Goal: Information Seeking & Learning: Learn about a topic

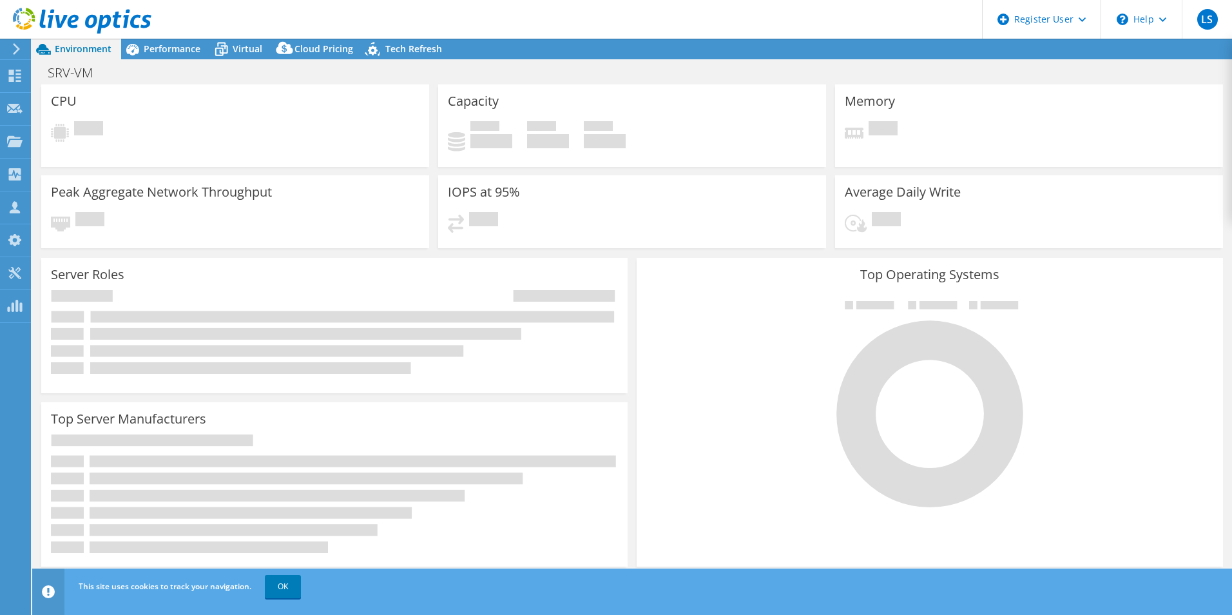
select select "USD"
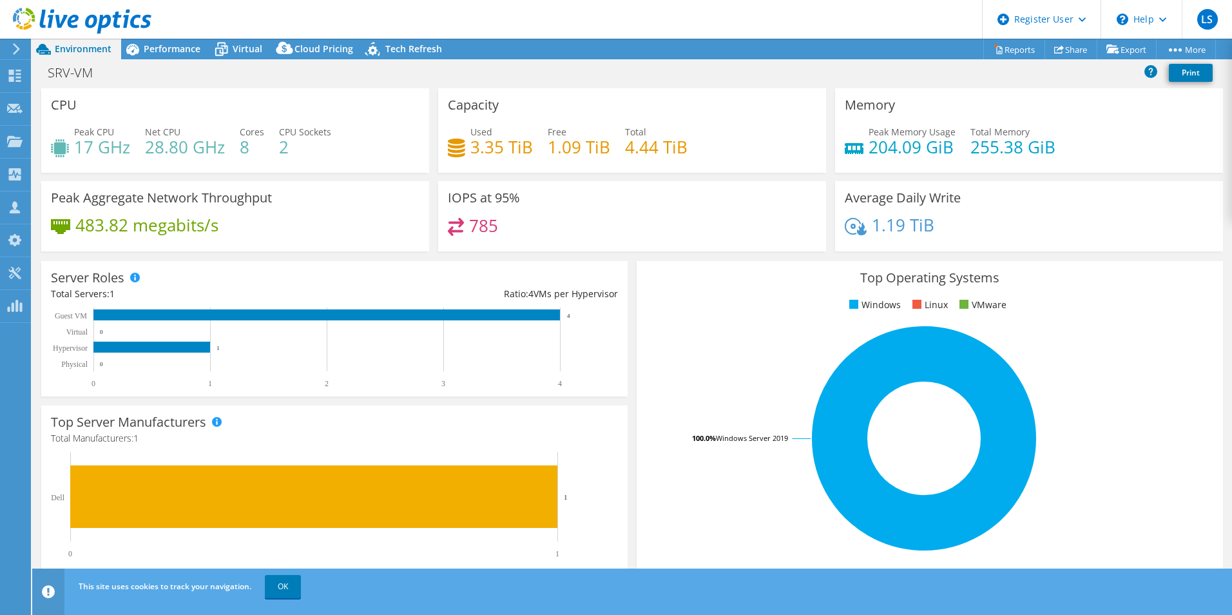
click at [682, 40] on div "Project Actions Project Actions Reports Share Export vSAN ReadyNode Sizer" at bounding box center [632, 49] width 1200 height 21
click at [670, 92] on div "Capacity Used 3.35 TiB Free 1.09 TiB Total 4.44 TiB" at bounding box center [632, 130] width 388 height 84
click at [717, 126] on div "Used 3.35 TiB Free 1.09 TiB Total 4.44 TiB" at bounding box center [632, 146] width 369 height 42
drag, startPoint x: 601, startPoint y: 112, endPoint x: 596, endPoint y: 145, distance: 33.2
click at [601, 112] on div "Capacity Used 3.35 TiB Free 1.09 TiB Total 4.44 TiB" at bounding box center [632, 130] width 388 height 84
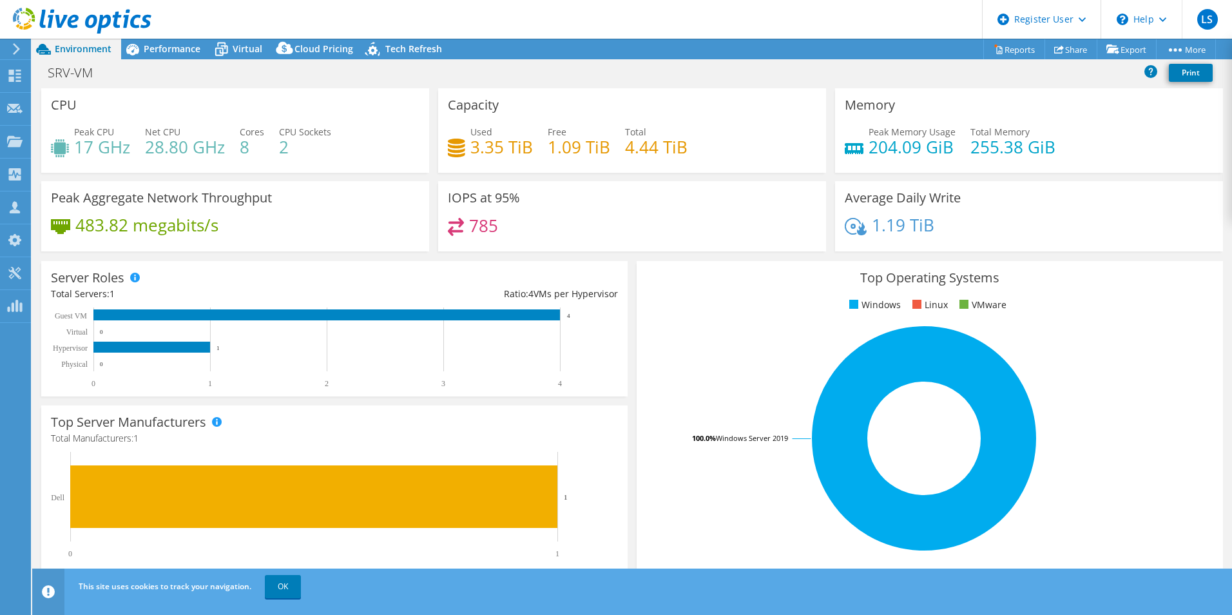
click at [400, 234] on div "483.82 megabits/s" at bounding box center [235, 231] width 369 height 27
click at [284, 591] on link "OK" at bounding box center [283, 586] width 36 height 23
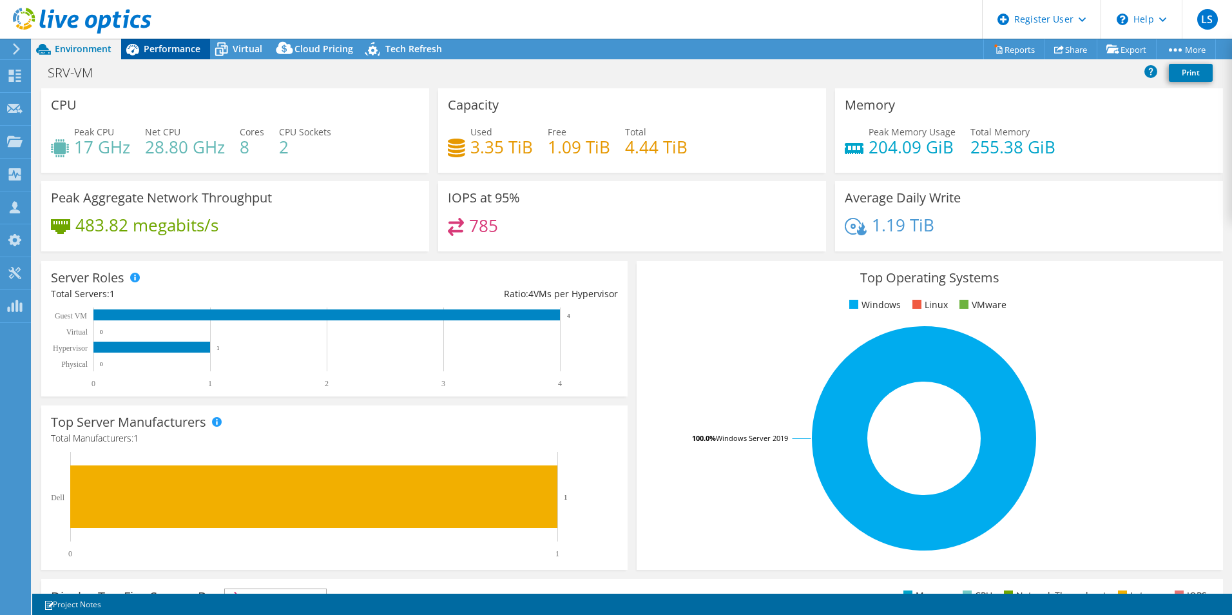
click at [193, 51] on span "Performance" at bounding box center [172, 49] width 57 height 12
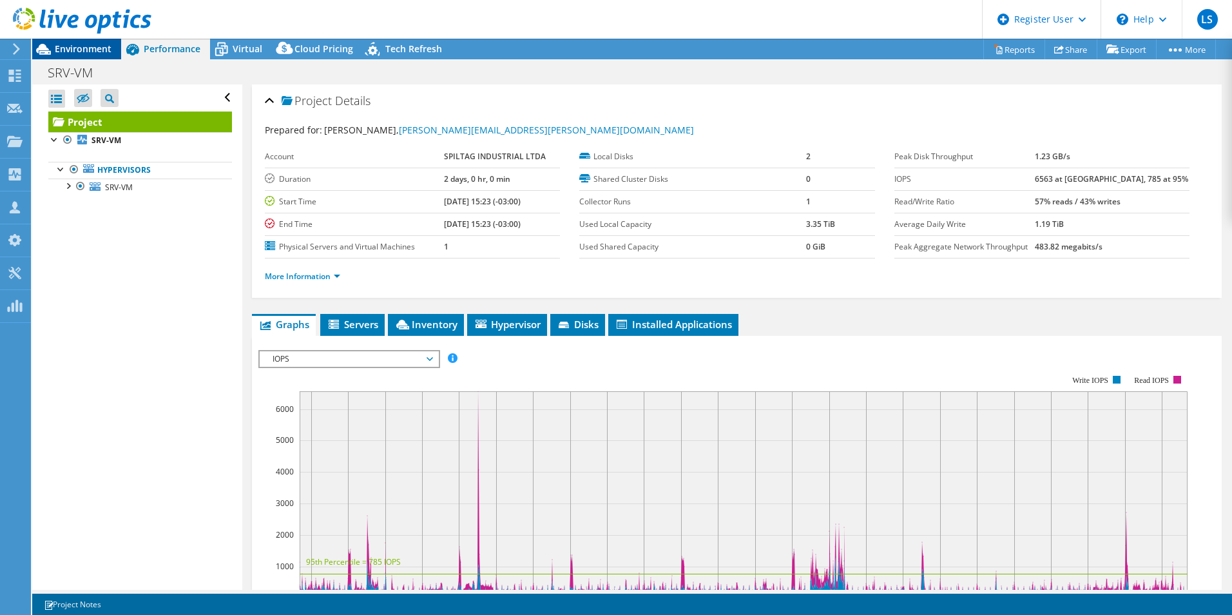
click at [84, 50] on span "Environment" at bounding box center [83, 49] width 57 height 12
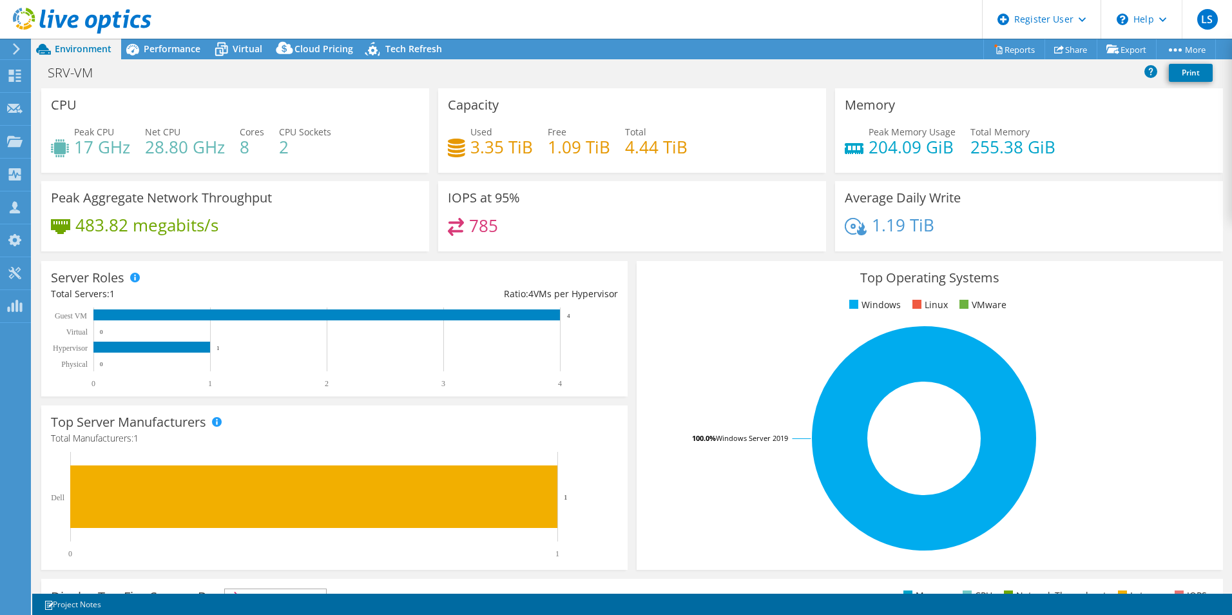
drag, startPoint x: 690, startPoint y: 23, endPoint x: 681, endPoint y: 119, distance: 96.4
click at [690, 23] on header "LS Dell User Luis Stedille Luis.Stedille@dell.com Dell My Profile Log Out \n He…" at bounding box center [616, 19] width 1232 height 39
click at [682, 15] on header "LS Dell User Luis Stedille Luis.Stedille@dell.com Dell My Profile Log Out \n He…" at bounding box center [616, 19] width 1232 height 39
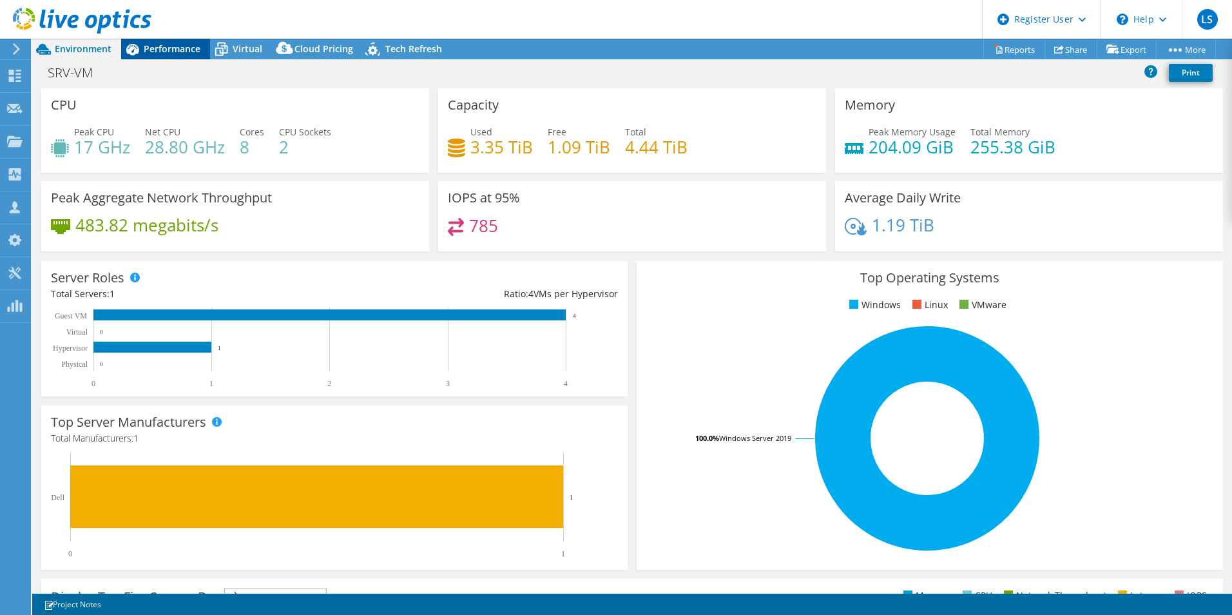
click at [177, 50] on span "Performance" at bounding box center [172, 49] width 57 height 12
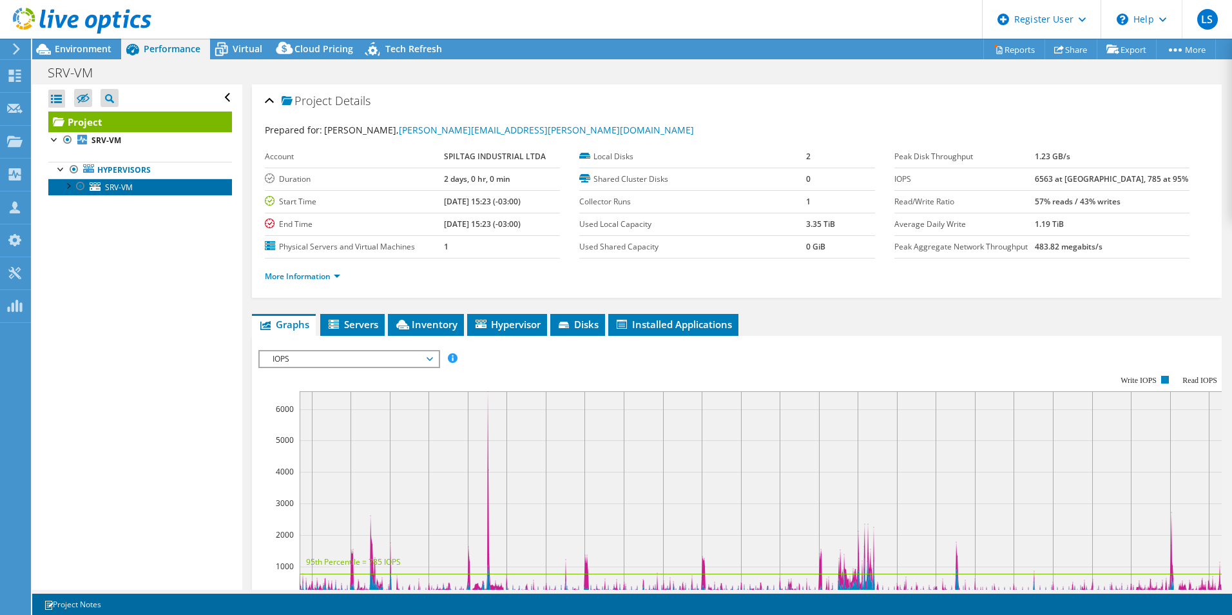
click at [134, 188] on link "SRV-VM" at bounding box center [140, 187] width 184 height 17
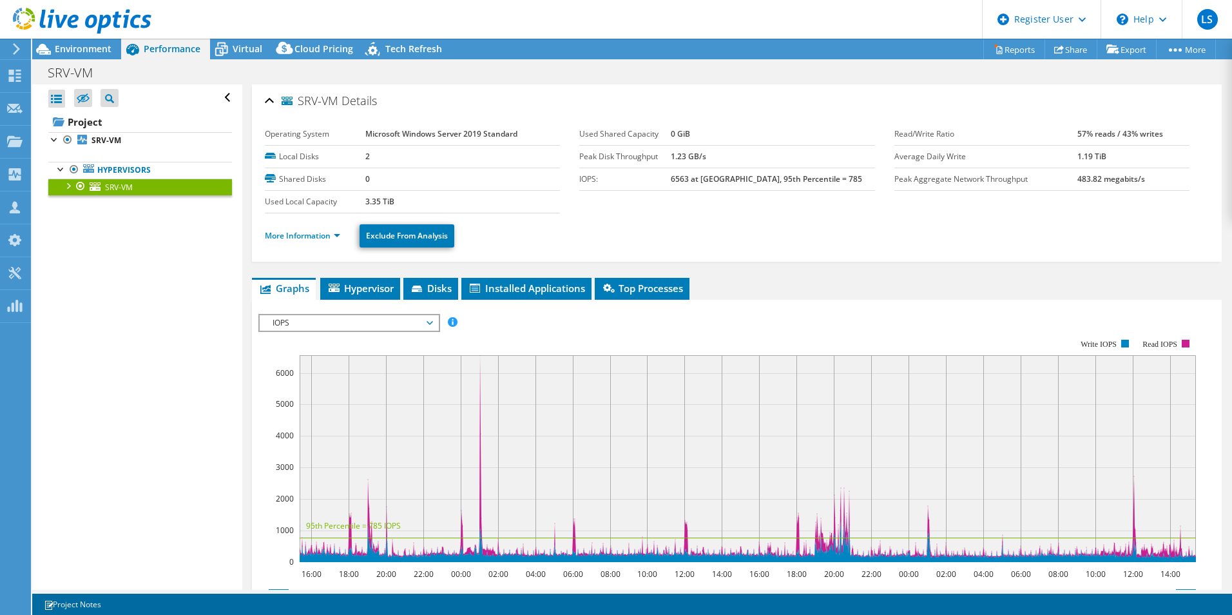
click at [70, 186] on div at bounding box center [67, 185] width 13 height 13
click at [246, 51] on span "Virtual" at bounding box center [248, 49] width 30 height 12
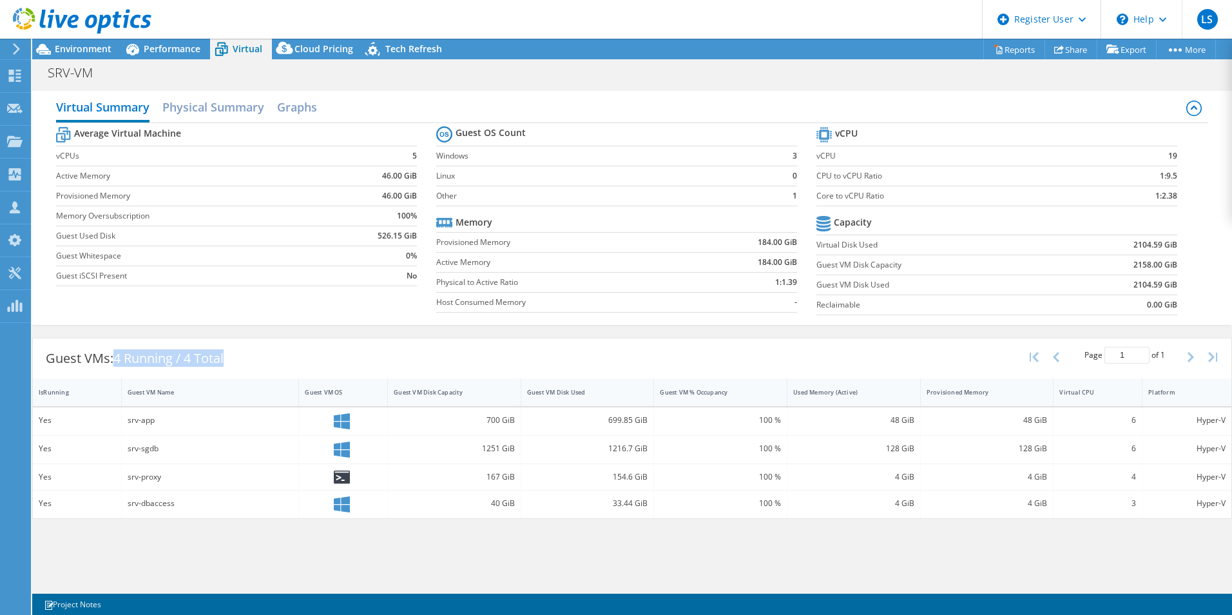
drag, startPoint x: 244, startPoint y: 360, endPoint x: 118, endPoint y: 357, distance: 125.7
click at [118, 357] on div "Guest VMs: 4 Running / 4 Total Page 1 of 1 5 rows 10 rows 20 rows 25 rows 50 ro…" at bounding box center [632, 358] width 1199 height 40
drag, startPoint x: 119, startPoint y: 357, endPoint x: 309, endPoint y: 350, distance: 190.2
click at [309, 350] on div "Guest VMs: 4 Running / 4 Total Page 1 of 1 5 rows 10 rows 20 rows 25 rows 50 ro…" at bounding box center [632, 358] width 1199 height 40
click at [94, 52] on span "Environment" at bounding box center [83, 49] width 57 height 12
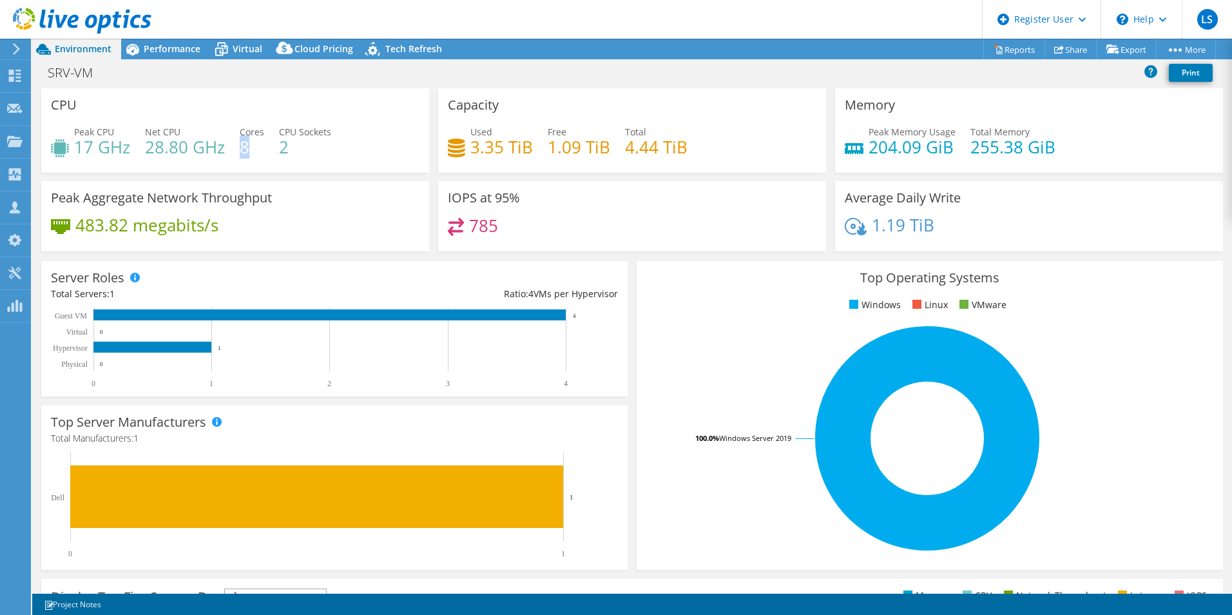
drag, startPoint x: 252, startPoint y: 148, endPoint x: 243, endPoint y: 148, distance: 9.0
click at [243, 148] on h4 "8" at bounding box center [252, 147] width 24 height 14
drag, startPoint x: 243, startPoint y: 148, endPoint x: 307, endPoint y: 178, distance: 70.6
click at [316, 163] on div "Peak CPU 17 GHz Net CPU 28.80 GHz Cores 8 CPU Sockets 2" at bounding box center [235, 146] width 369 height 42
drag, startPoint x: 291, startPoint y: 150, endPoint x: 282, endPoint y: 150, distance: 8.4
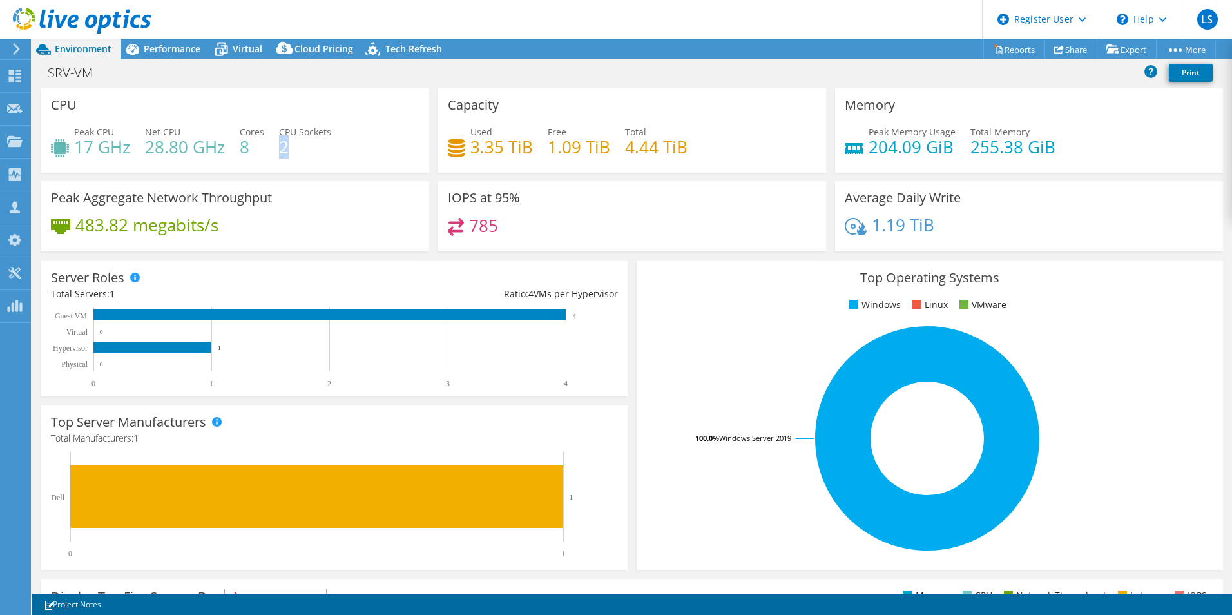
click at [282, 150] on h4 "2" at bounding box center [305, 147] width 52 height 14
drag, startPoint x: 282, startPoint y: 150, endPoint x: 360, endPoint y: 204, distance: 94.6
click at [363, 181] on div "Peak Aggregate Network Throughput 483.82 megabits/s" at bounding box center [235, 216] width 388 height 70
drag, startPoint x: 79, startPoint y: 152, endPoint x: 127, endPoint y: 150, distance: 48.4
click at [127, 150] on h4 "17 GHz" at bounding box center [102, 147] width 56 height 14
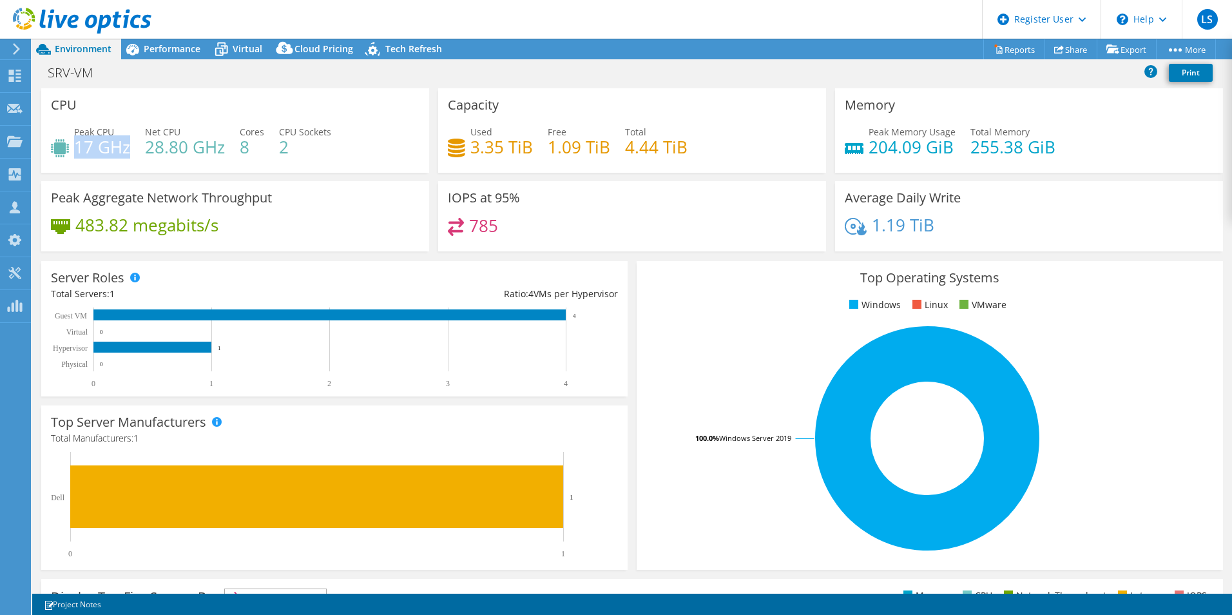
drag, startPoint x: 127, startPoint y: 150, endPoint x: 95, endPoint y: 151, distance: 31.6
click at [95, 151] on h4 "17 GHz" at bounding box center [102, 147] width 56 height 14
drag, startPoint x: 148, startPoint y: 148, endPoint x: 183, endPoint y: 148, distance: 35.4
click at [183, 148] on h4 "28.80 GHz" at bounding box center [185, 147] width 80 height 14
drag, startPoint x: 183, startPoint y: 148, endPoint x: 302, endPoint y: 164, distance: 120.2
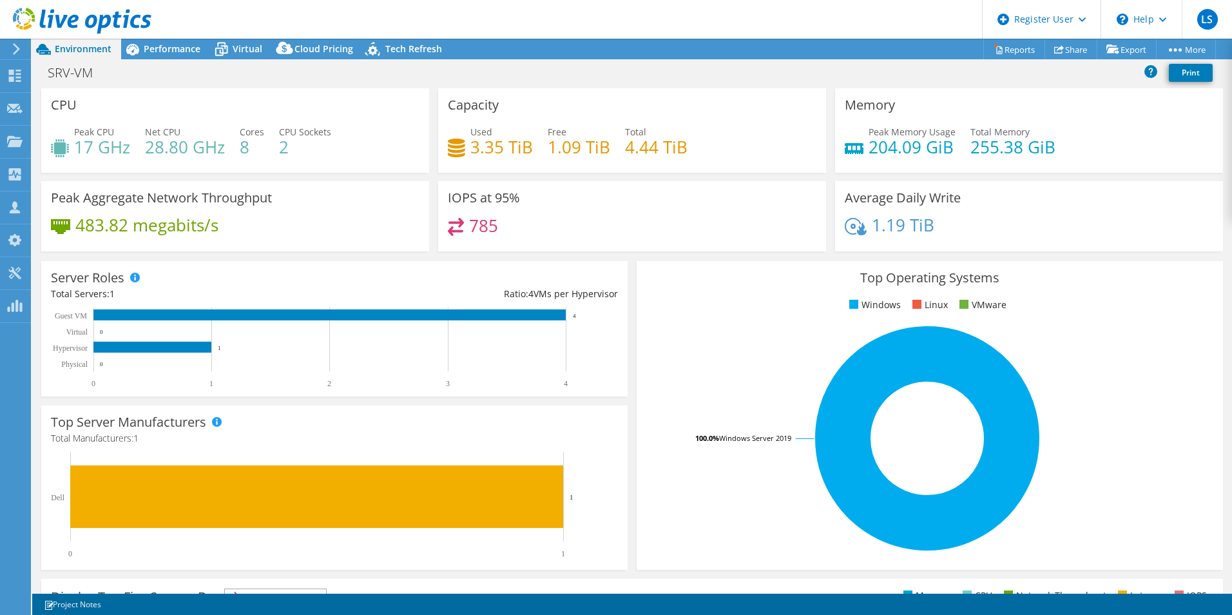
click at [302, 159] on div "Peak CPU 17 GHz Net CPU 28.80 GHz Cores 8 CPU Sockets 2" at bounding box center [235, 146] width 369 height 42
drag, startPoint x: 446, startPoint y: 106, endPoint x: 496, endPoint y: 109, distance: 49.7
click at [496, 109] on div "Capacity Used 3.35 TiB Free 1.09 TiB Total 4.44 TiB" at bounding box center [632, 130] width 388 height 84
drag, startPoint x: 496, startPoint y: 109, endPoint x: 650, endPoint y: 188, distance: 173.8
click at [633, 151] on h4 "4.44 TiB" at bounding box center [656, 147] width 63 height 14
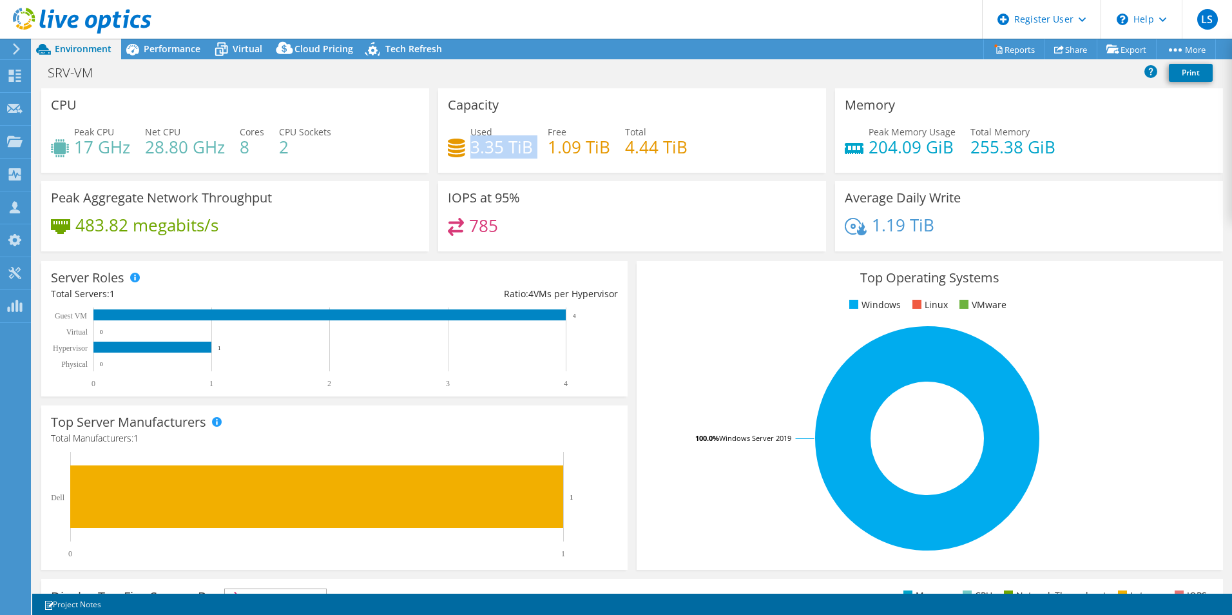
drag, startPoint x: 529, startPoint y: 148, endPoint x: 470, endPoint y: 149, distance: 58.7
click at [470, 149] on div "Used 3.35 TiB Free 1.09 TiB Total 4.44 TiB" at bounding box center [632, 146] width 369 height 42
drag, startPoint x: 470, startPoint y: 149, endPoint x: 499, endPoint y: 173, distance: 37.5
click at [496, 164] on div "Used 3.35 TiB Free 1.09 TiB Total 4.44 TiB" at bounding box center [632, 146] width 369 height 42
drag, startPoint x: 965, startPoint y: 201, endPoint x: 954, endPoint y: 199, distance: 11.8
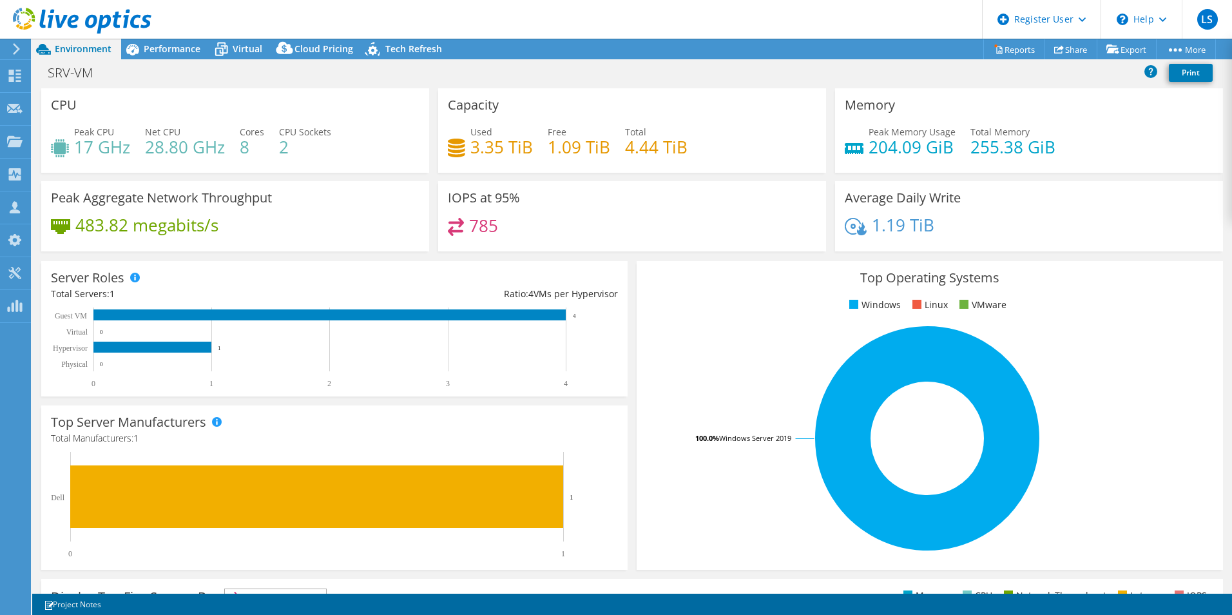
click at [954, 199] on div "Average Daily Write 1.19 TiB" at bounding box center [1029, 216] width 388 height 70
drag, startPoint x: 685, startPoint y: 150, endPoint x: 461, endPoint y: 147, distance: 224.3
click at [461, 147] on div "Used 3.35 TiB Free 1.09 TiB Total 4.44 TiB" at bounding box center [632, 146] width 369 height 42
drag, startPoint x: 461, startPoint y: 147, endPoint x: 700, endPoint y: 167, distance: 239.9
click at [697, 153] on div "Used 3.35 TiB Free 1.09 TiB Total 4.44 TiB" at bounding box center [632, 146] width 369 height 42
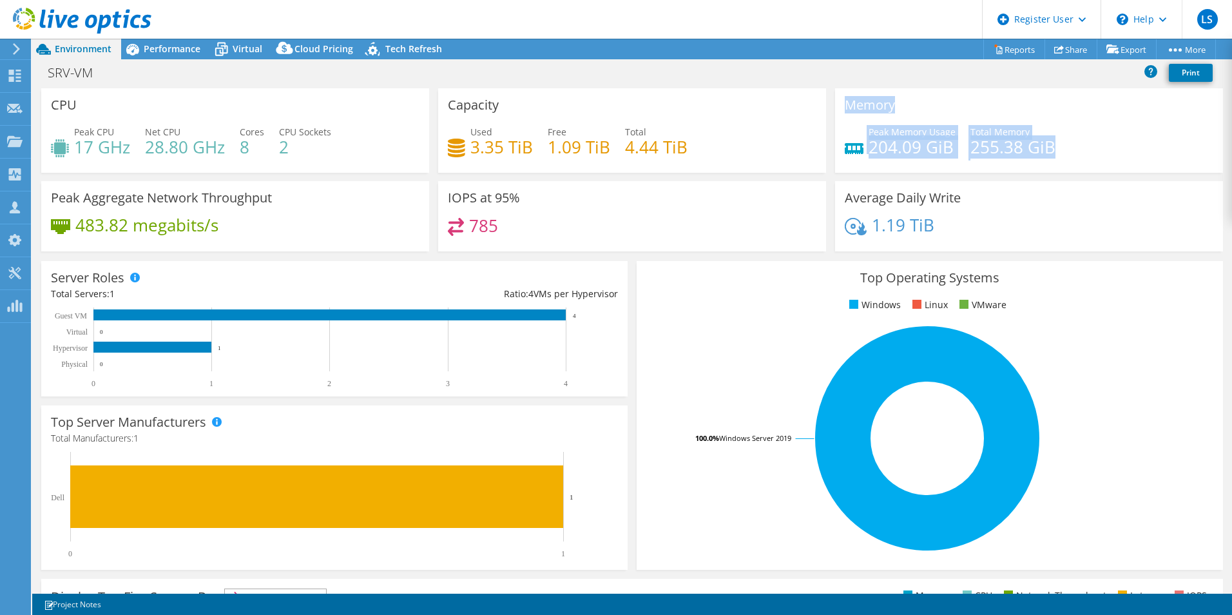
drag, startPoint x: 838, startPoint y: 102, endPoint x: 1051, endPoint y: 139, distance: 215.9
click at [1051, 139] on div "Memory Peak Memory Usage 204.09 GiB Total Memory 255.38 GiB" at bounding box center [1029, 130] width 388 height 84
drag, startPoint x: 1051, startPoint y: 139, endPoint x: 1021, endPoint y: 180, distance: 50.8
click at [1021, 180] on div "Memory Peak Memory Usage 204.09 GiB Total Memory 255.38 GiB" at bounding box center [1029, 134] width 397 height 93
drag, startPoint x: 1052, startPoint y: 146, endPoint x: 963, endPoint y: 148, distance: 88.9
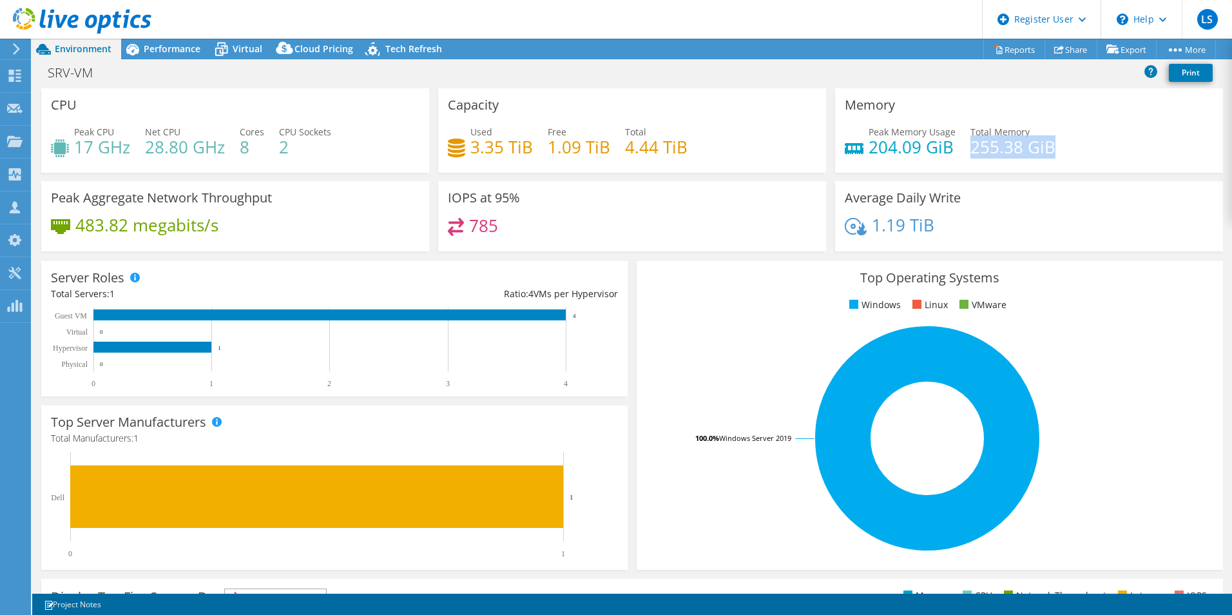
click at [963, 148] on div "Peak Memory Usage 204.09 GiB Total Memory 255.38 GiB" at bounding box center [1029, 146] width 369 height 42
drag, startPoint x: 963, startPoint y: 148, endPoint x: 1021, endPoint y: 175, distance: 64.3
click at [1022, 170] on div "Memory Peak Memory Usage 204.09 GiB Total Memory 255.38 GiB" at bounding box center [1029, 130] width 388 height 84
drag, startPoint x: 1049, startPoint y: 149, endPoint x: 969, endPoint y: 150, distance: 79.3
click at [969, 150] on div "Peak Memory Usage 204.09 GiB Total Memory 255.38 GiB" at bounding box center [1029, 146] width 369 height 42
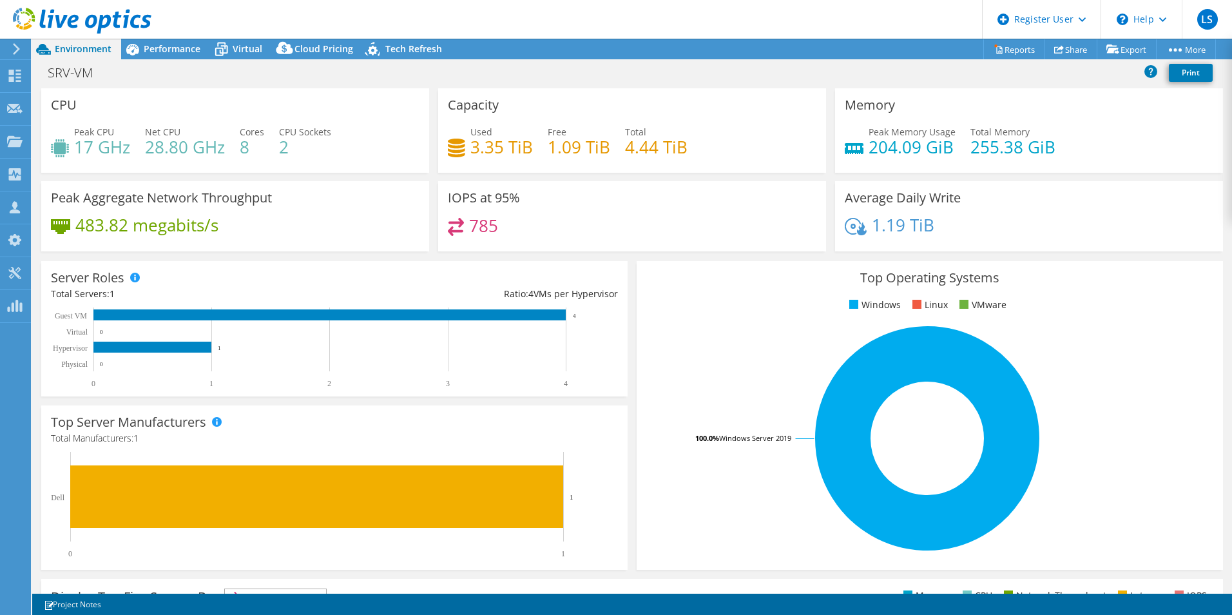
drag, startPoint x: 969, startPoint y: 151, endPoint x: 993, endPoint y: 188, distance: 43.8
click at [1003, 178] on div "Memory Peak Memory Usage 204.09 GiB Total Memory 255.38 GiB" at bounding box center [1029, 134] width 397 height 93
drag, startPoint x: 943, startPoint y: 150, endPoint x: 864, endPoint y: 150, distance: 79.3
click at [869, 150] on h4 "204.09 GiB" at bounding box center [912, 147] width 87 height 14
drag, startPoint x: 864, startPoint y: 150, endPoint x: 983, endPoint y: 189, distance: 125.3
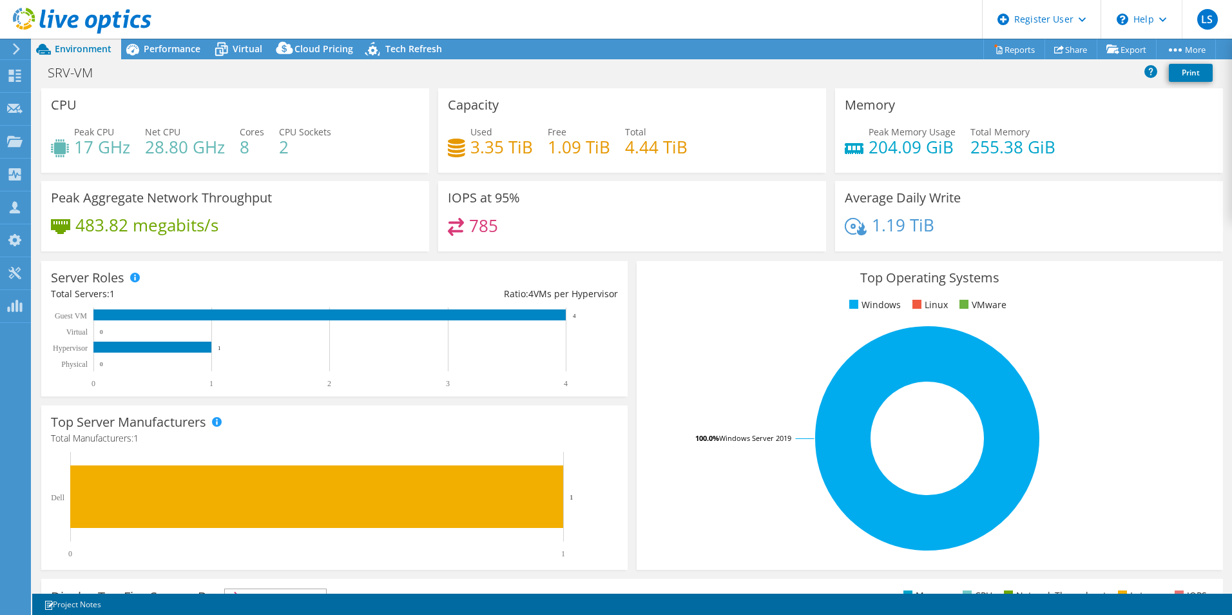
click at [983, 189] on div "Average Daily Write 1.19 TiB" at bounding box center [1029, 216] width 388 height 70
click at [945, 148] on h4 "204.09 GiB" at bounding box center [912, 147] width 87 height 14
drag, startPoint x: 944, startPoint y: 149, endPoint x: 865, endPoint y: 146, distance: 78.7
click at [869, 146] on h4 "204.09 GiB" at bounding box center [912, 147] width 87 height 14
drag, startPoint x: 865, startPoint y: 146, endPoint x: 971, endPoint y: 188, distance: 113.7
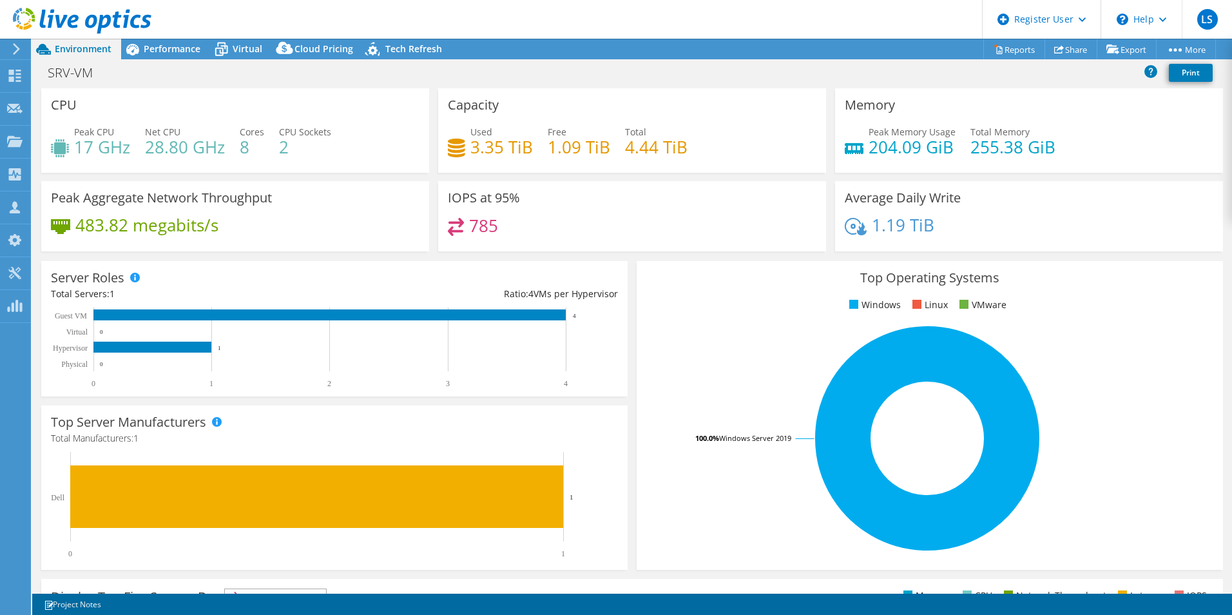
click at [967, 174] on div "Memory Peak Memory Usage 204.09 GiB Total Memory 255.38 GiB" at bounding box center [1029, 134] width 397 height 93
click at [702, 223] on div "785" at bounding box center [632, 232] width 369 height 28
click at [246, 53] on span "Virtual" at bounding box center [248, 49] width 30 height 12
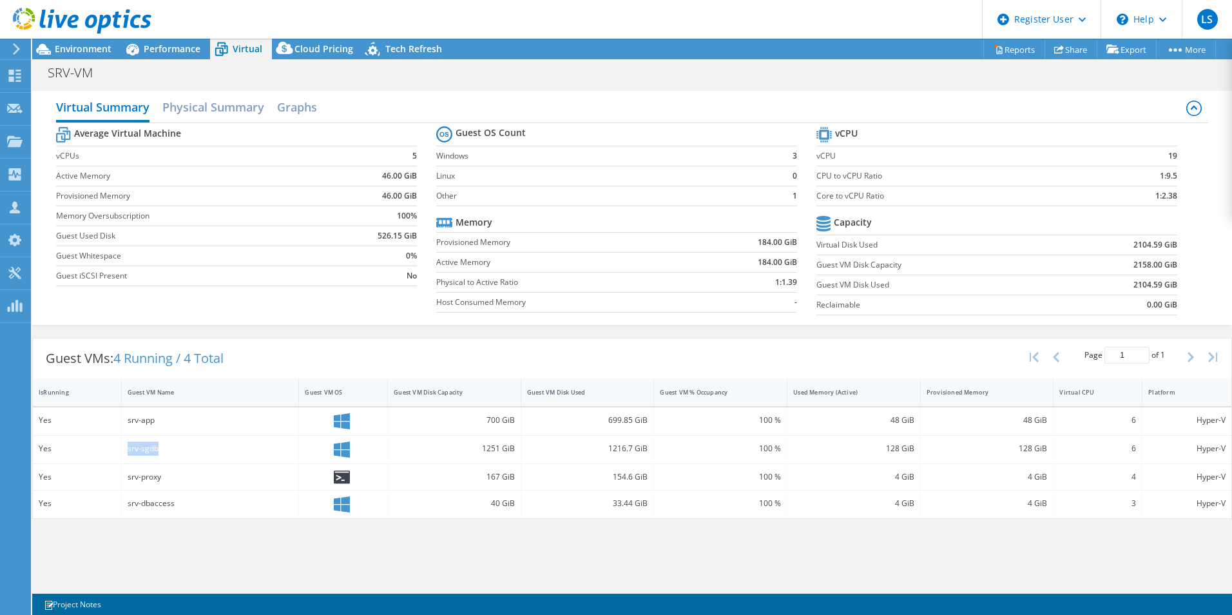
drag, startPoint x: 161, startPoint y: 450, endPoint x: 126, endPoint y: 450, distance: 34.8
click at [126, 450] on div "srv-sgdb" at bounding box center [211, 450] width 178 height 28
drag, startPoint x: 126, startPoint y: 450, endPoint x: 174, endPoint y: 460, distance: 48.8
click at [174, 460] on div "srv-sgdb" at bounding box center [211, 450] width 178 height 28
drag, startPoint x: 882, startPoint y: 450, endPoint x: 913, endPoint y: 450, distance: 30.9
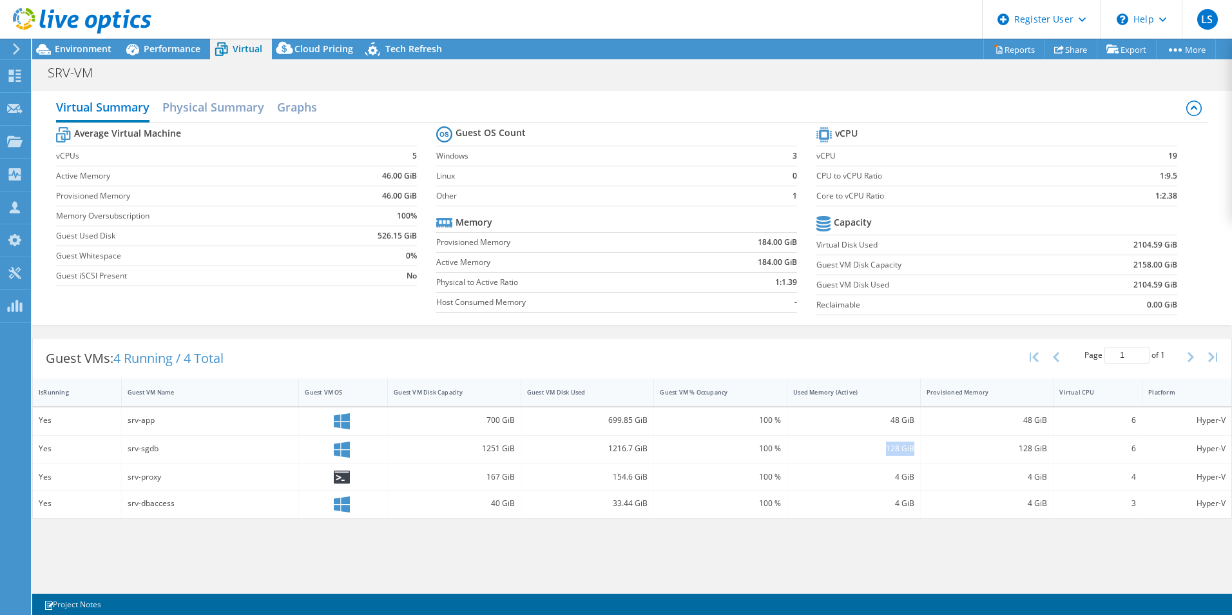
click at [913, 450] on div "128 GiB" at bounding box center [853, 448] width 121 height 14
drag, startPoint x: 913, startPoint y: 451, endPoint x: 971, endPoint y: 513, distance: 84.4
click at [971, 513] on div "4 GiB" at bounding box center [987, 504] width 133 height 28
click at [78, 47] on span "Environment" at bounding box center [83, 49] width 57 height 12
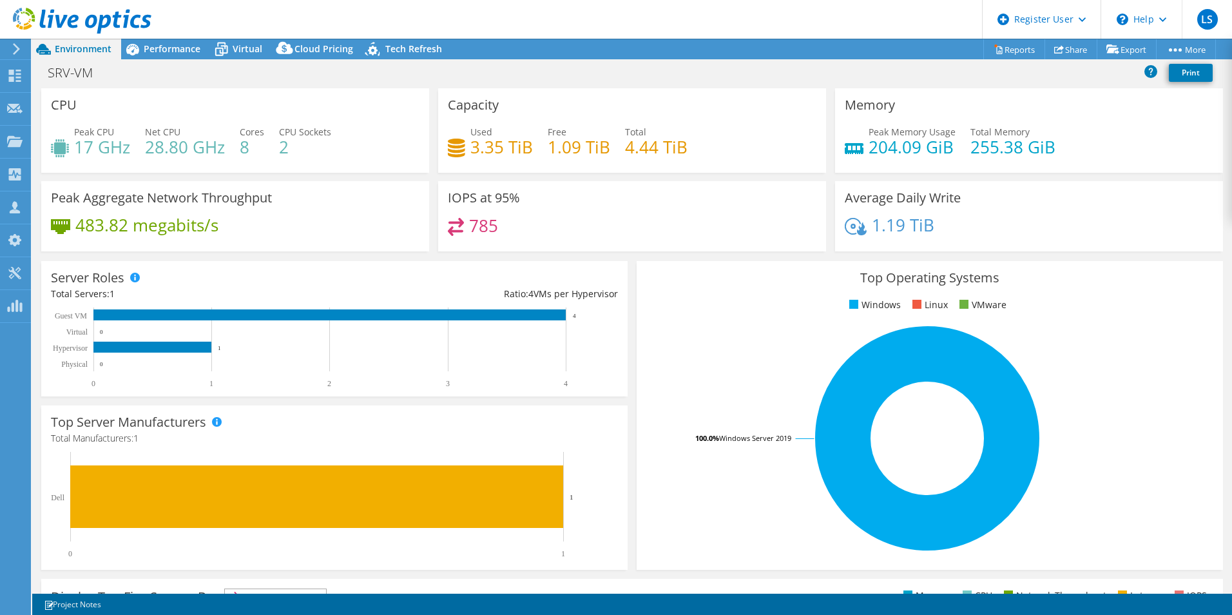
click at [228, 224] on div "483.82 megabits/s" at bounding box center [235, 231] width 369 height 27
drag, startPoint x: 227, startPoint y: 229, endPoint x: 95, endPoint y: 235, distance: 132.2
click at [82, 229] on div "483.82 megabits/s" at bounding box center [235, 231] width 369 height 27
drag, startPoint x: 95, startPoint y: 235, endPoint x: 310, endPoint y: 260, distance: 216.1
click at [314, 264] on div "Server Roles Physical Servers represent bare metal servers that were targets of…" at bounding box center [334, 328] width 586 height 135
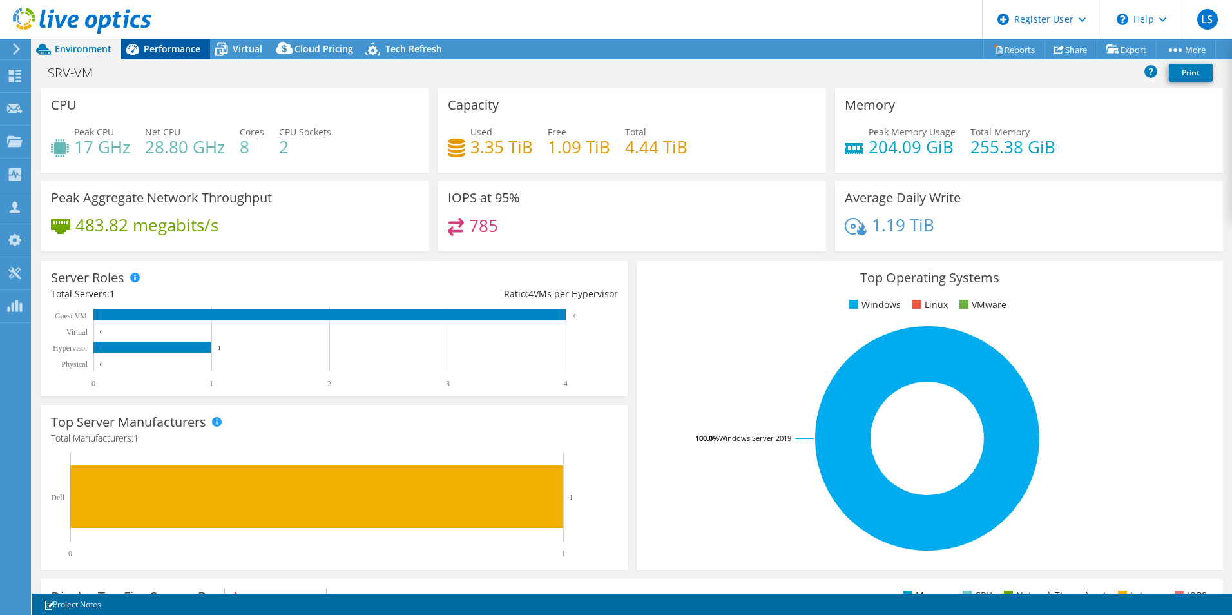
click at [176, 53] on span "Performance" at bounding box center [172, 49] width 57 height 12
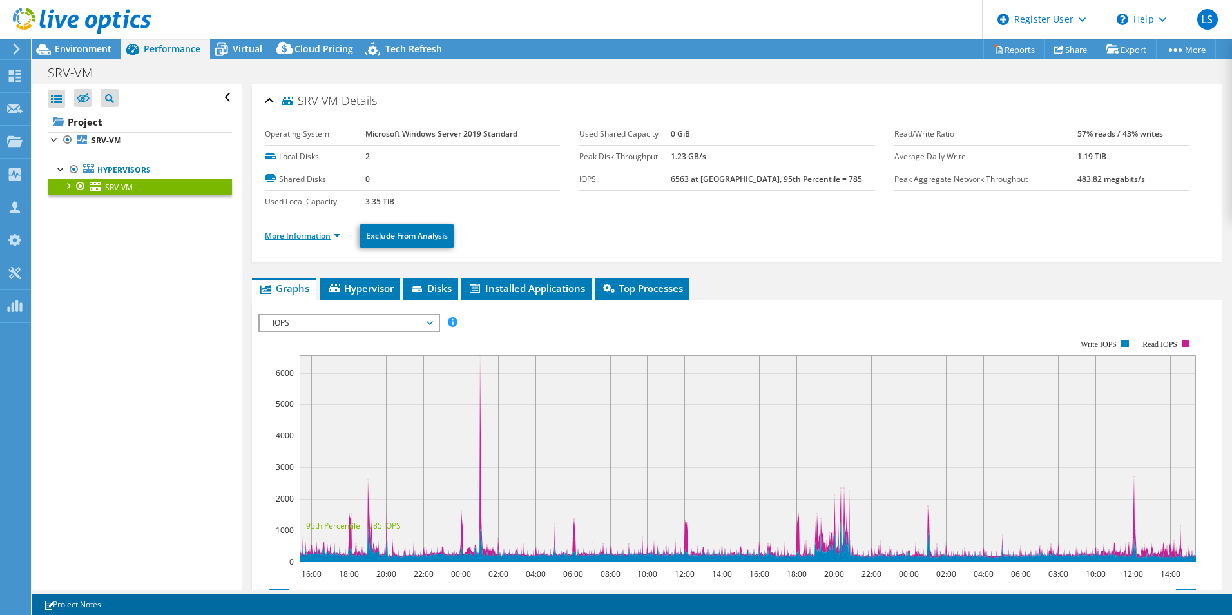
click at [298, 229] on li "More Information" at bounding box center [306, 236] width 83 height 14
click at [299, 235] on link "More Information" at bounding box center [302, 235] width 75 height 11
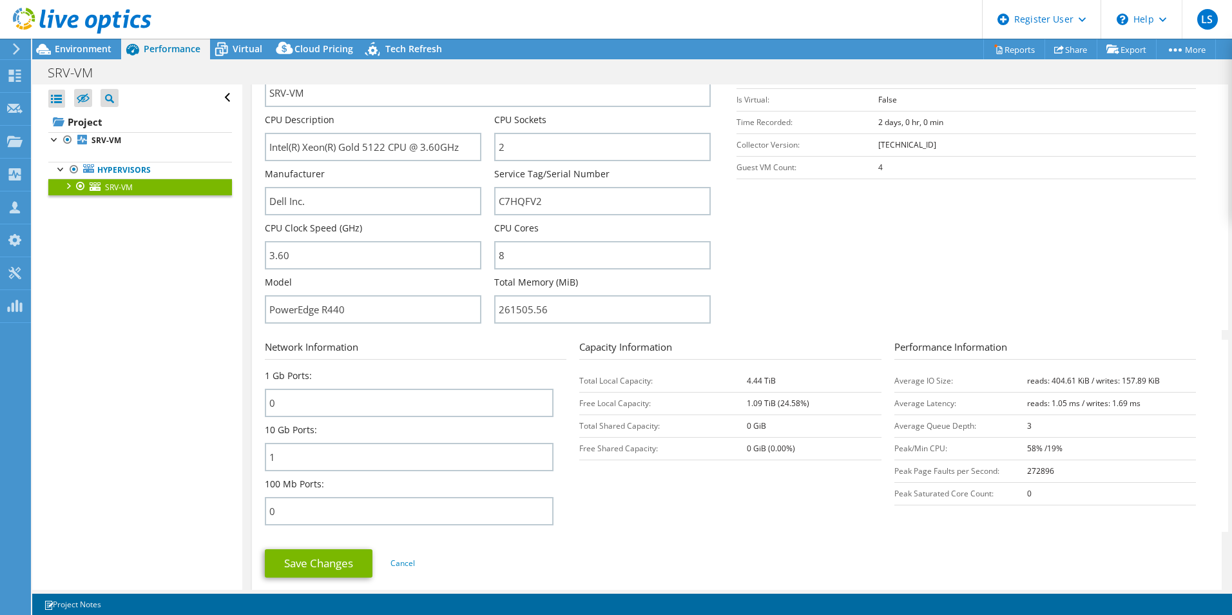
scroll to position [258, 0]
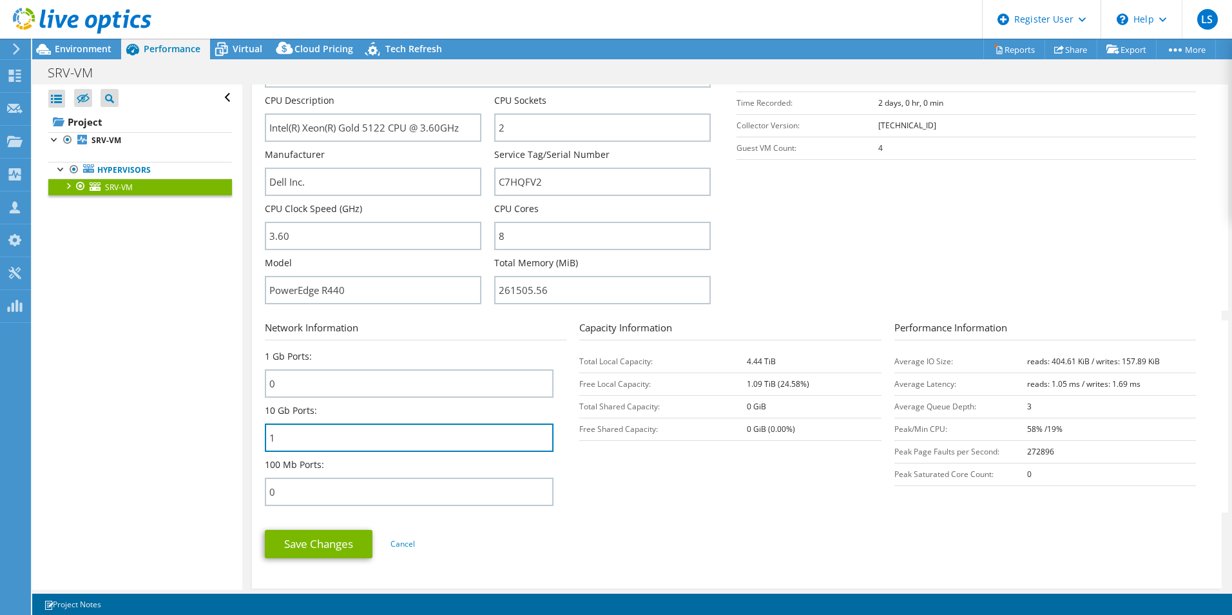
drag, startPoint x: 300, startPoint y: 440, endPoint x: 258, endPoint y: 436, distance: 42.7
click at [258, 436] on div "SRV-VM Details Operating System Microsoft Windows Server 2019 Standard Local Di…" at bounding box center [737, 208] width 970 height 762
click at [708, 490] on section "Network Information 1 Gb Ports: 0 10 Gb Ports: 1 100 Mb Ports: 0 Capacity Infor…" at bounding box center [740, 416] width 951 height 192
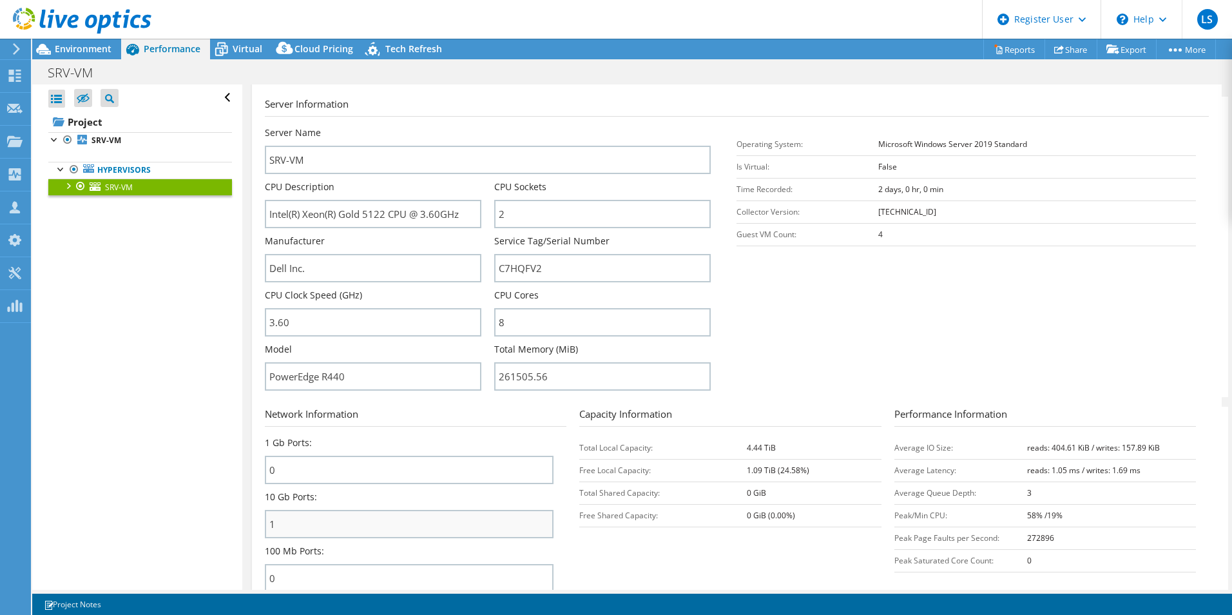
scroll to position [193, 0]
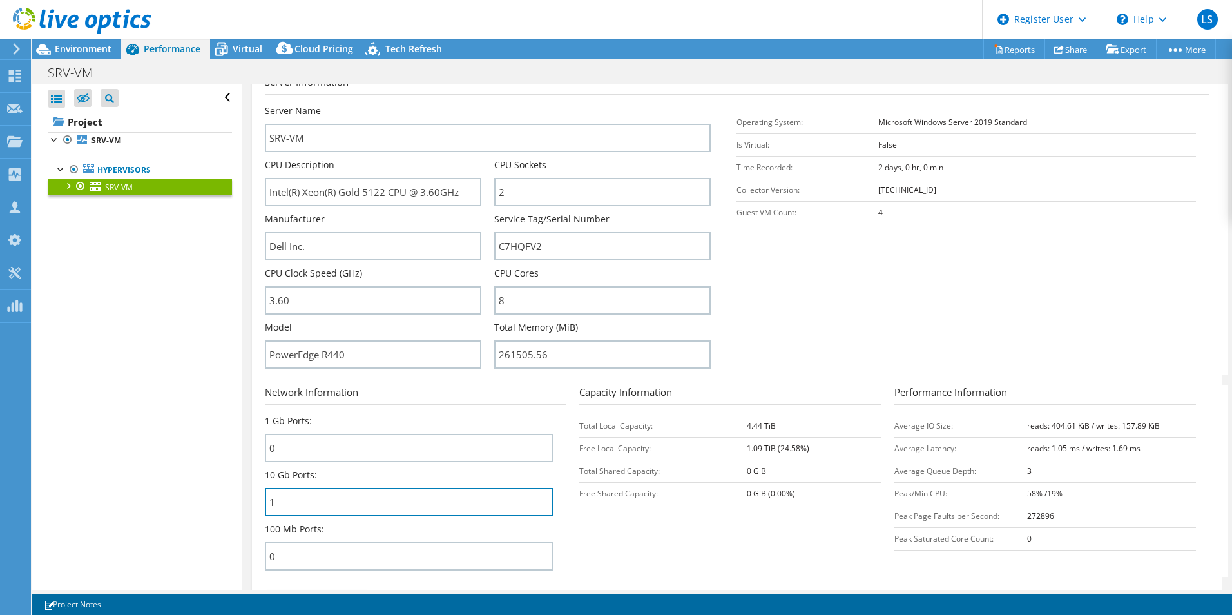
drag, startPoint x: 318, startPoint y: 505, endPoint x: 258, endPoint y: 505, distance: 59.9
click at [258, 505] on div "SRV-VM Details Operating System Microsoft Windows Server 2019 Standard Local Di…" at bounding box center [737, 272] width 970 height 762
click at [612, 520] on section "Network Information 1 Gb Ports: 0 10 Gb Ports: 1 100 Mb Ports: 0 Capacity Infor…" at bounding box center [740, 481] width 951 height 192
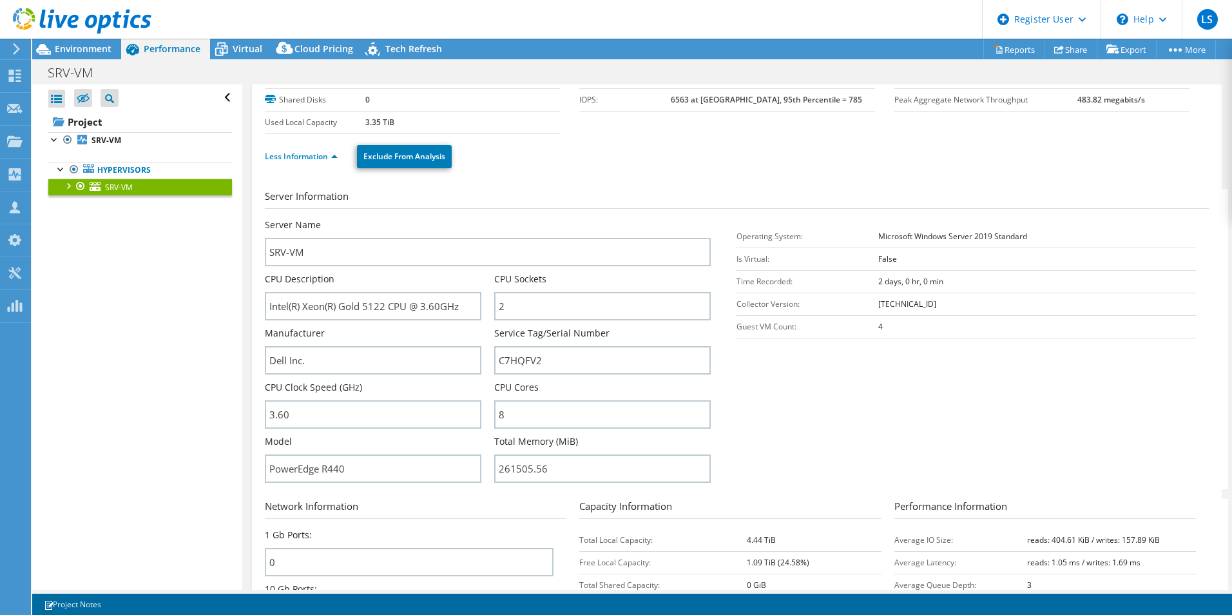
scroll to position [0, 0]
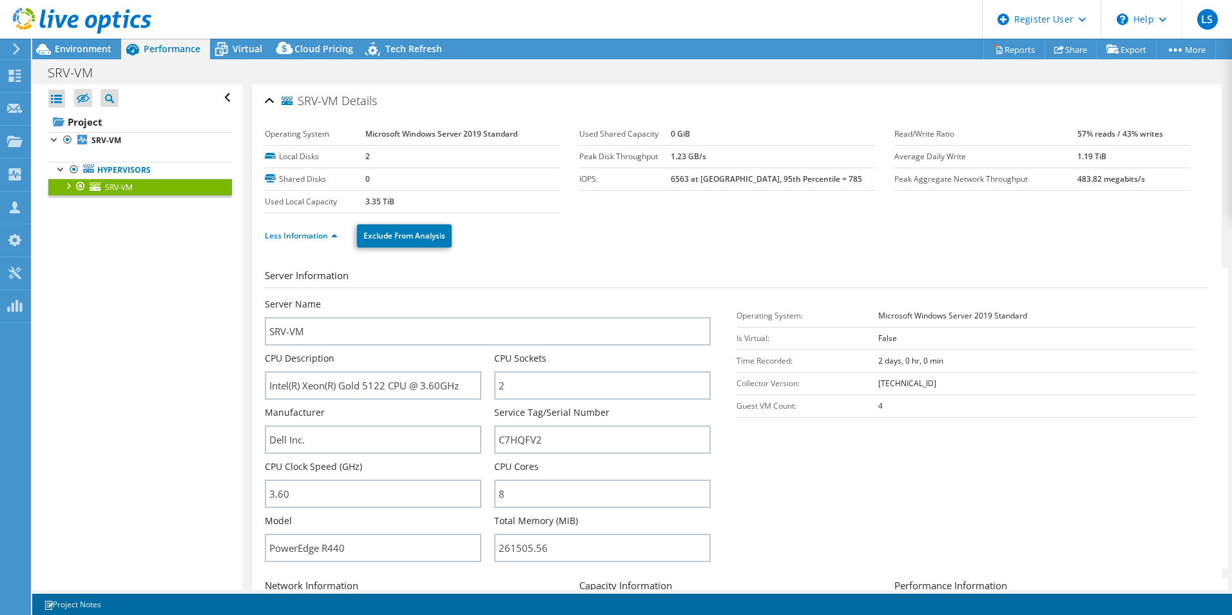
drag, startPoint x: 88, startPoint y: 46, endPoint x: 107, endPoint y: 101, distance: 57.9
click at [88, 46] on span "Environment" at bounding box center [83, 49] width 57 height 12
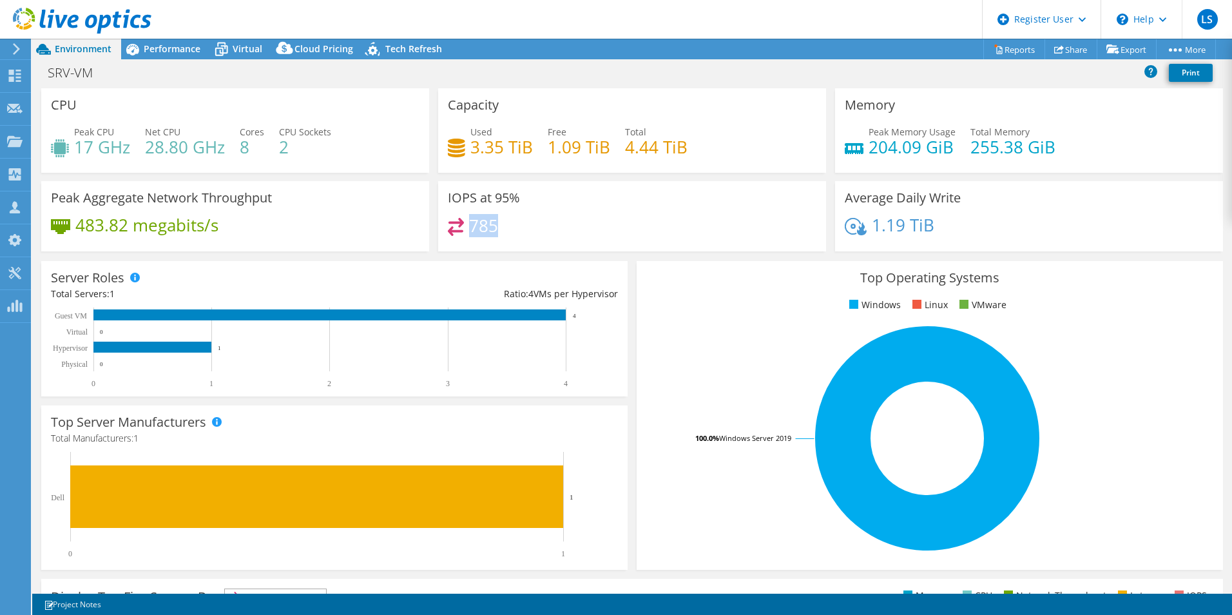
drag, startPoint x: 512, startPoint y: 234, endPoint x: 469, endPoint y: 228, distance: 43.6
click at [469, 228] on div "785" at bounding box center [632, 232] width 369 height 28
drag, startPoint x: 469, startPoint y: 228, endPoint x: 521, endPoint y: 247, distance: 55.4
click at [521, 240] on div "785" at bounding box center [632, 232] width 369 height 28
drag, startPoint x: 510, startPoint y: 235, endPoint x: 468, endPoint y: 234, distance: 41.9
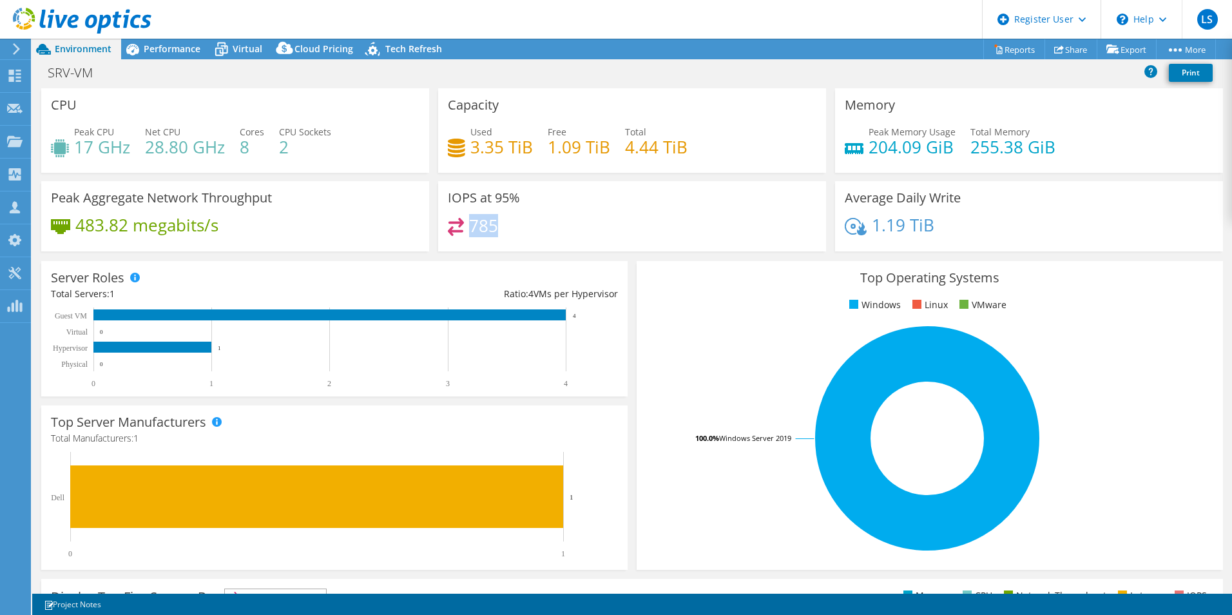
click at [468, 234] on div "785" at bounding box center [632, 232] width 369 height 28
drag, startPoint x: 468, startPoint y: 234, endPoint x: 511, endPoint y: 252, distance: 46.8
click at [511, 247] on div "IOPS at 95% 785" at bounding box center [632, 216] width 388 height 70
drag, startPoint x: 444, startPoint y: 194, endPoint x: 495, endPoint y: 217, distance: 55.9
click at [495, 217] on div "IOPS at 95% 785" at bounding box center [632, 216] width 388 height 70
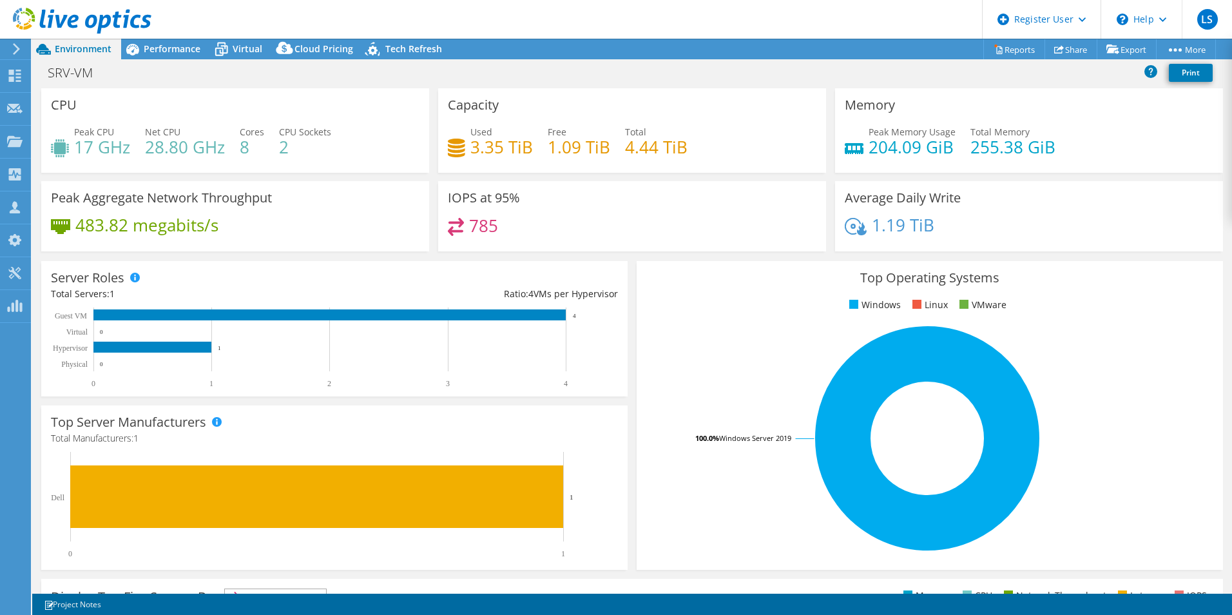
drag, startPoint x: 495, startPoint y: 217, endPoint x: 507, endPoint y: 248, distance: 33.3
click at [507, 248] on div "IOPS at 95% 785" at bounding box center [632, 216] width 388 height 70
drag, startPoint x: 500, startPoint y: 232, endPoint x: 447, endPoint y: 202, distance: 60.6
click at [447, 202] on div "IOPS at 95% 785" at bounding box center [632, 216] width 388 height 70
drag, startPoint x: 449, startPoint y: 204, endPoint x: 540, endPoint y: 232, distance: 95.2
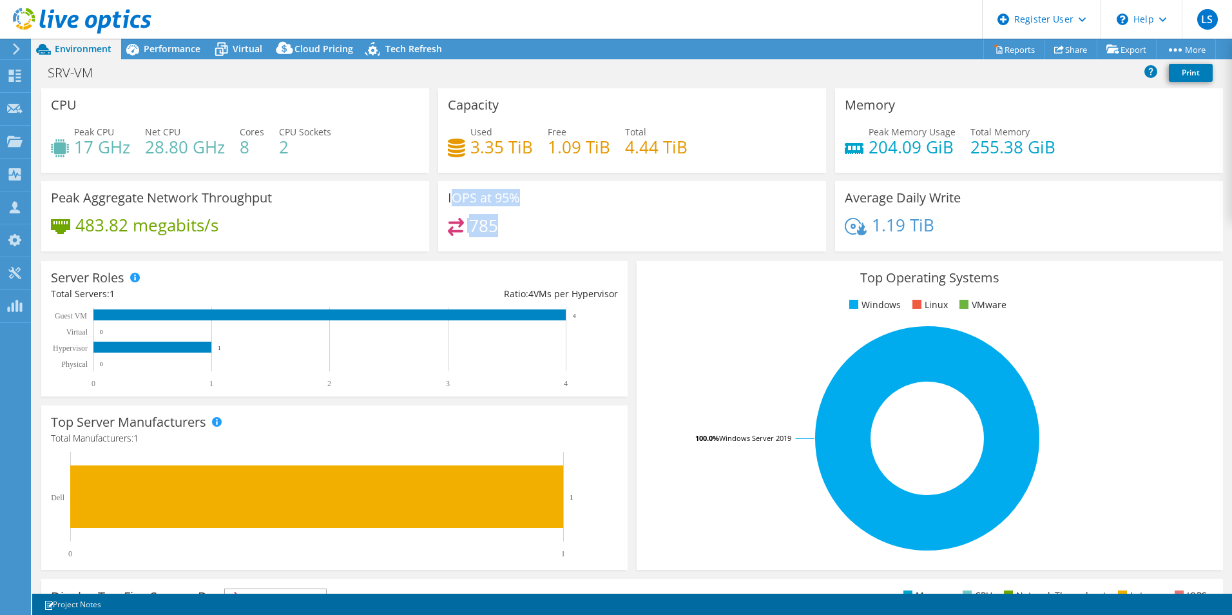
click at [540, 232] on div "785" at bounding box center [632, 232] width 369 height 28
click at [179, 53] on span "Performance" at bounding box center [172, 49] width 57 height 12
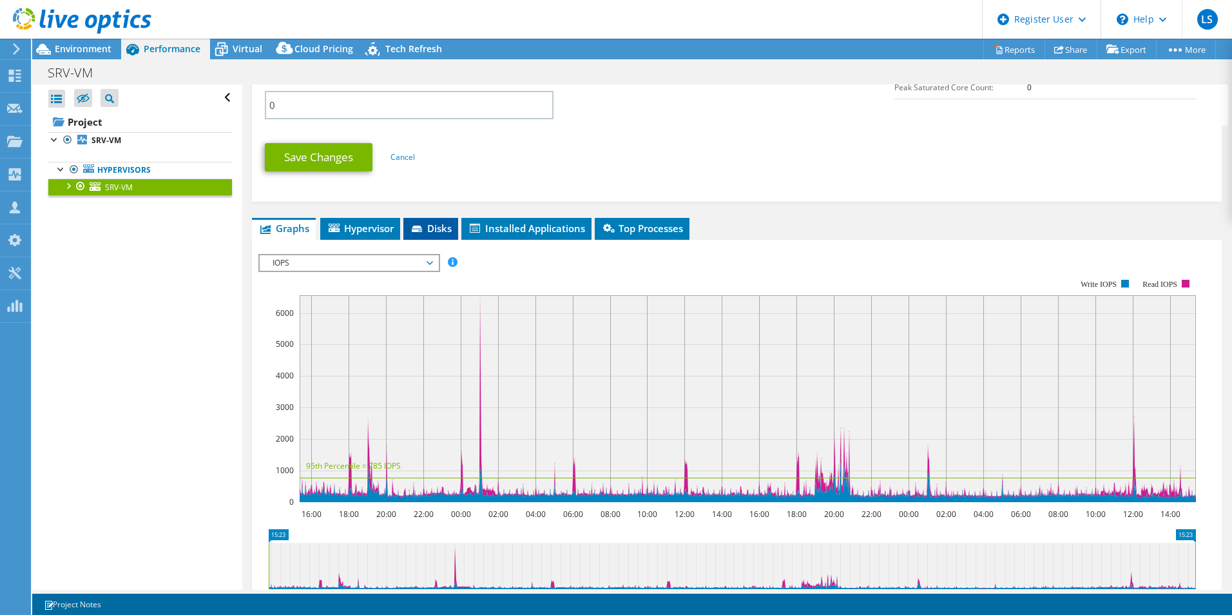
click at [441, 235] on li "Disks" at bounding box center [430, 229] width 55 height 22
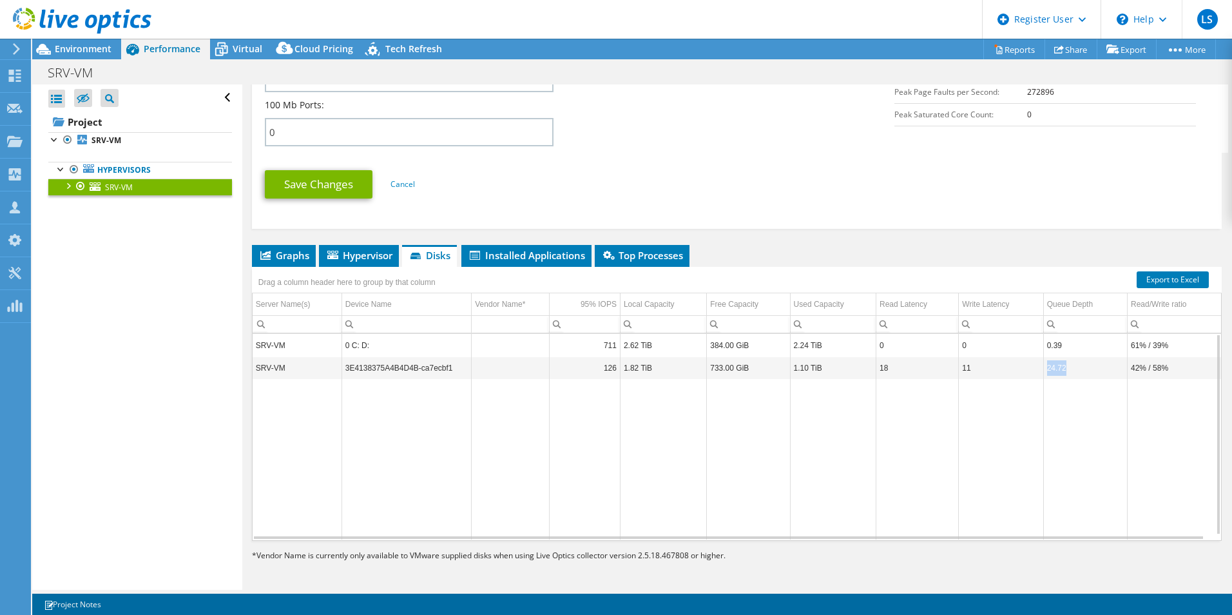
drag, startPoint x: 1063, startPoint y: 374, endPoint x: 1046, endPoint y: 373, distance: 17.4
click at [1046, 373] on td "24.72" at bounding box center [1085, 367] width 84 height 23
drag, startPoint x: 1046, startPoint y: 373, endPoint x: 1072, endPoint y: 383, distance: 27.5
click at [1072, 383] on td "Data grid" at bounding box center [1085, 459] width 84 height 160
drag, startPoint x: 1061, startPoint y: 367, endPoint x: 1044, endPoint y: 367, distance: 17.4
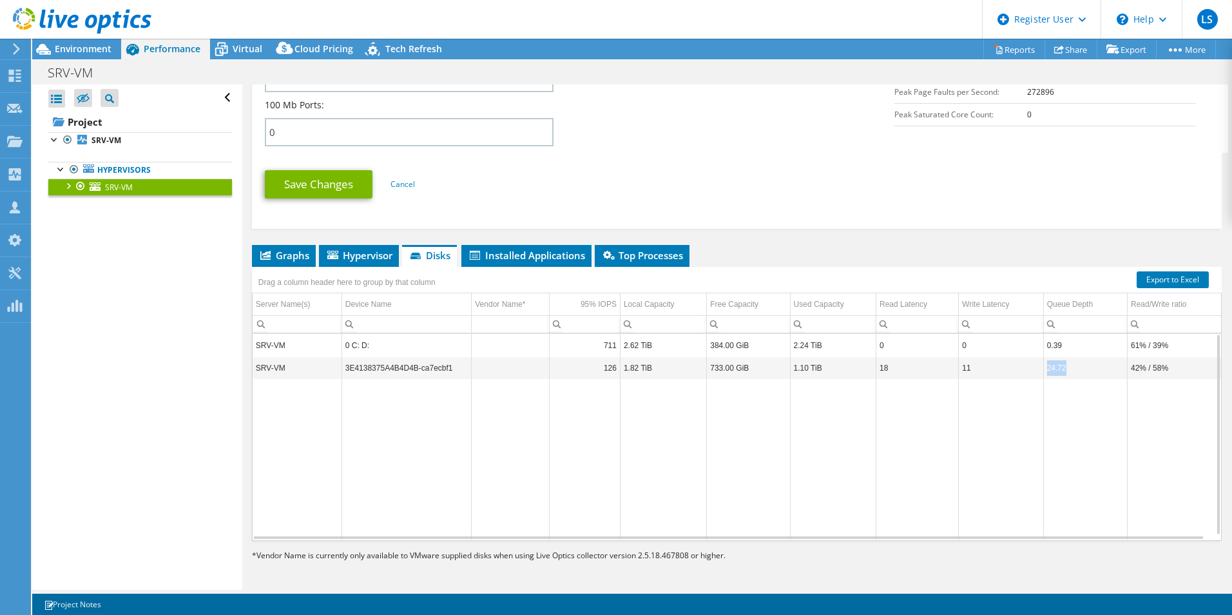
click at [1044, 367] on td "24.72" at bounding box center [1085, 367] width 84 height 23
drag, startPoint x: 1044, startPoint y: 371, endPoint x: 1050, endPoint y: 417, distance: 46.1
click at [1050, 403] on td "Data grid" at bounding box center [1085, 459] width 84 height 160
drag, startPoint x: 1067, startPoint y: 372, endPoint x: 1046, endPoint y: 372, distance: 21.3
click at [1046, 372] on td "24.72" at bounding box center [1085, 367] width 84 height 23
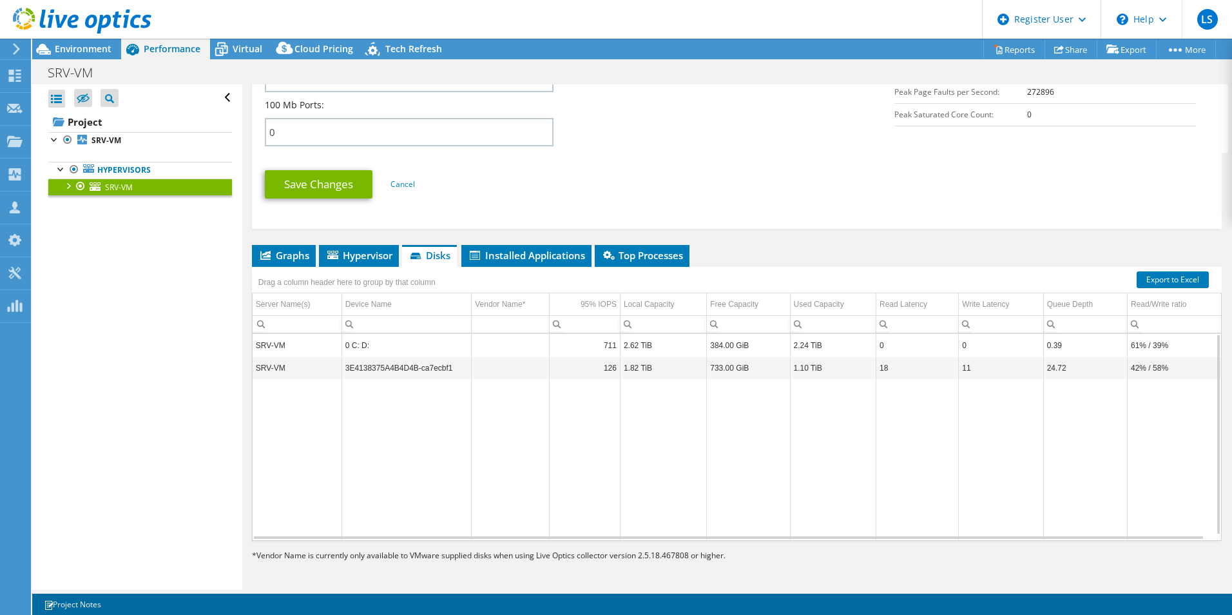
drag, startPoint x: 1045, startPoint y: 374, endPoint x: 1037, endPoint y: 403, distance: 30.0
click at [1036, 402] on td "Data grid" at bounding box center [1001, 459] width 84 height 160
drag, startPoint x: 1065, startPoint y: 373, endPoint x: 1043, endPoint y: 372, distance: 21.9
click at [1043, 372] on td "24.72" at bounding box center [1085, 367] width 84 height 23
drag, startPoint x: 1043, startPoint y: 372, endPoint x: 1053, endPoint y: 404, distance: 33.0
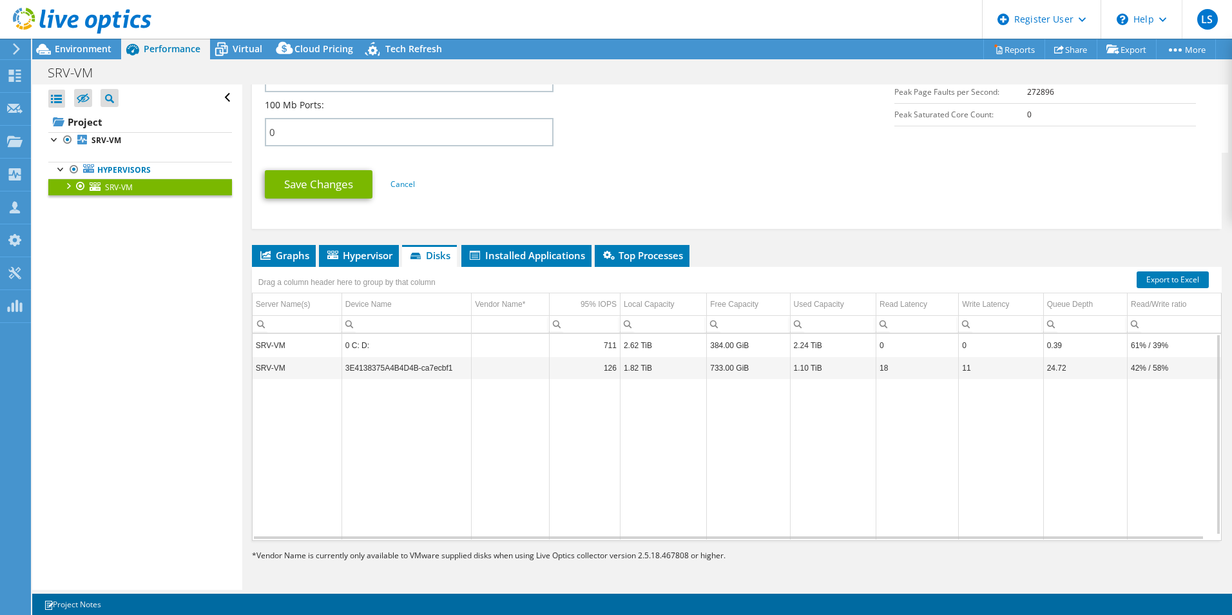
click at [1053, 404] on td "Data grid" at bounding box center [1085, 459] width 84 height 160
drag, startPoint x: 1065, startPoint y: 374, endPoint x: 1046, endPoint y: 374, distance: 18.7
click at [1046, 374] on td "24.72" at bounding box center [1085, 367] width 84 height 23
drag, startPoint x: 1047, startPoint y: 376, endPoint x: 1058, endPoint y: 418, distance: 43.3
click at [1052, 407] on td "Data grid" at bounding box center [1085, 459] width 84 height 160
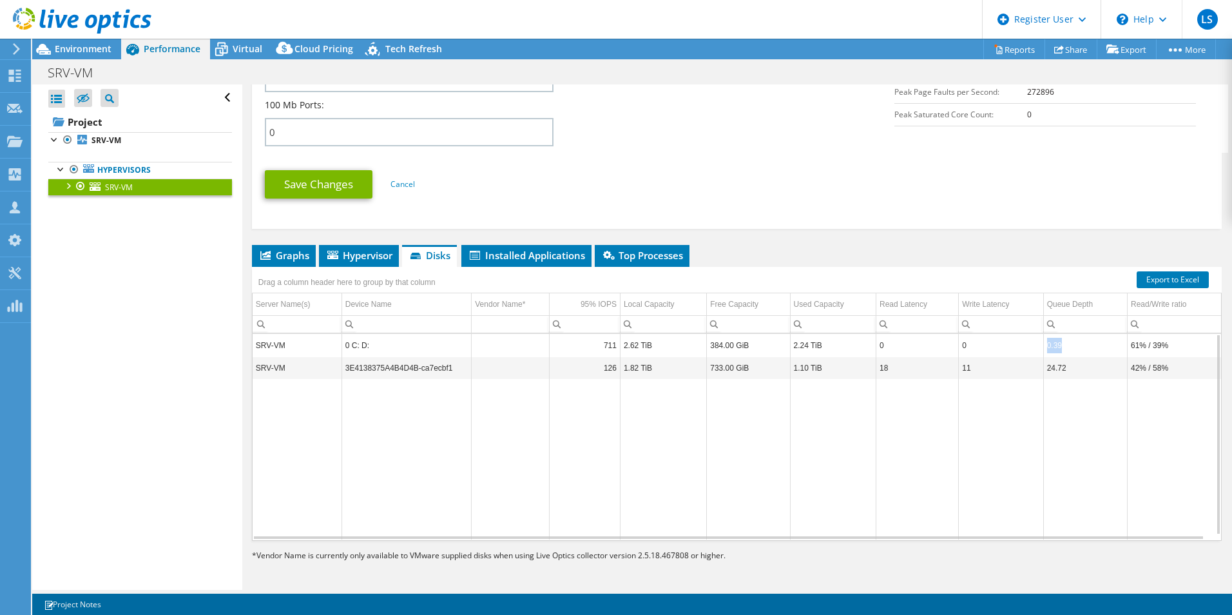
drag, startPoint x: 1063, startPoint y: 352, endPoint x: 1041, endPoint y: 352, distance: 22.6
click at [1043, 352] on td "0.39" at bounding box center [1085, 345] width 84 height 23
drag, startPoint x: 1041, startPoint y: 352, endPoint x: 1066, endPoint y: 394, distance: 48.9
click at [1066, 394] on td "Data grid" at bounding box center [1085, 459] width 84 height 160
click at [1050, 349] on td "0.39" at bounding box center [1085, 345] width 84 height 23
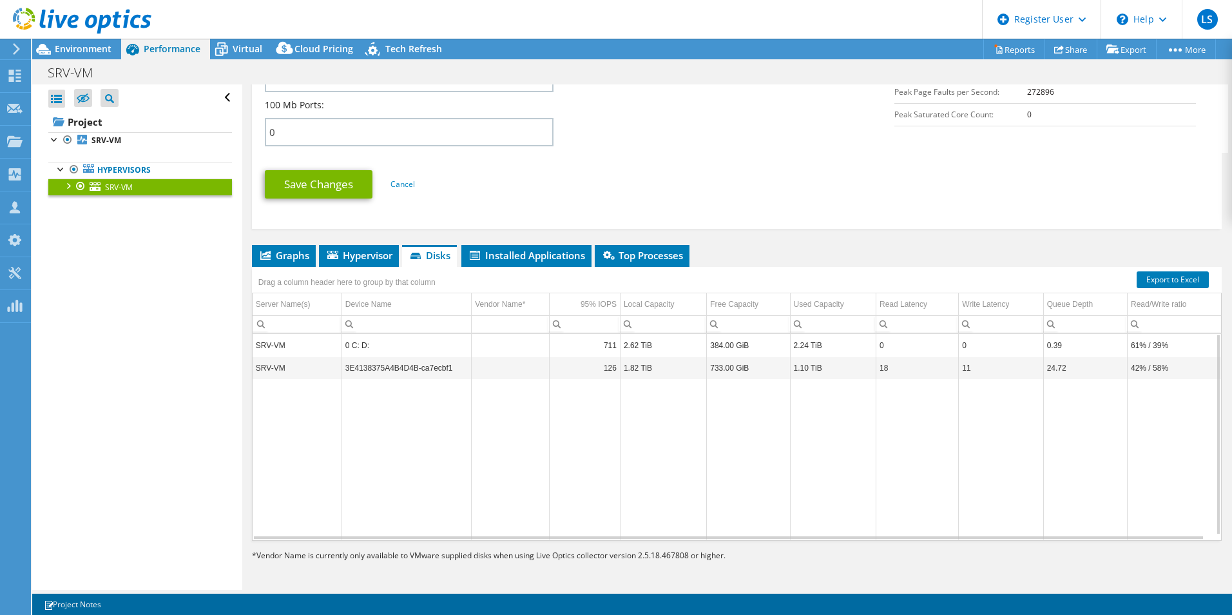
drag, startPoint x: 1050, startPoint y: 349, endPoint x: 1055, endPoint y: 386, distance: 37.1
click at [1054, 386] on td "Data grid" at bounding box center [1085, 459] width 84 height 160
drag, startPoint x: 1069, startPoint y: 371, endPoint x: 1038, endPoint y: 372, distance: 31.6
click at [1038, 372] on tr "SRV-VM 3E4138375A4B4D4B-ca7ecbf1 126 1.82 TiB 733.00 GiB 1.10 TiB 18 11 24.72 4…" at bounding box center [737, 367] width 969 height 23
drag, startPoint x: 1038, startPoint y: 372, endPoint x: 1001, endPoint y: 420, distance: 59.8
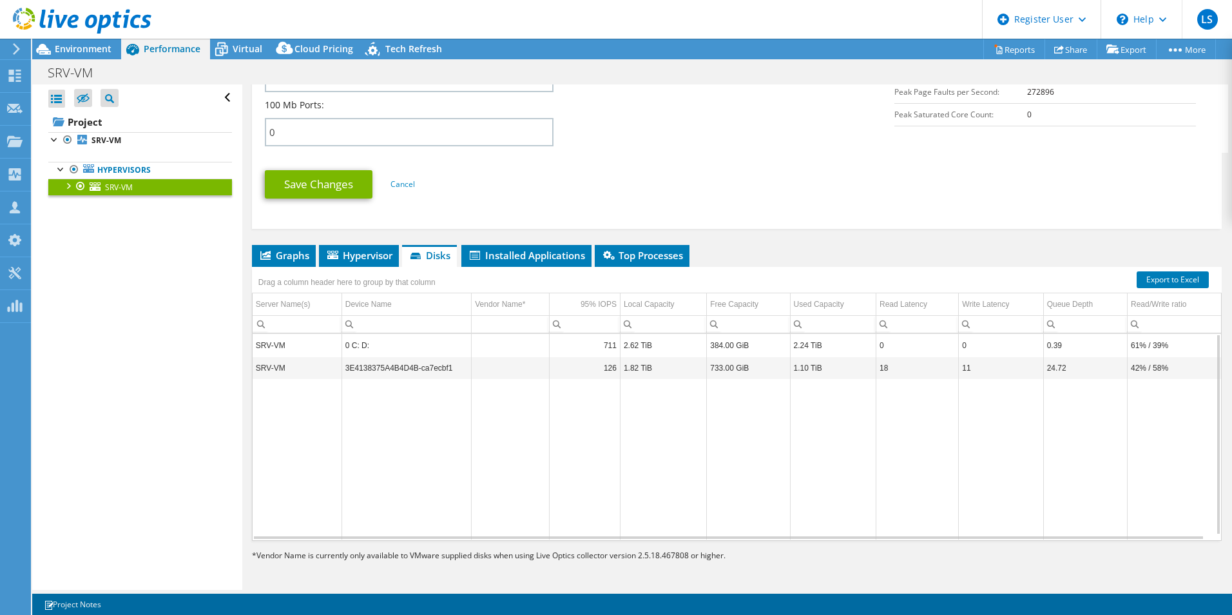
click at [1007, 412] on td "Data grid" at bounding box center [1001, 459] width 84 height 160
drag, startPoint x: 1070, startPoint y: 372, endPoint x: 1046, endPoint y: 371, distance: 24.5
click at [1046, 371] on td "24.72" at bounding box center [1085, 367] width 84 height 23
drag, startPoint x: 1046, startPoint y: 374, endPoint x: 1056, endPoint y: 463, distance: 89.5
click at [1048, 445] on td "Data grid" at bounding box center [1085, 459] width 84 height 160
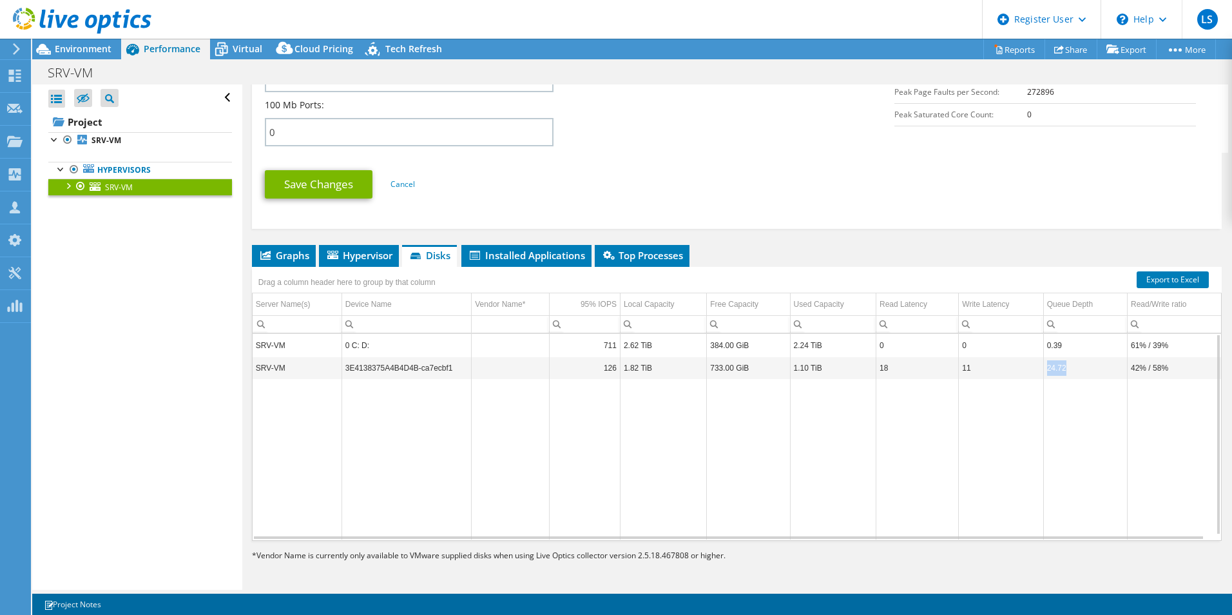
drag, startPoint x: 1066, startPoint y: 371, endPoint x: 1043, endPoint y: 371, distance: 23.2
click at [1043, 371] on td "24.72" at bounding box center [1085, 367] width 84 height 23
drag, startPoint x: 1043, startPoint y: 372, endPoint x: 1071, endPoint y: 411, distance: 47.6
click at [1071, 411] on td "Data grid" at bounding box center [1085, 459] width 84 height 160
drag, startPoint x: 1068, startPoint y: 371, endPoint x: 1045, endPoint y: 371, distance: 23.2
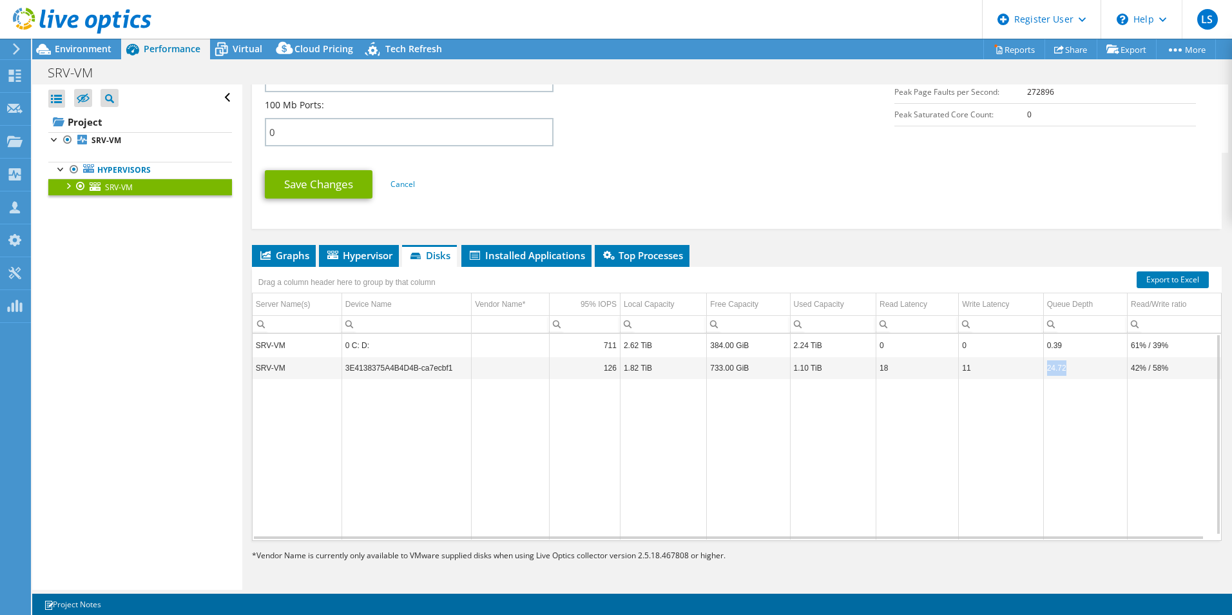
click at [1045, 371] on td "24.72" at bounding box center [1085, 367] width 84 height 23
drag, startPoint x: 1045, startPoint y: 371, endPoint x: 1072, endPoint y: 434, distance: 69.6
click at [1070, 429] on td "Data grid" at bounding box center [1085, 459] width 84 height 160
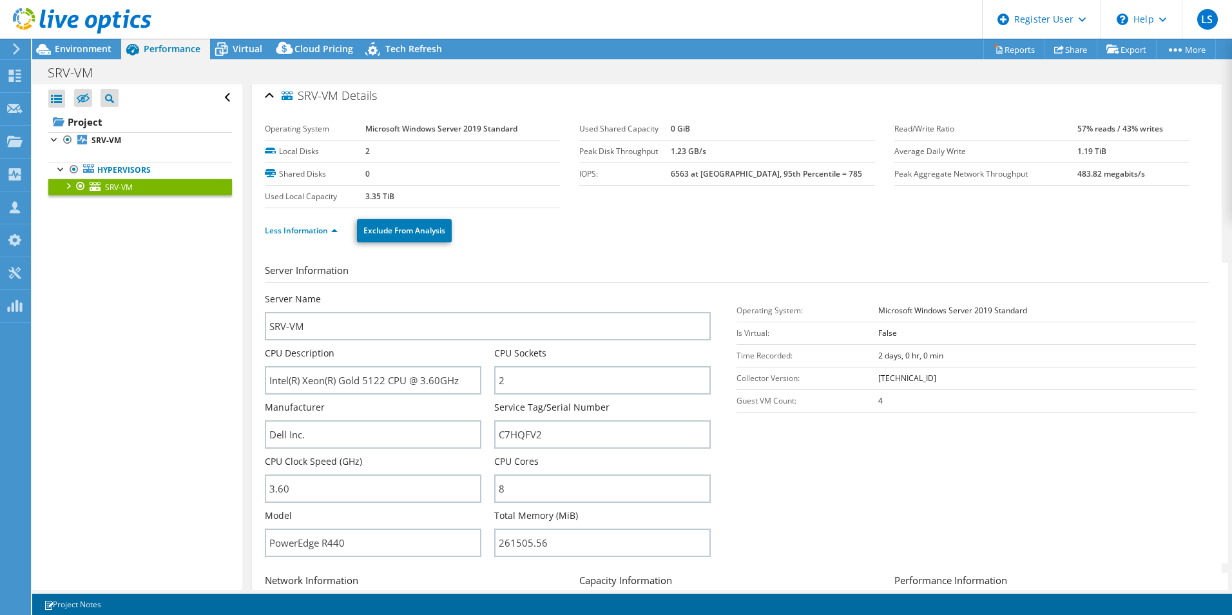
scroll to position [0, 0]
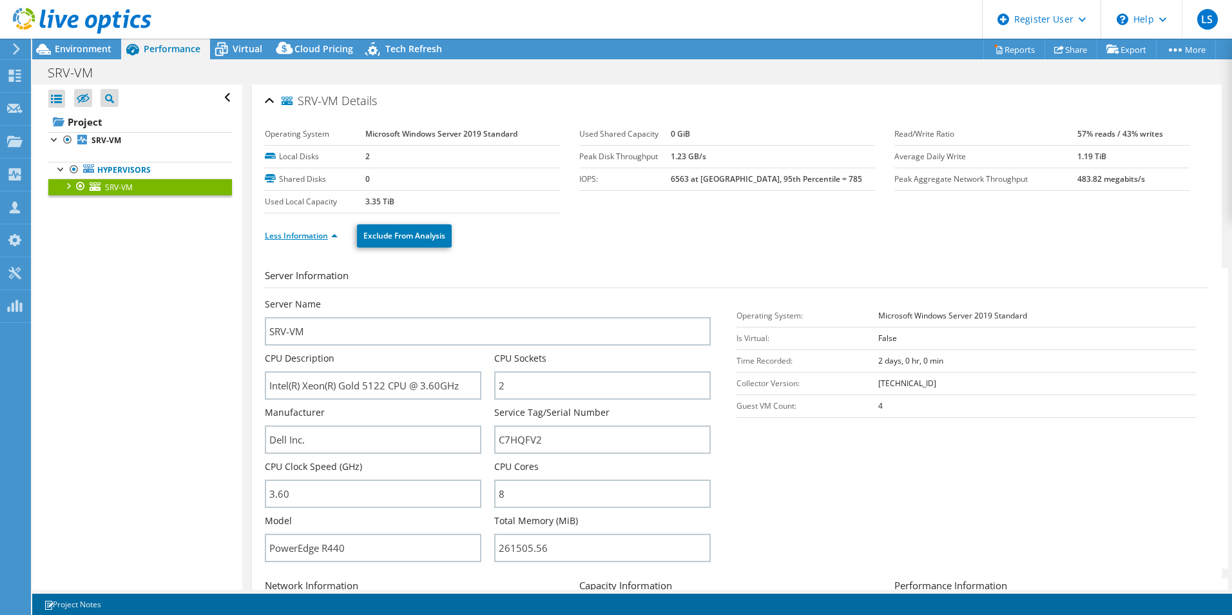
click at [297, 234] on link "Less Information" at bounding box center [301, 235] width 73 height 11
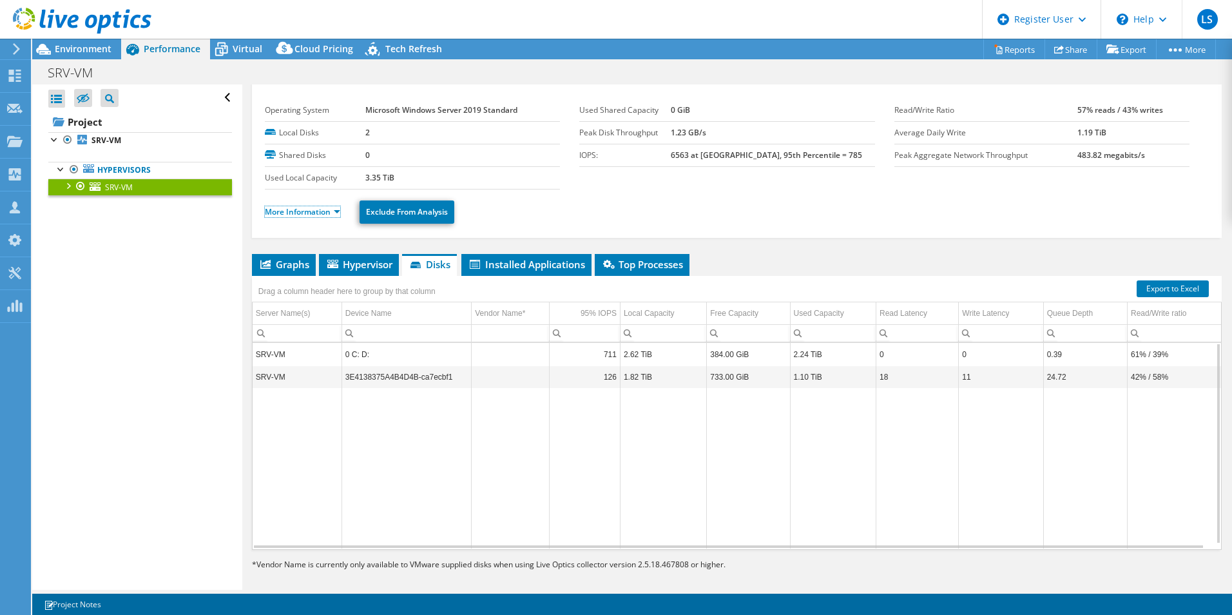
scroll to position [33, 0]
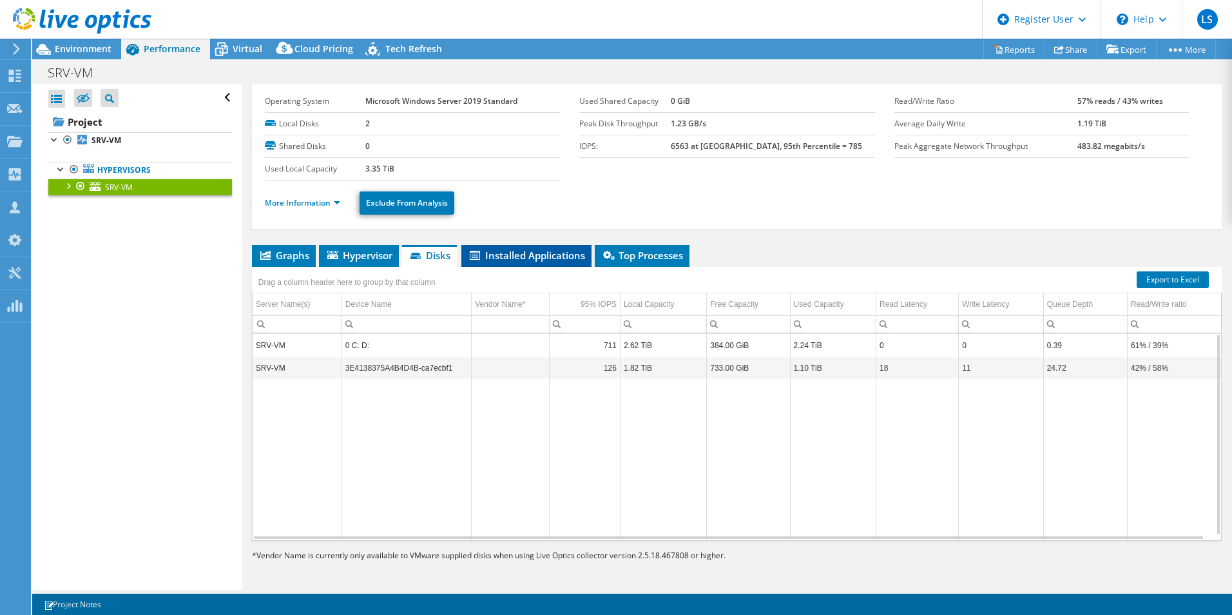
click at [507, 251] on span "Installed Applications" at bounding box center [526, 255] width 117 height 13
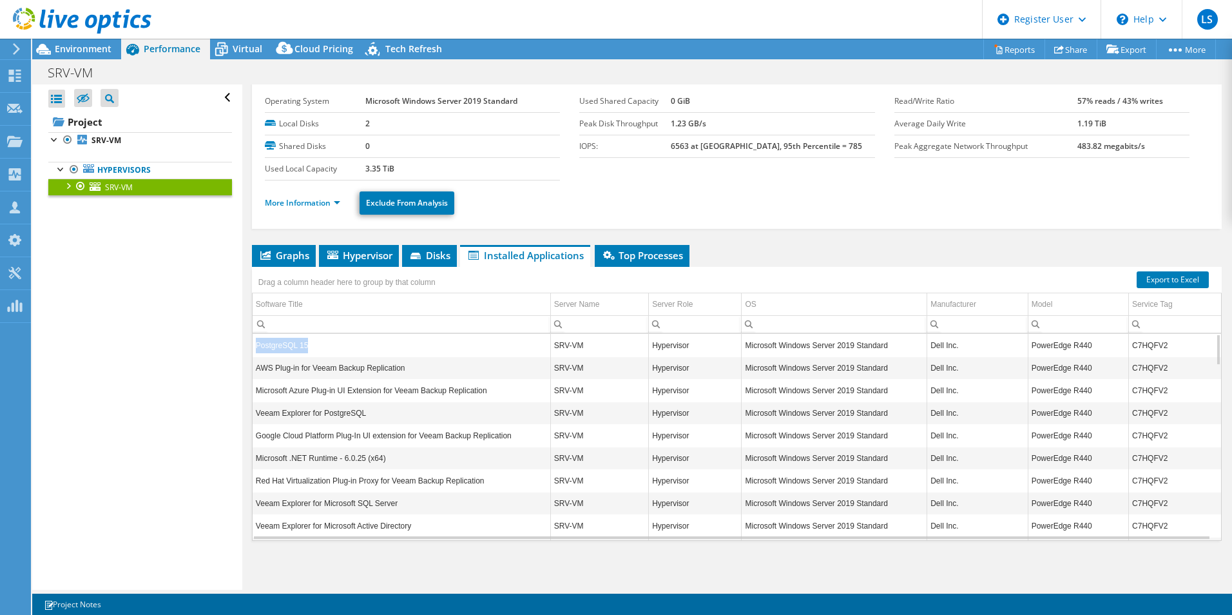
drag, startPoint x: 299, startPoint y: 345, endPoint x: 251, endPoint y: 349, distance: 48.4
click at [251, 349] on div "SRV-VM Details Operating System Microsoft Windows Server 2019 Standard Local Di…" at bounding box center [736, 321] width 989 height 538
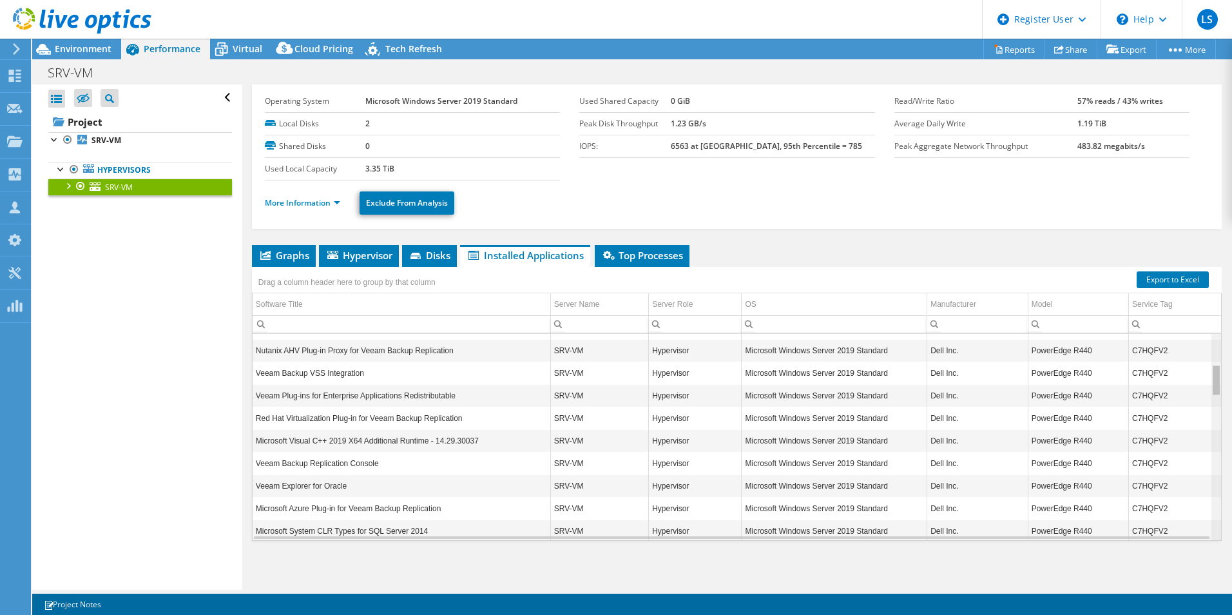
scroll to position [218, 0]
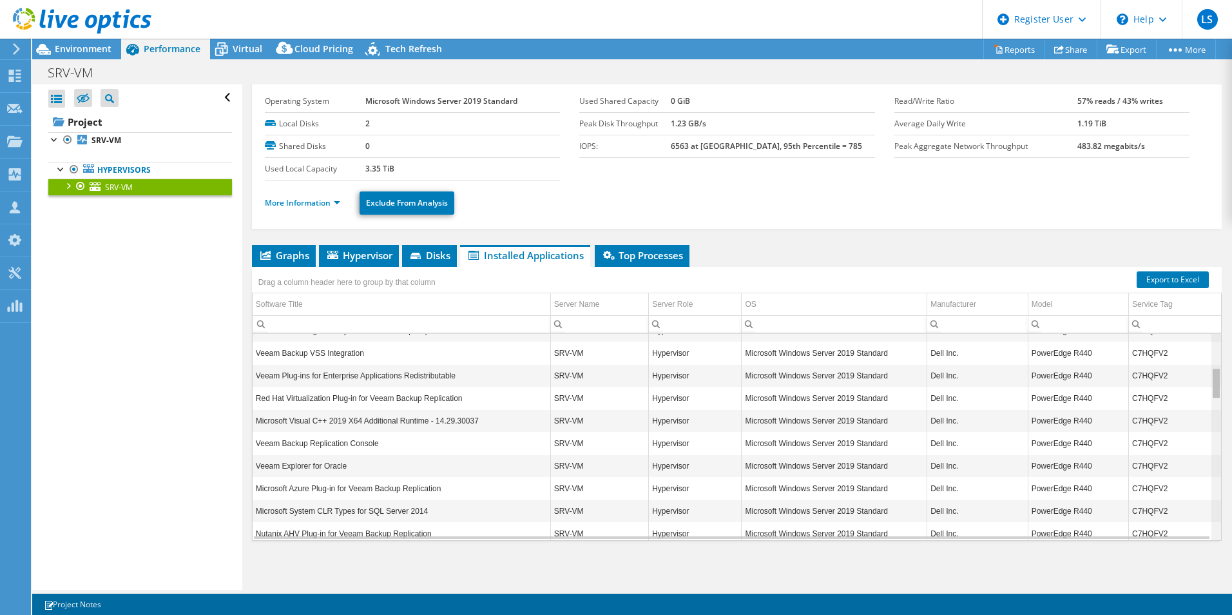
drag, startPoint x: 1206, startPoint y: 375, endPoint x: 1204, endPoint y: 392, distance: 17.0
click at [1204, 392] on body "LS Dell User Luis Stedille Luis.Stedille@dell.com Dell My Profile Log Out \n He…" at bounding box center [616, 307] width 1232 height 615
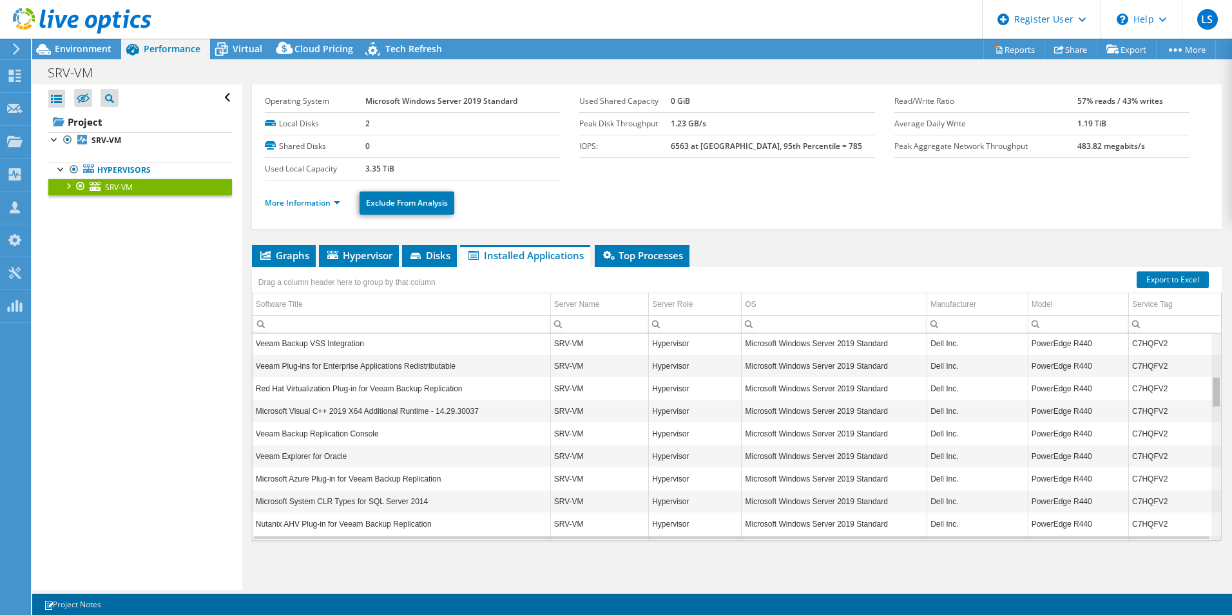
scroll to position [24, 0]
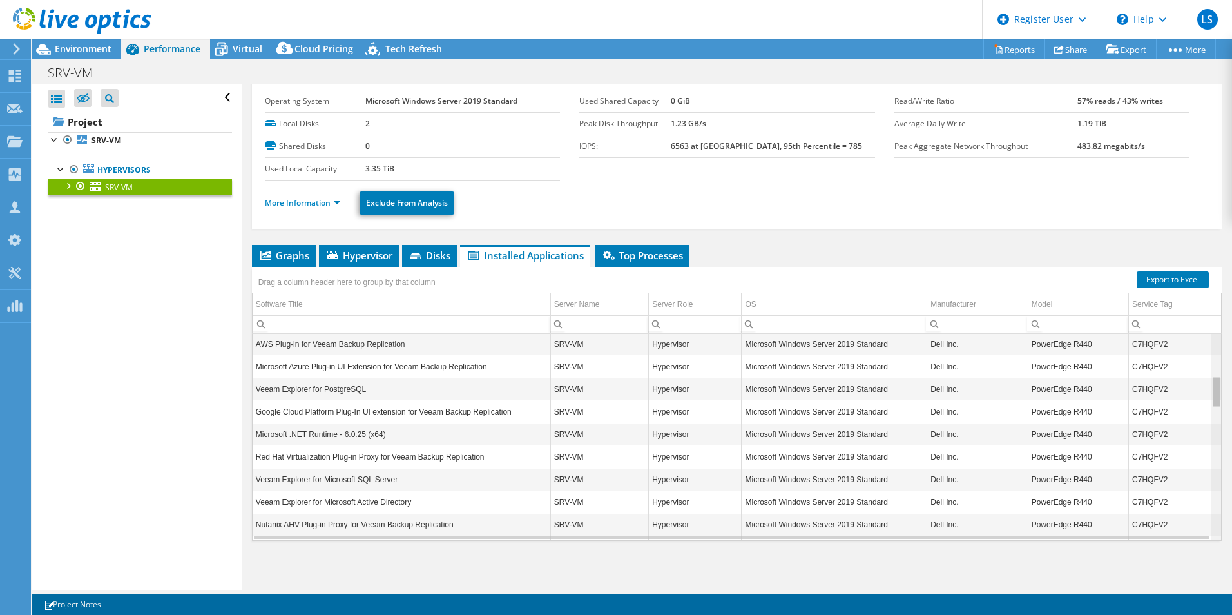
drag, startPoint x: 1206, startPoint y: 385, endPoint x: 1203, endPoint y: 351, distance: 34.4
click at [1203, 351] on body "LS Dell User Luis Stedille Luis.Stedille@dell.com Dell My Profile Log Out \n He…" at bounding box center [616, 307] width 1232 height 615
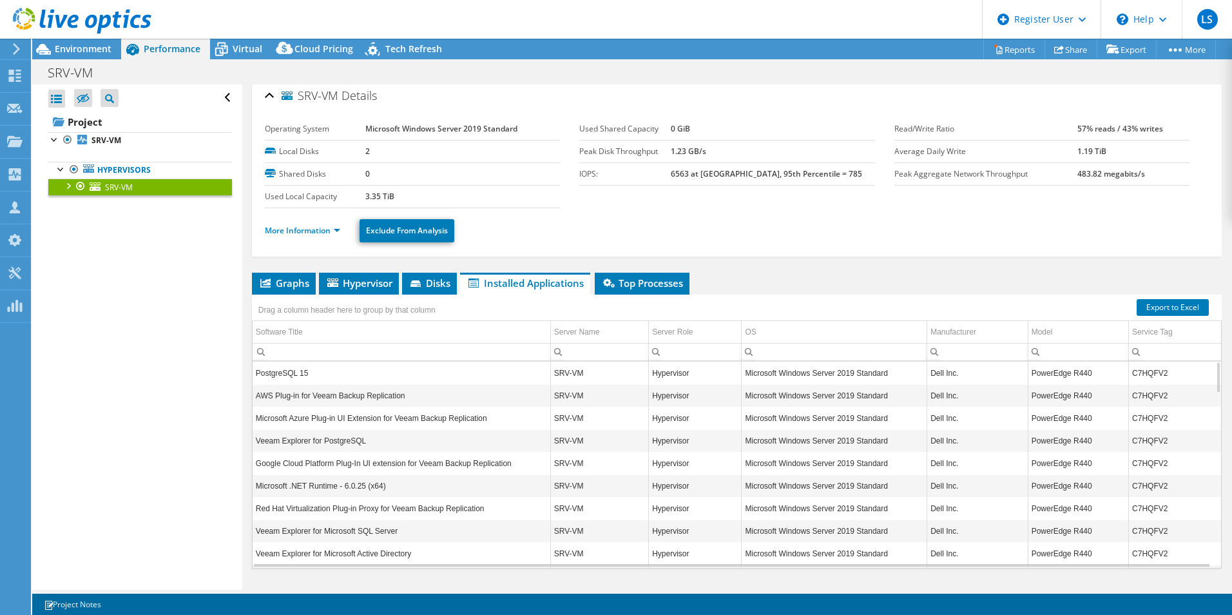
scroll to position [0, 0]
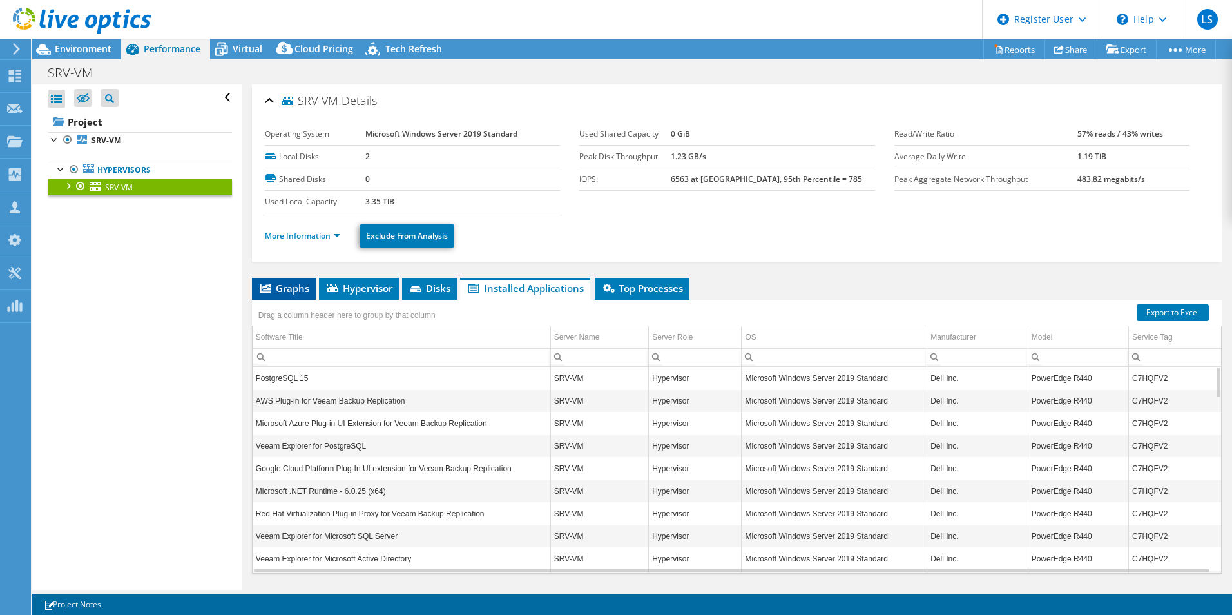
click at [303, 283] on span "Graphs" at bounding box center [283, 288] width 51 height 13
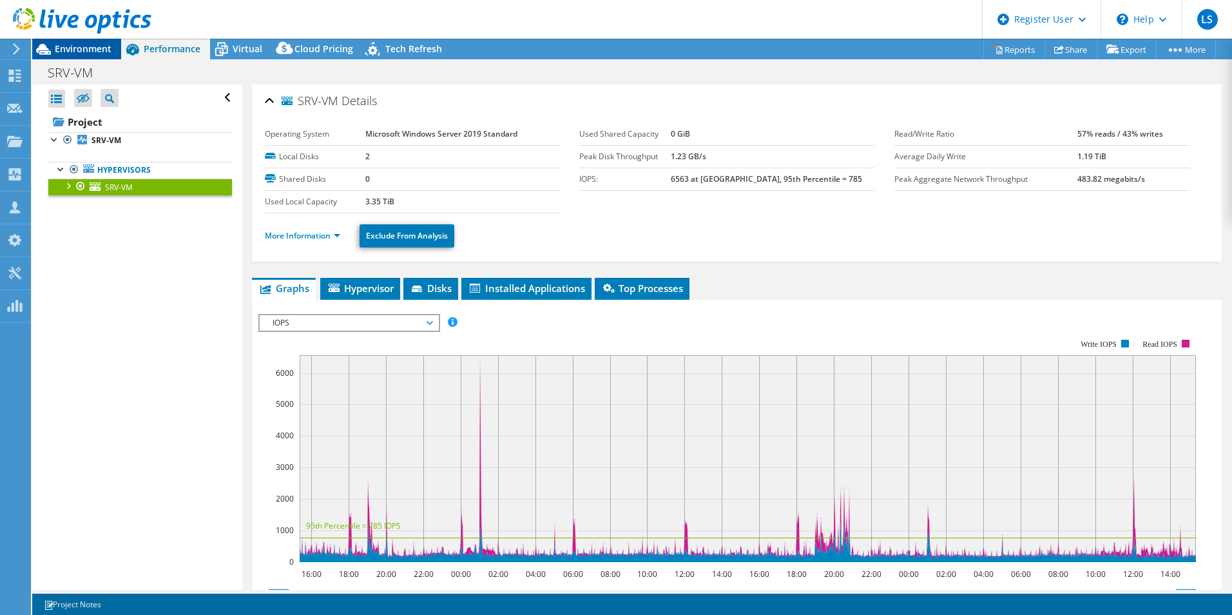
click at [94, 52] on span "Environment" at bounding box center [83, 49] width 57 height 12
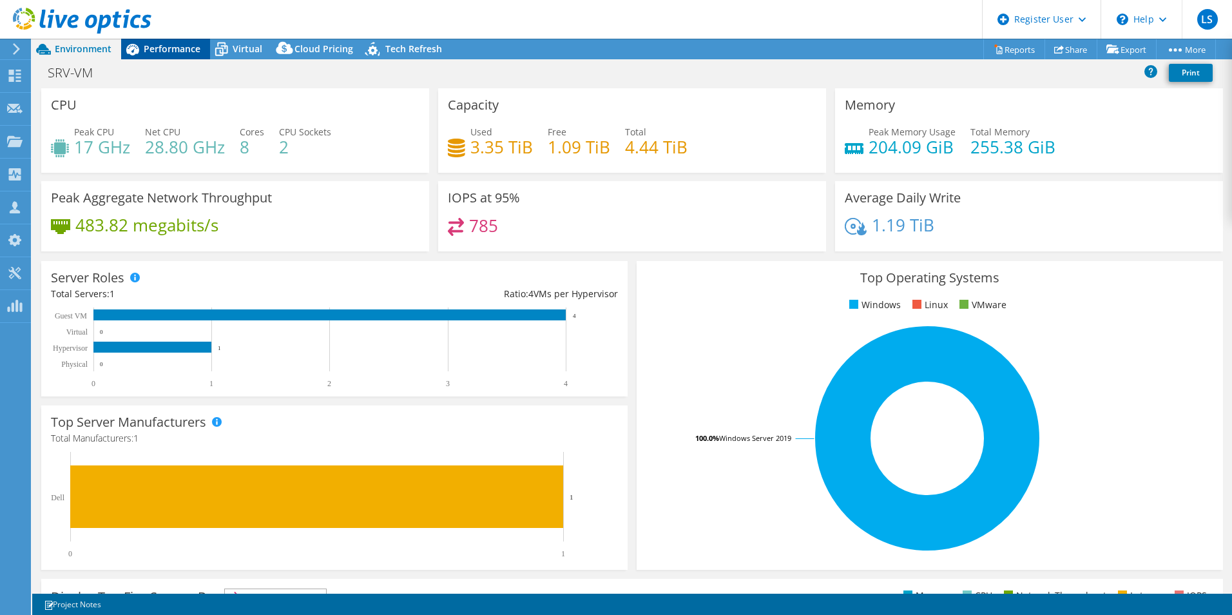
click at [182, 50] on span "Performance" at bounding box center [172, 49] width 57 height 12
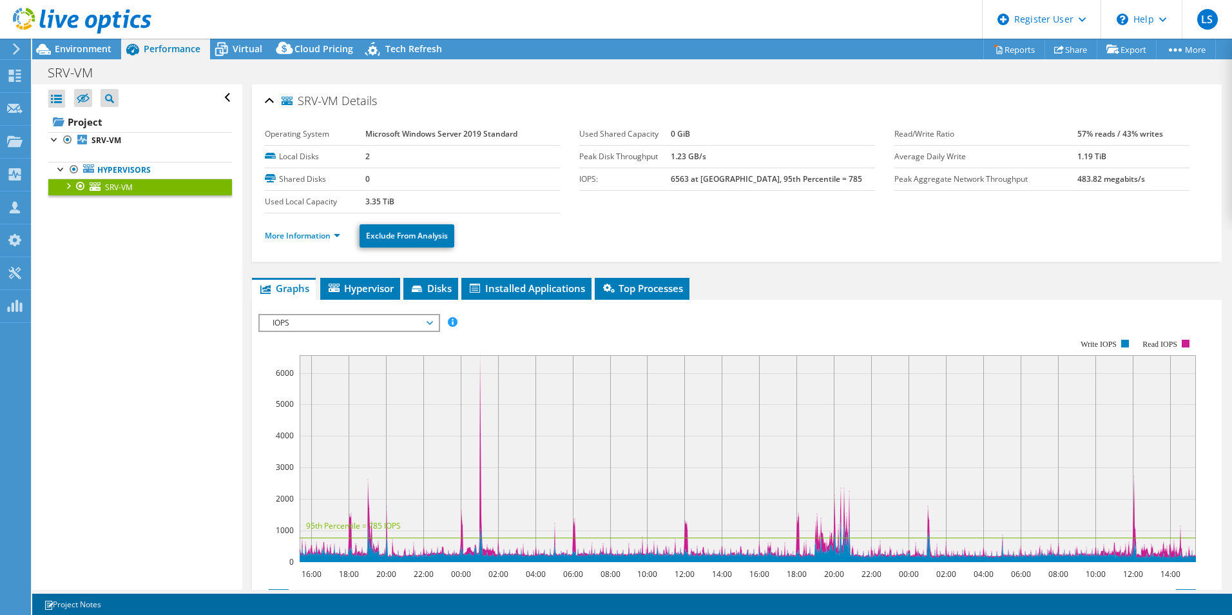
click at [336, 322] on span "IOPS" at bounding box center [349, 322] width 166 height 15
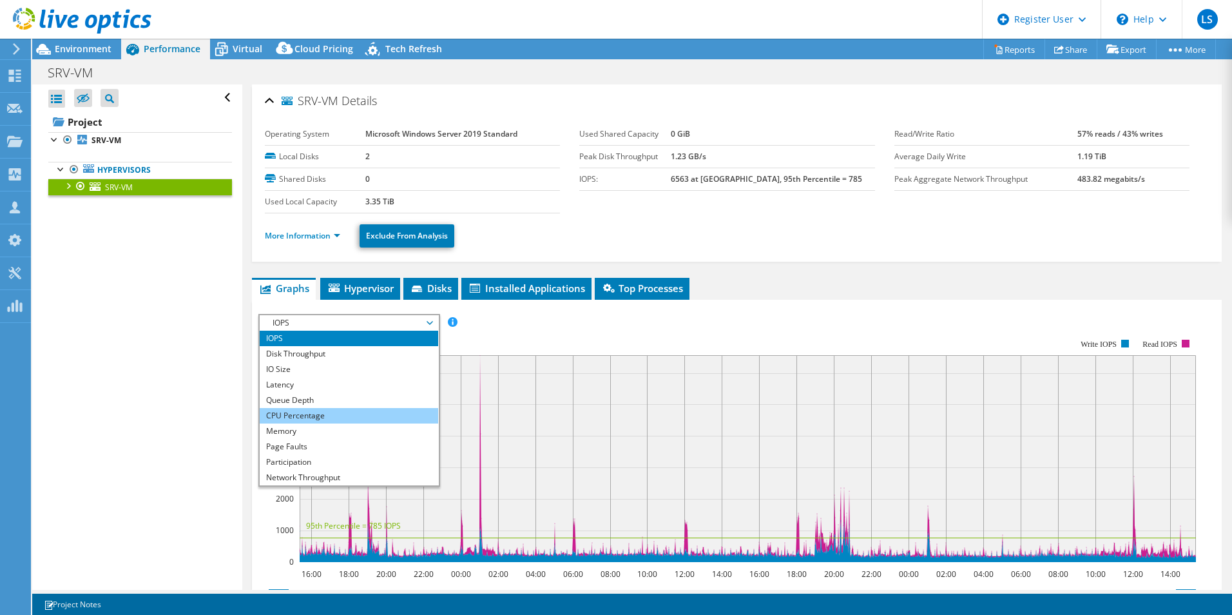
click at [319, 409] on li "CPU Percentage" at bounding box center [349, 415] width 179 height 15
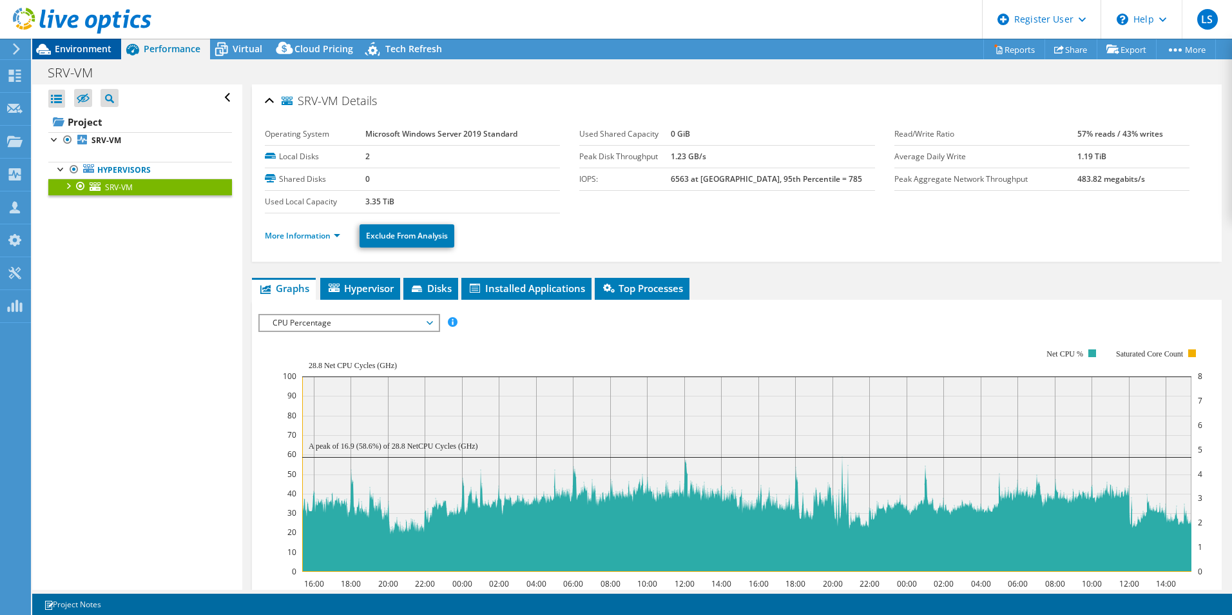
click at [108, 55] on div "Environment" at bounding box center [76, 49] width 89 height 21
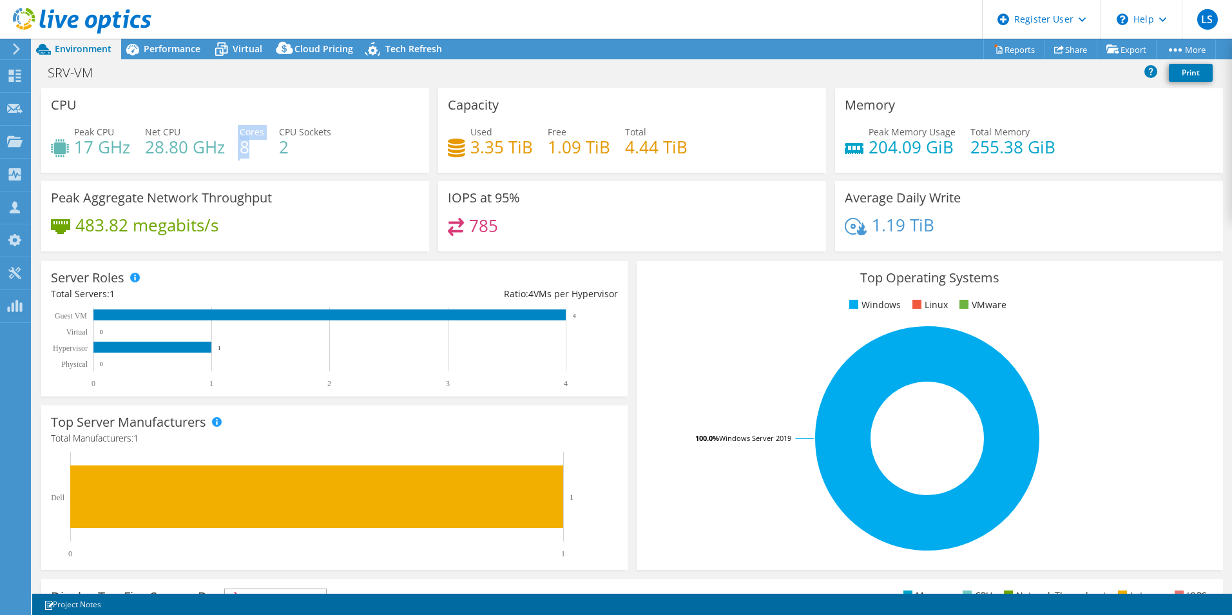
drag, startPoint x: 253, startPoint y: 151, endPoint x: 237, endPoint y: 151, distance: 16.1
click at [237, 151] on div "Peak CPU 17 GHz Net CPU 28.80 GHz Cores 8 CPU Sockets 2" at bounding box center [235, 146] width 369 height 42
drag, startPoint x: 237, startPoint y: 151, endPoint x: 291, endPoint y: 171, distance: 57.5
click at [311, 157] on div "Peak CPU 17 GHz Net CPU 28.80 GHz Cores 8 CPU Sockets 2" at bounding box center [235, 146] width 369 height 42
click at [244, 151] on h4 "8" at bounding box center [252, 147] width 24 height 14
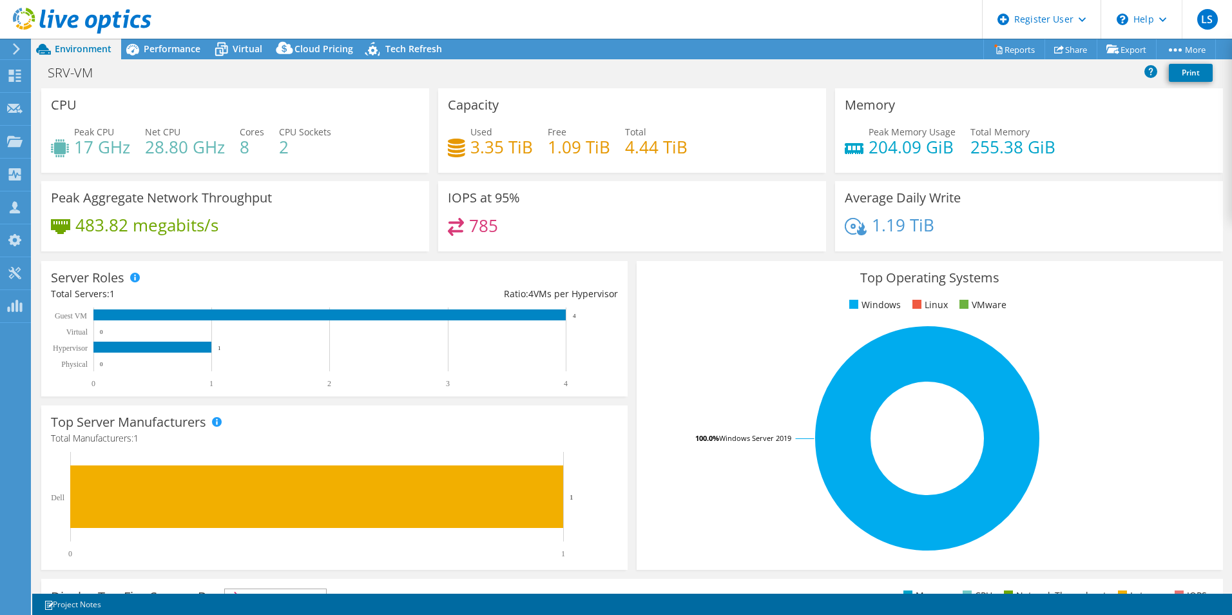
click at [302, 159] on div "Peak CPU 17 GHz Net CPU 28.80 GHz Cores 8 CPU Sockets 2" at bounding box center [235, 146] width 369 height 42
click at [179, 54] on span "Performance" at bounding box center [172, 49] width 57 height 12
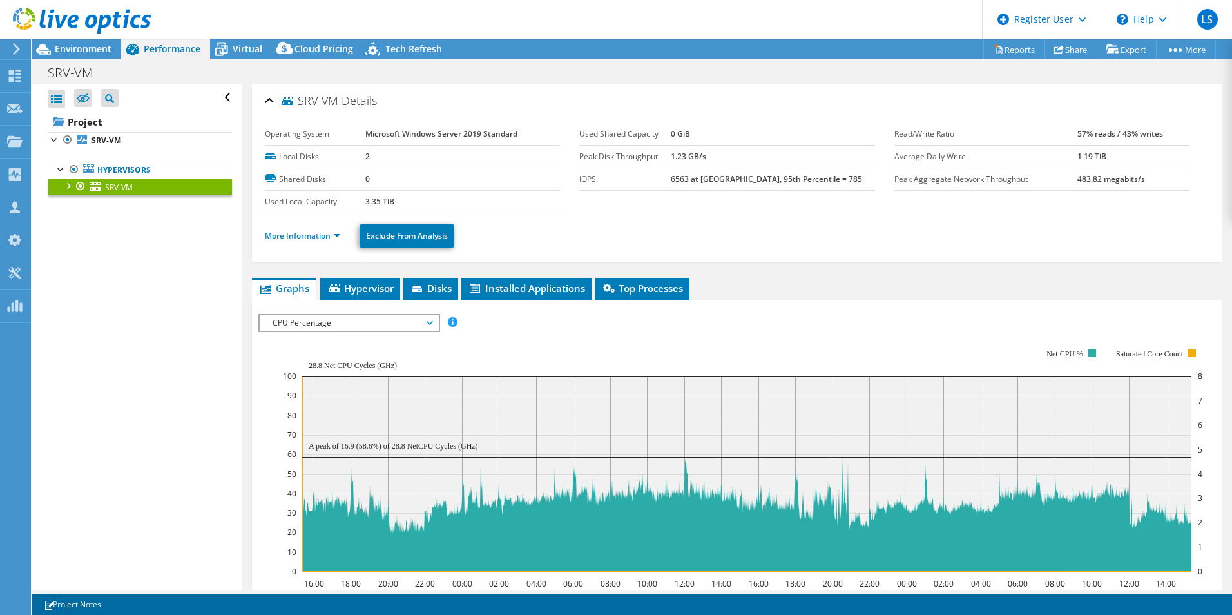
click at [303, 242] on li "More Information" at bounding box center [306, 236] width 83 height 14
click at [305, 240] on link "More Information" at bounding box center [302, 235] width 75 height 11
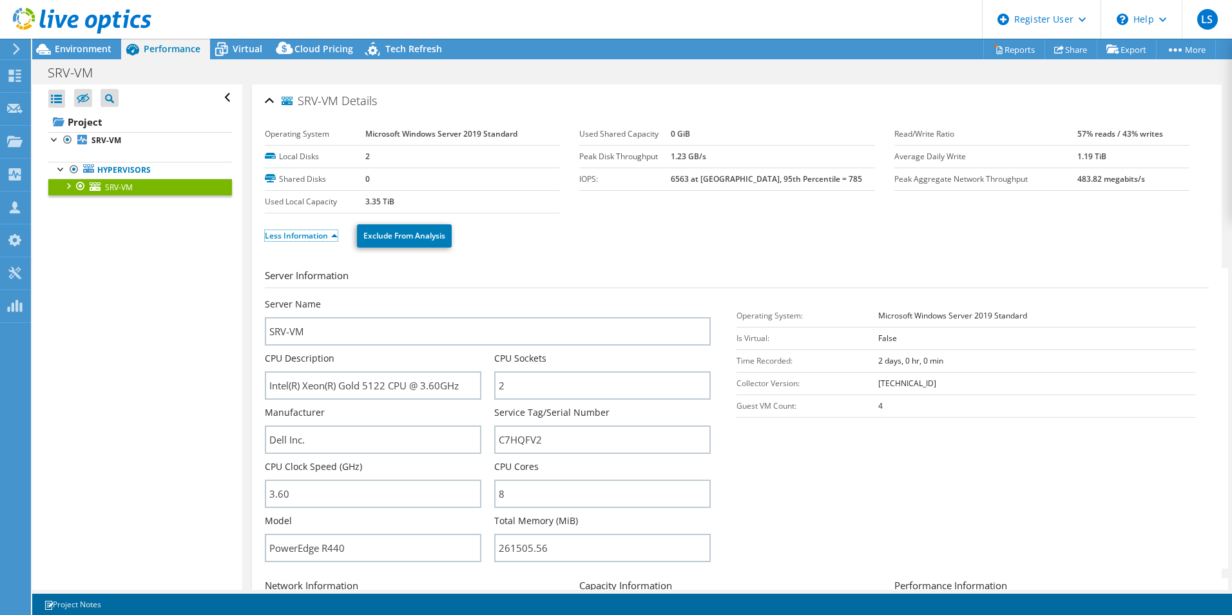
scroll to position [64, 0]
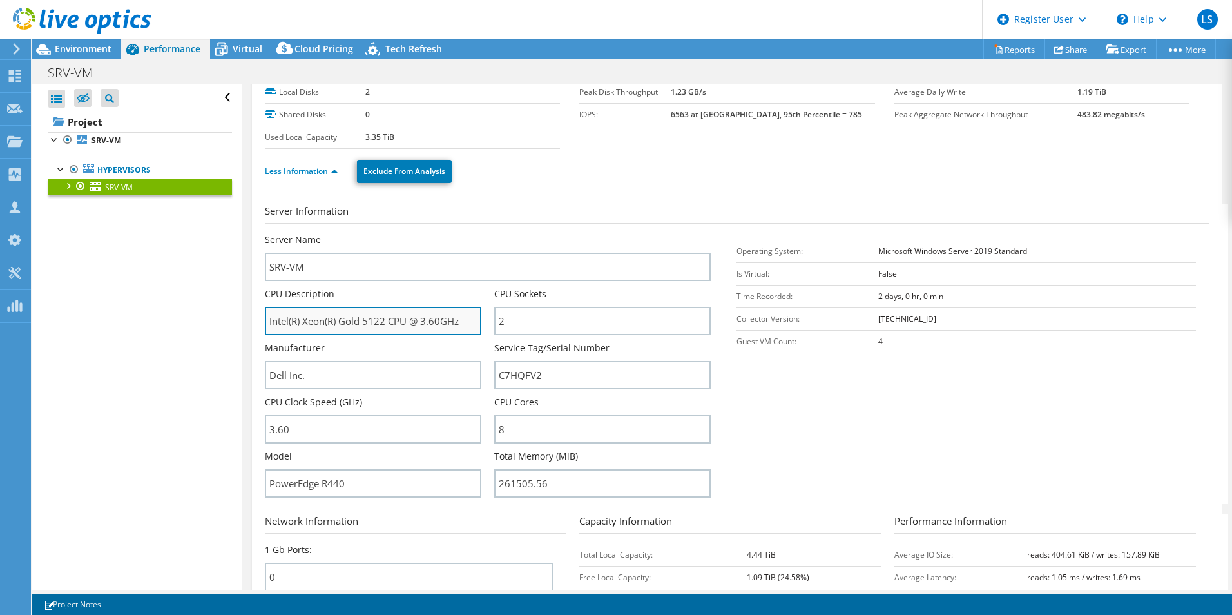
drag, startPoint x: 364, startPoint y: 324, endPoint x: 385, endPoint y: 322, distance: 21.3
click at [385, 322] on input "Intel(R) Xeon(R) Gold 5122 CPU @ 3.60GHz" at bounding box center [373, 321] width 217 height 28
click at [893, 418] on section "Server Information Server Name SRV-VM CPU Description Intel(R) Xeon(R) Gold 512…" at bounding box center [740, 354] width 951 height 300
click at [459, 324] on input "Intel(R) Xeon(R) Gold 5122 CPU @ 3.60GHz" at bounding box center [373, 321] width 217 height 28
drag, startPoint x: 365, startPoint y: 324, endPoint x: 387, endPoint y: 323, distance: 21.9
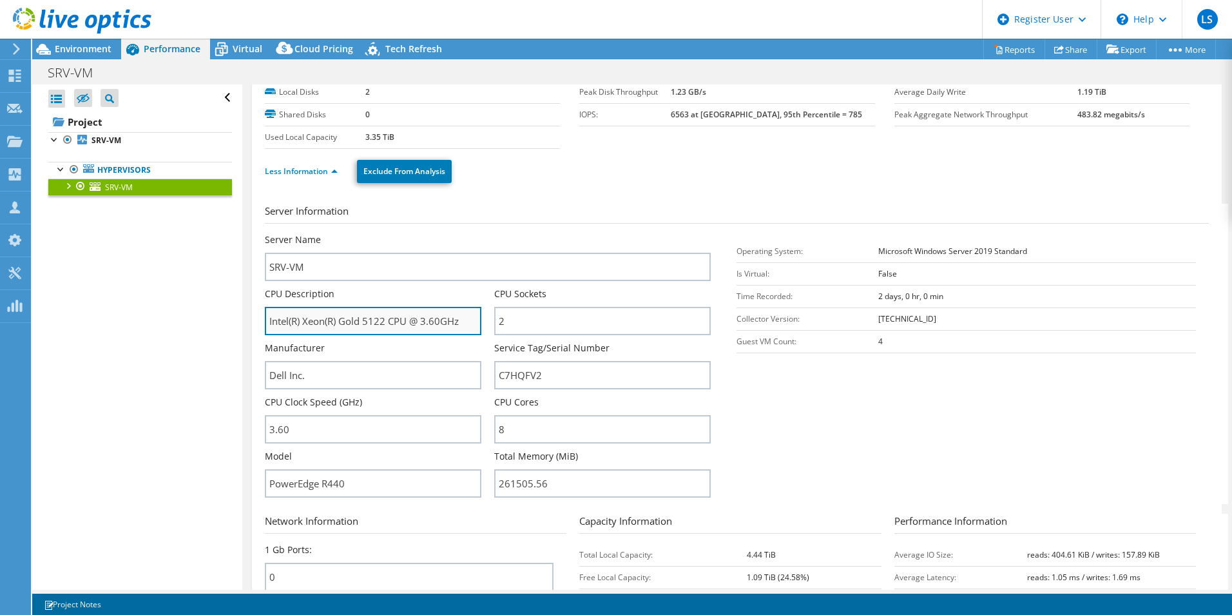
click at [387, 323] on input "Intel(R) Xeon(R) Gold 5122 CPU @ 3.60GHz" at bounding box center [373, 321] width 217 height 28
click at [368, 342] on div "Manufacturer Dell Inc." at bounding box center [373, 366] width 217 height 48
drag, startPoint x: 461, startPoint y: 324, endPoint x: 564, endPoint y: 351, distance: 106.0
click at [471, 322] on input "Intel(R) Xeon(R) Gold 5122 CPU @ 3.60GHz" at bounding box center [373, 321] width 217 height 28
drag, startPoint x: 438, startPoint y: 321, endPoint x: 421, endPoint y: 321, distance: 16.8
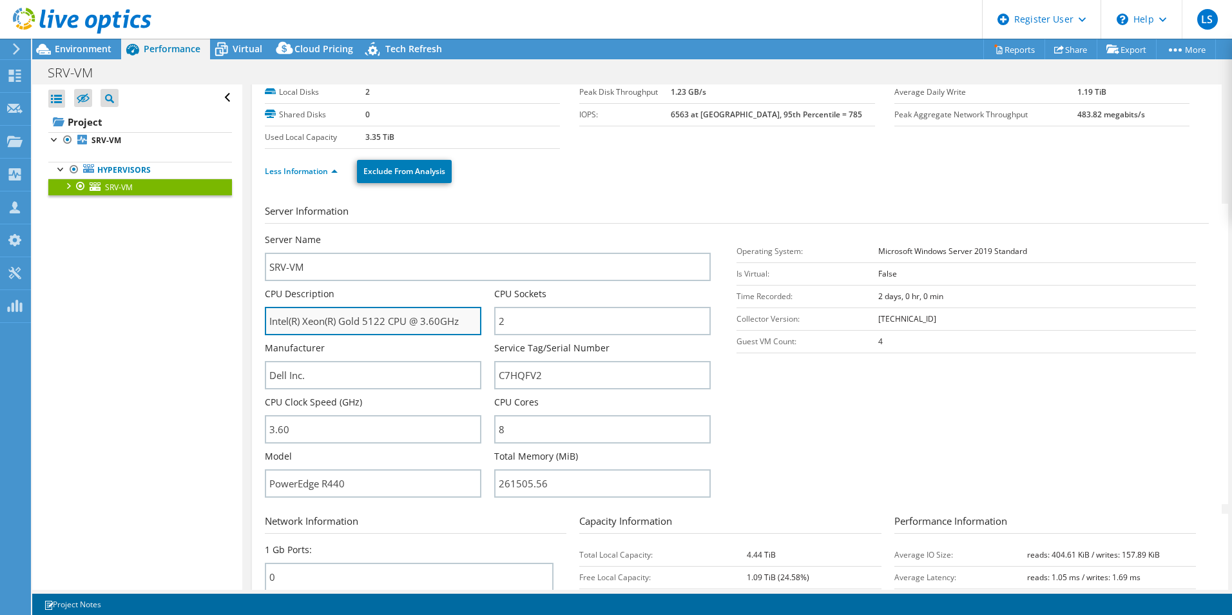
click at [421, 321] on input "Intel(R) Xeon(R) Gold 5122 CPU @ 3.60GHz" at bounding box center [373, 321] width 217 height 28
click at [799, 389] on section "Server Information Server Name SRV-VM CPU Description Intel(R) Xeon(R) Gold 512…" at bounding box center [740, 354] width 951 height 300
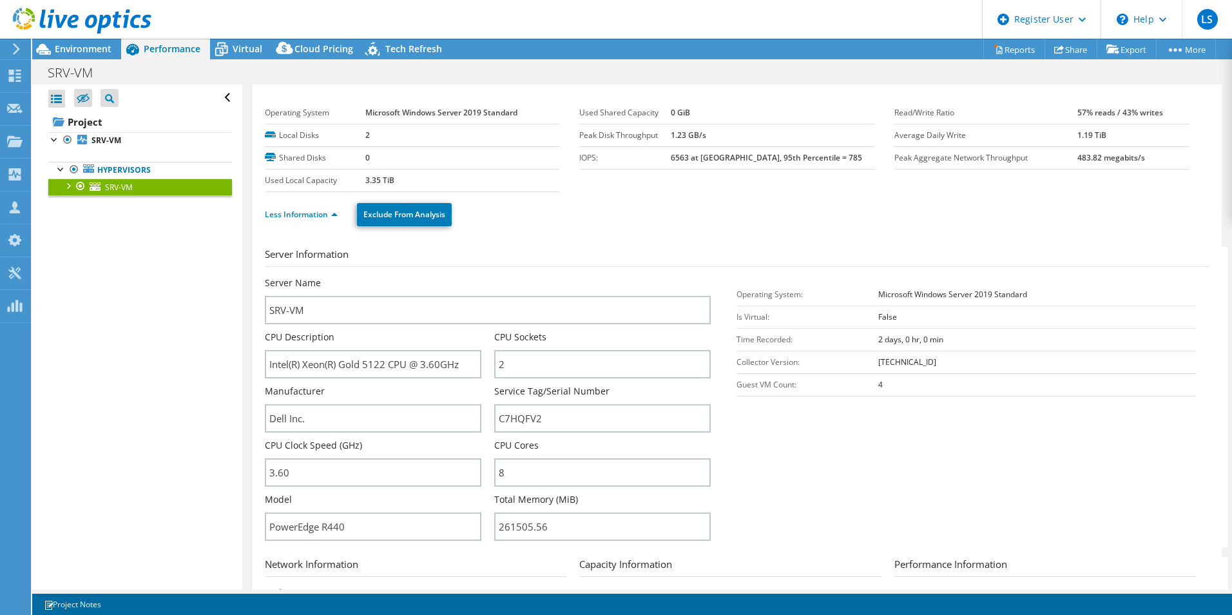
scroll to position [0, 0]
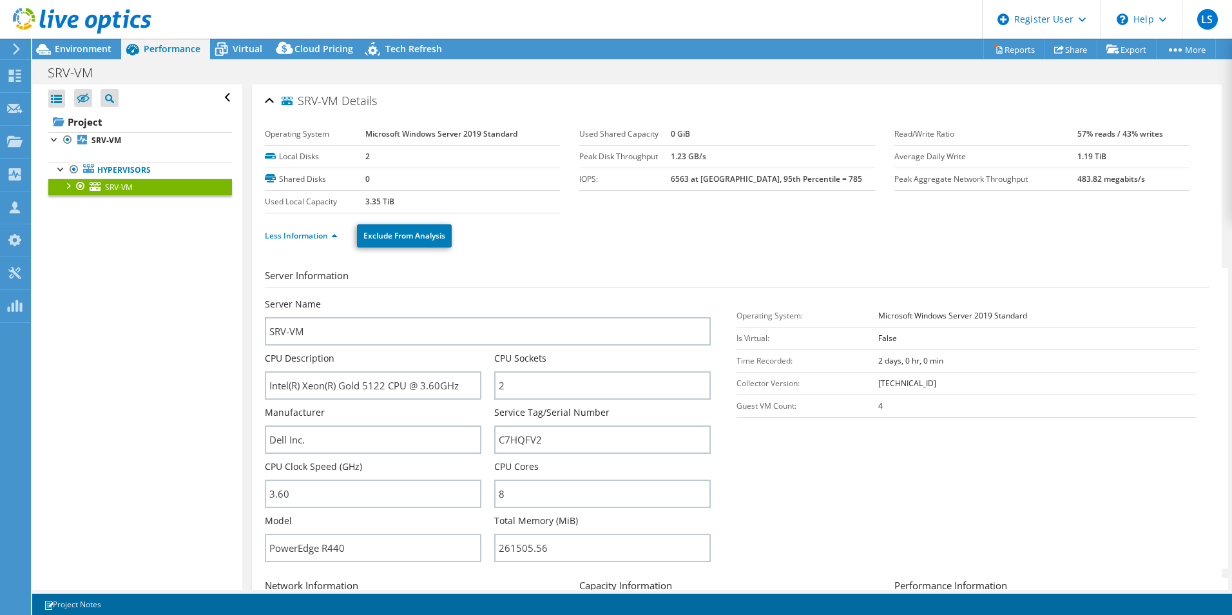
click at [630, 171] on td "IOPS:" at bounding box center [625, 179] width 92 height 23
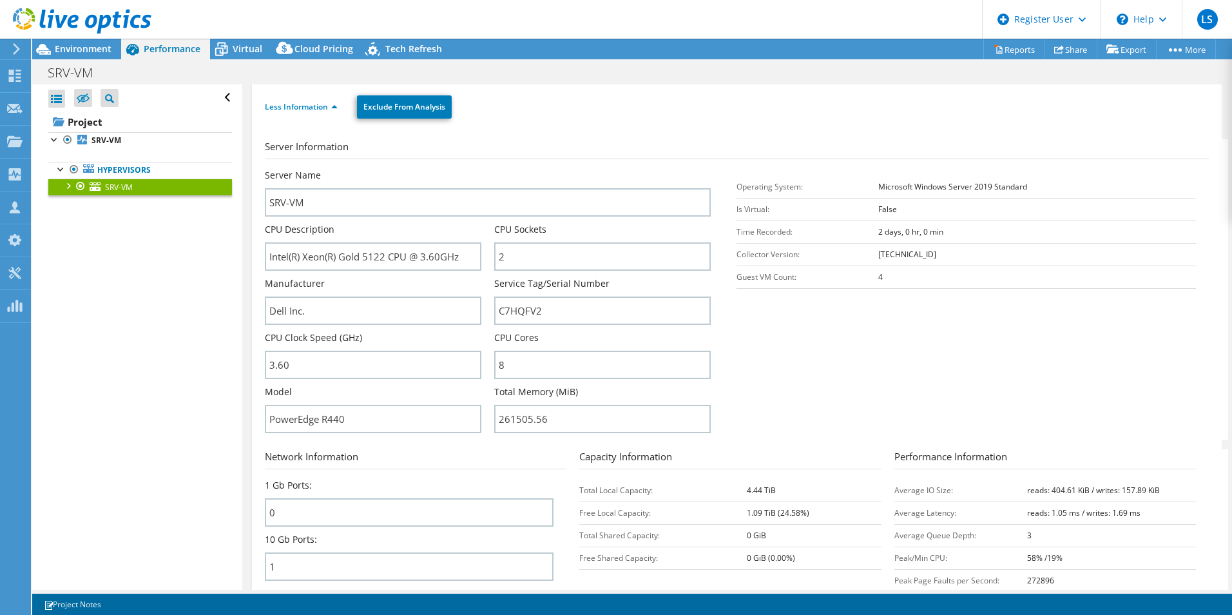
scroll to position [193, 0]
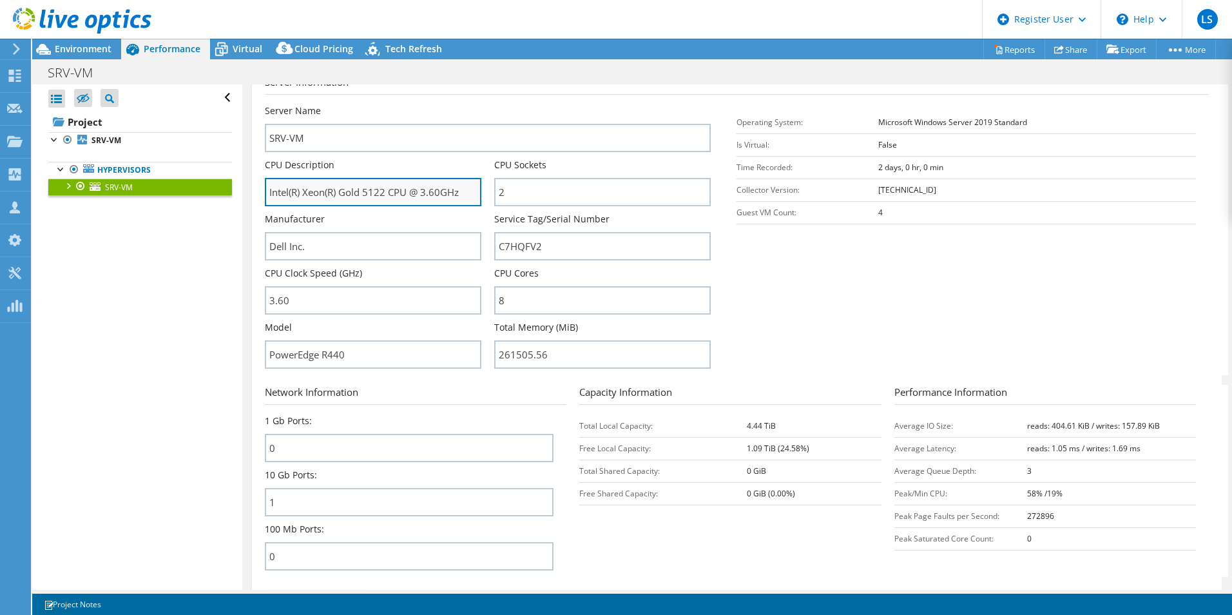
drag, startPoint x: 465, startPoint y: 195, endPoint x: 360, endPoint y: 193, distance: 105.7
click at [360, 193] on input "Intel(R) Xeon(R) Gold 5122 CPU @ 3.60GHz" at bounding box center [373, 192] width 217 height 28
click at [941, 289] on section "Server Information Server Name SRV-VM CPU Description Intel(R) Xeon(R) Gold 512…" at bounding box center [740, 225] width 951 height 300
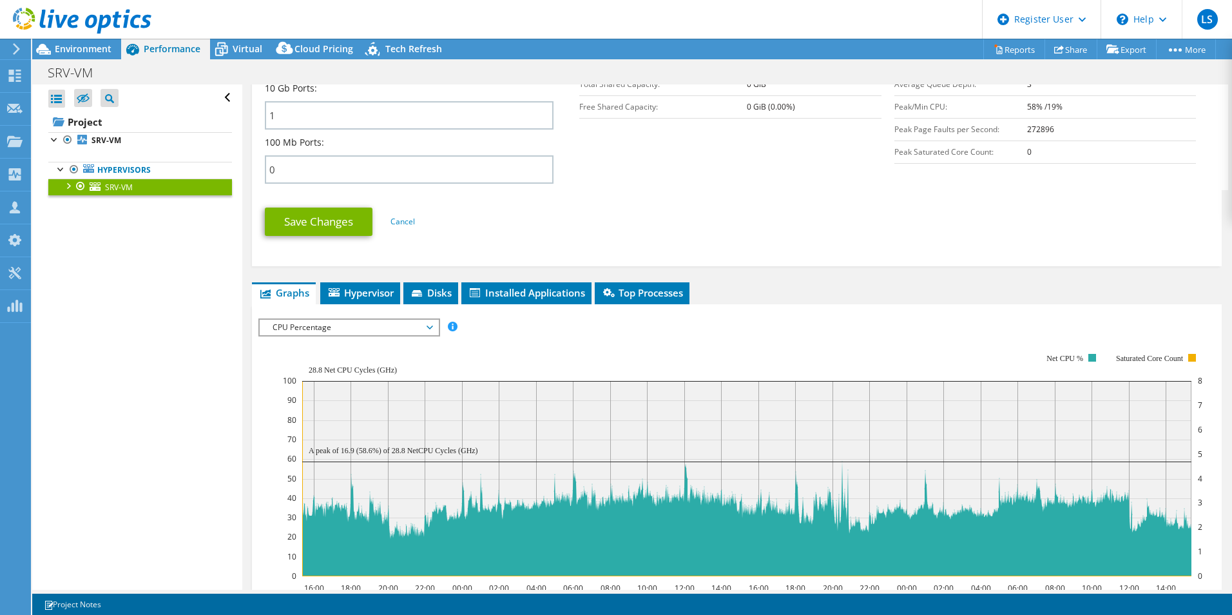
scroll to position [709, 0]
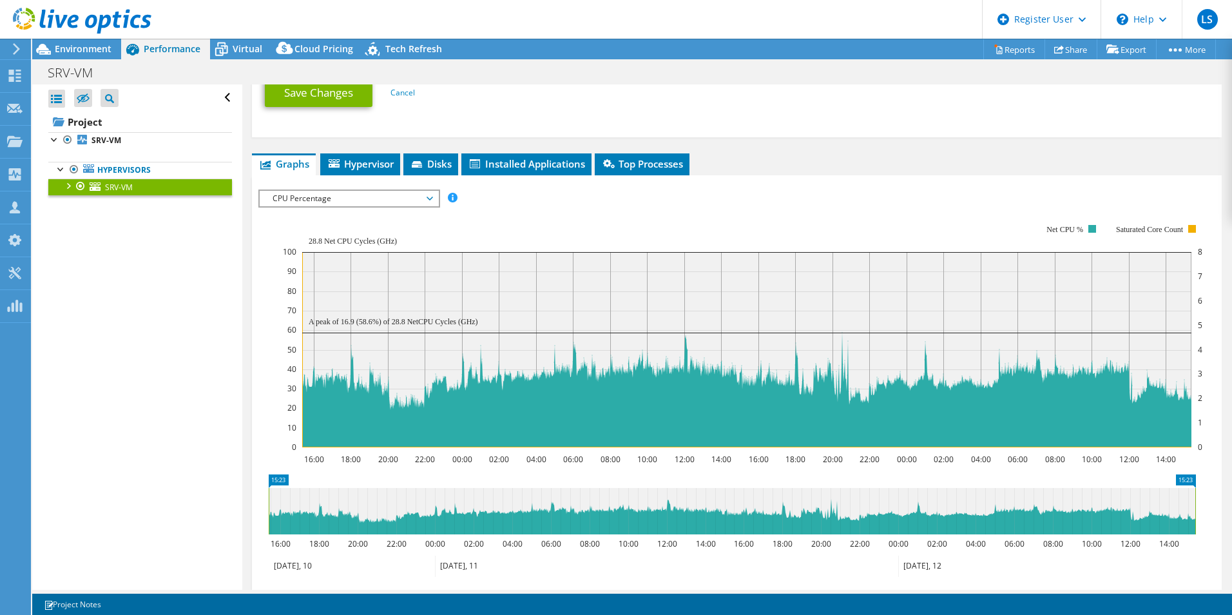
click at [411, 199] on span "CPU Percentage" at bounding box center [349, 198] width 166 height 15
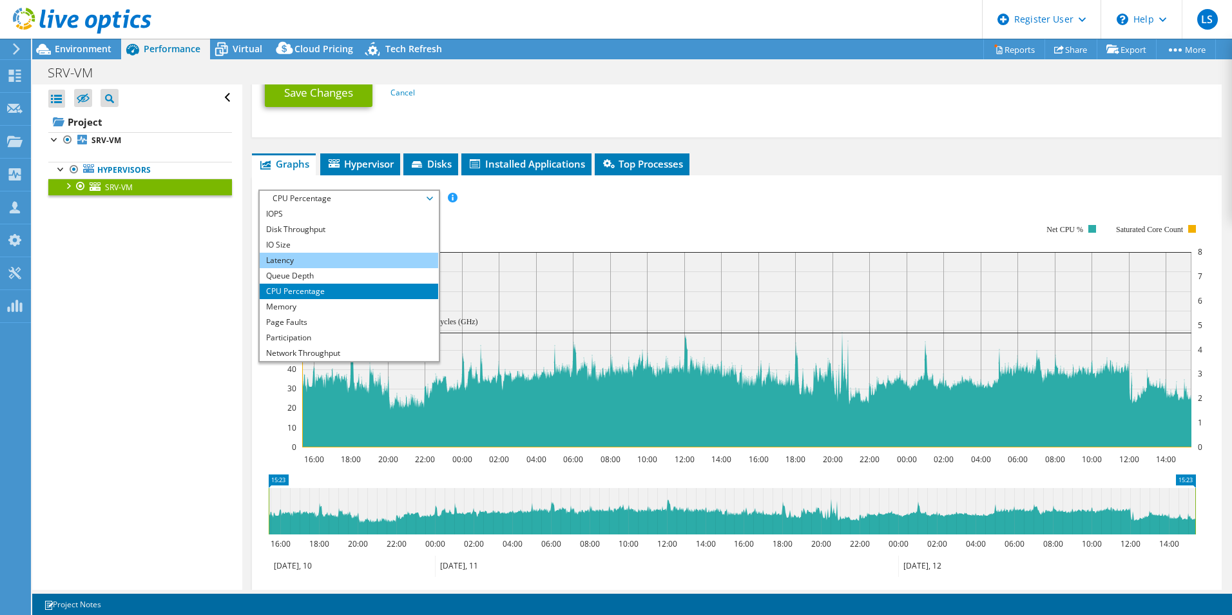
click at [291, 257] on li "Latency" at bounding box center [349, 260] width 179 height 15
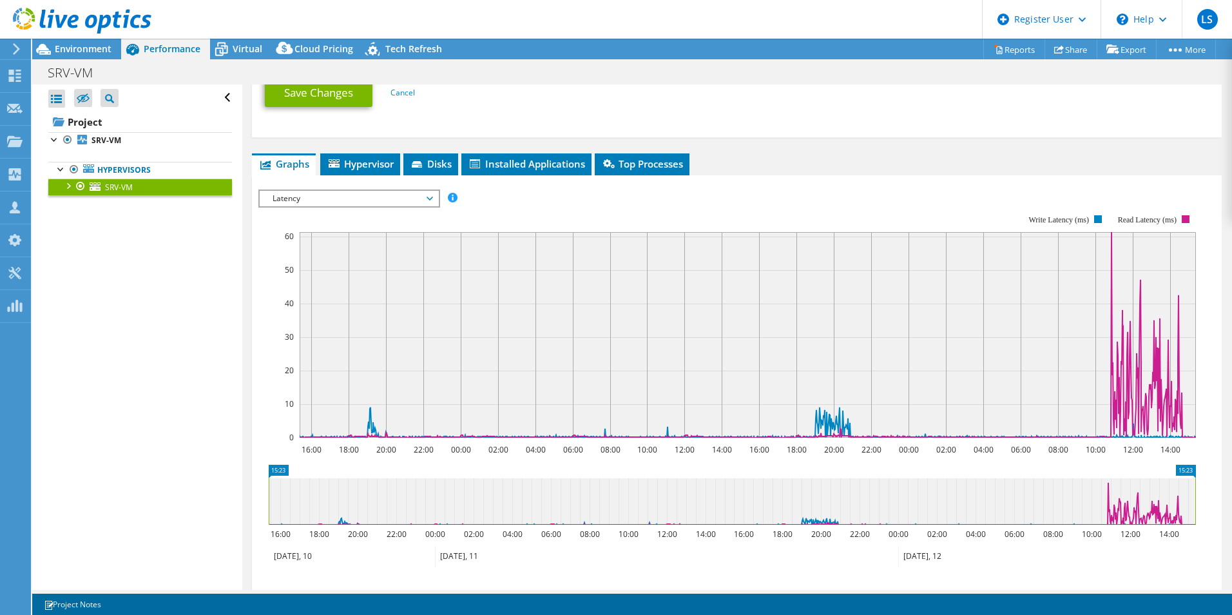
click at [431, 197] on span "Latency" at bounding box center [349, 198] width 166 height 15
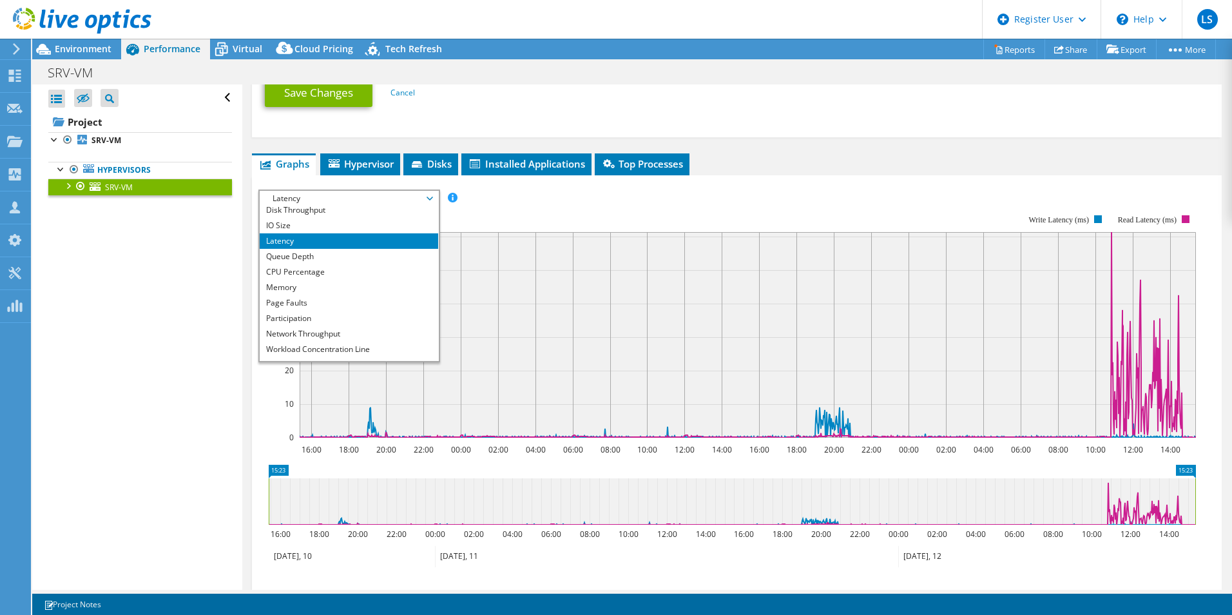
scroll to position [46, 0]
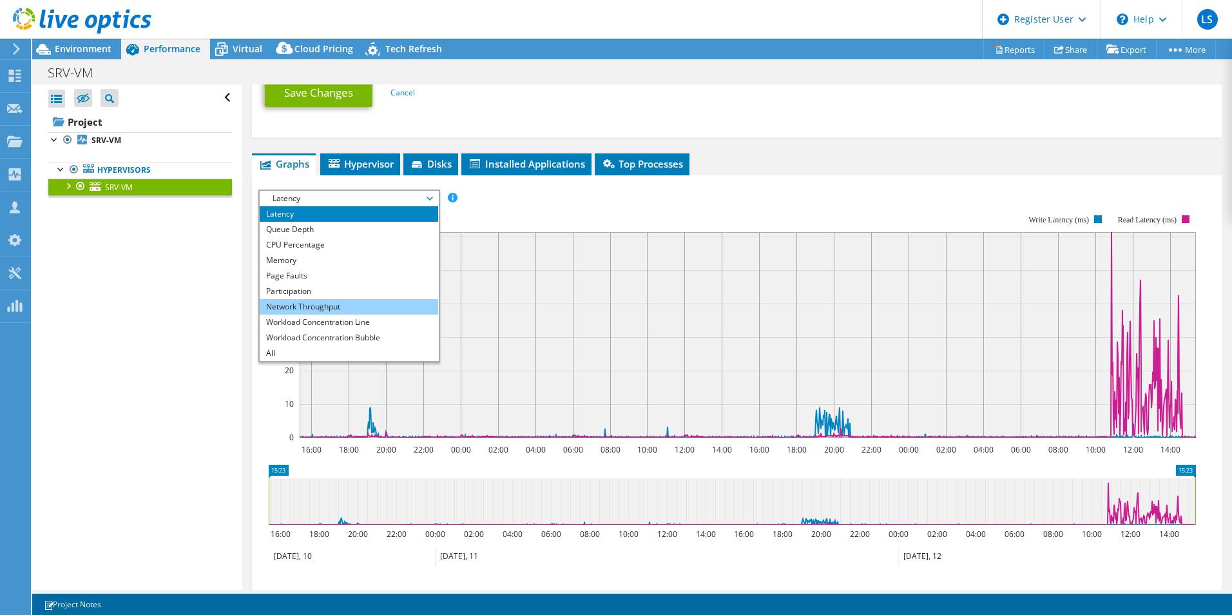
click at [347, 303] on li "Network Throughput" at bounding box center [349, 306] width 179 height 15
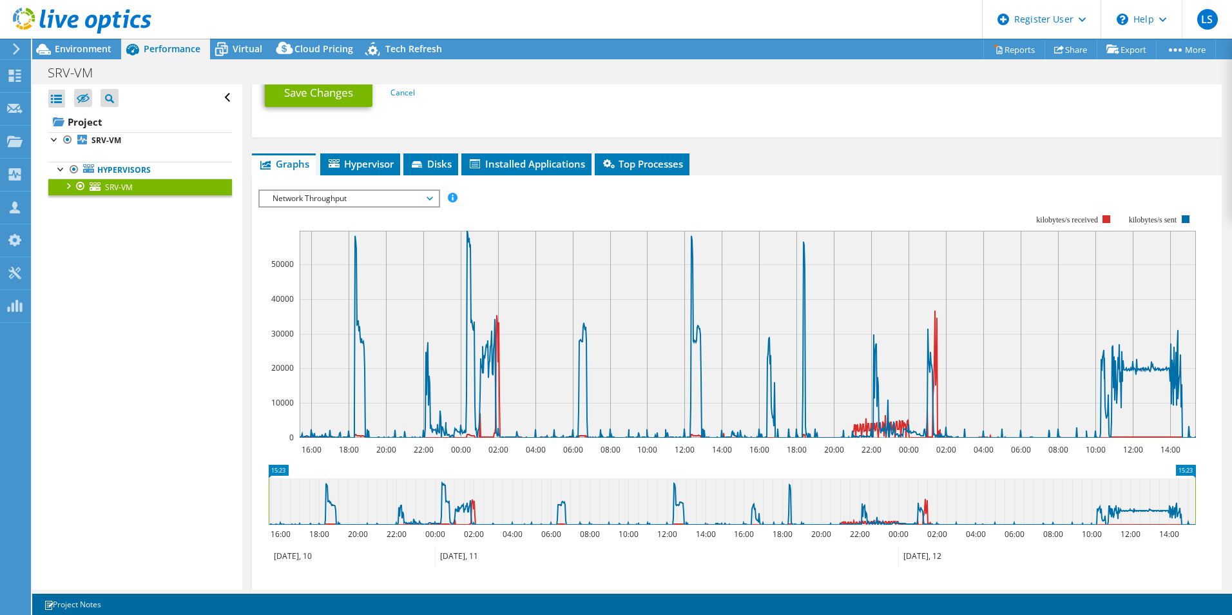
click at [416, 202] on span "Network Throughput" at bounding box center [349, 198] width 166 height 15
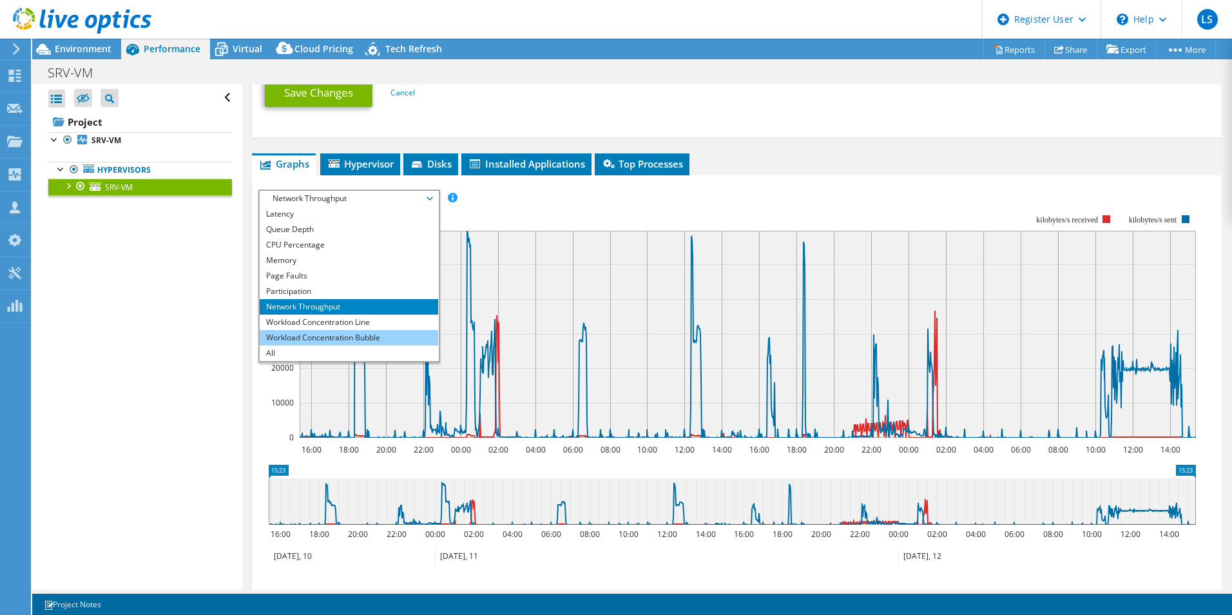
click at [317, 337] on li "Workload Concentration Bubble" at bounding box center [349, 337] width 179 height 15
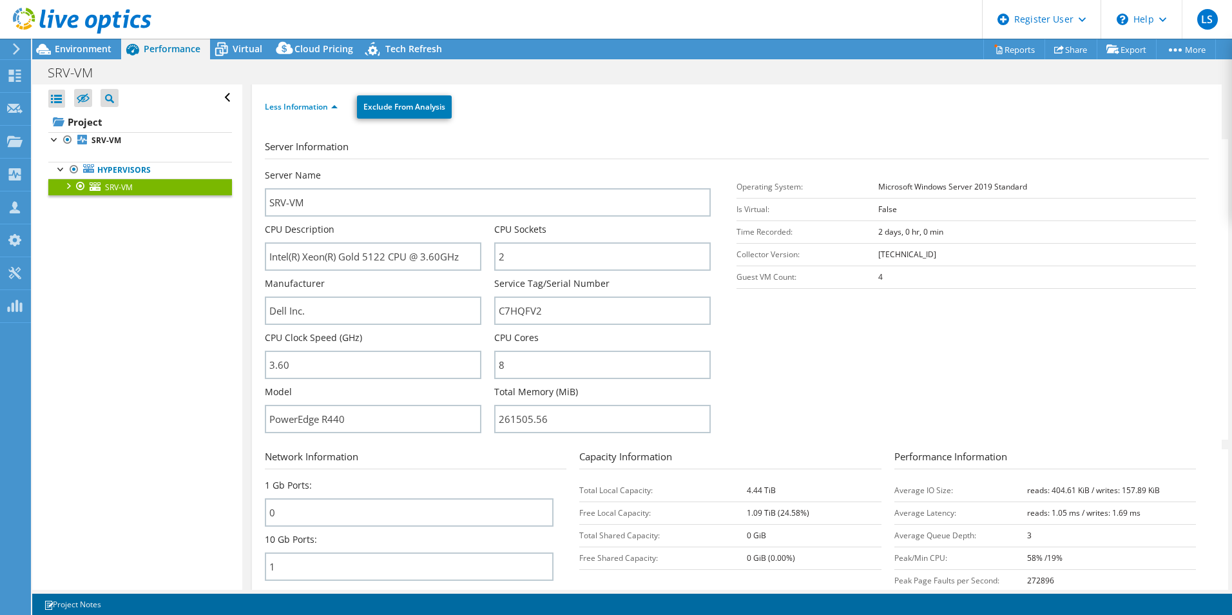
scroll to position [0, 0]
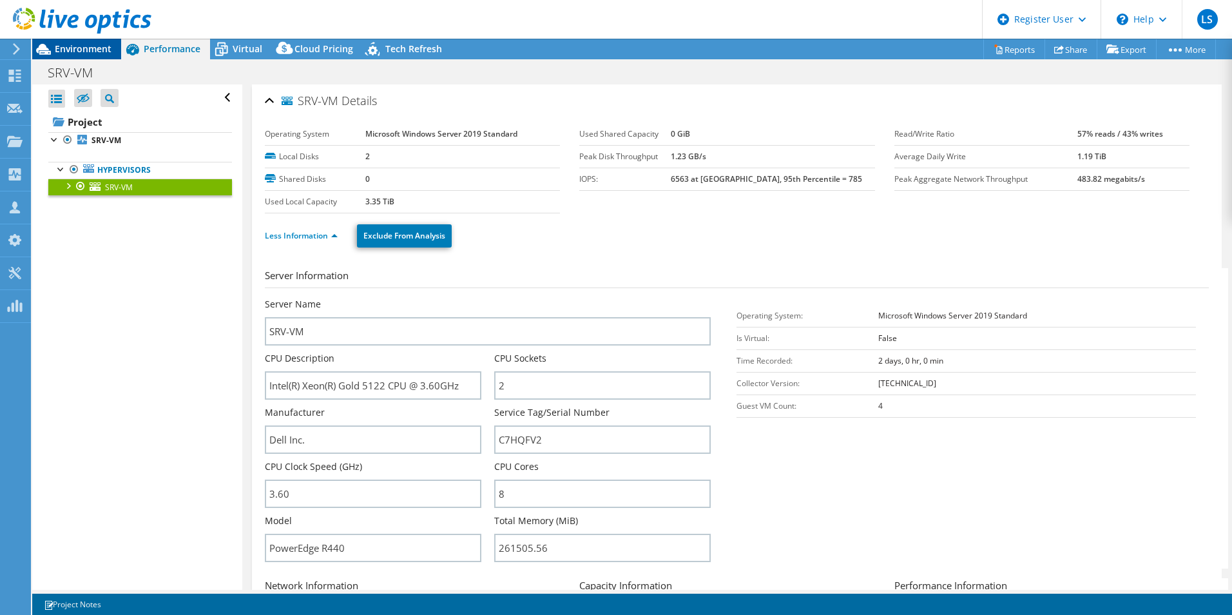
click at [111, 55] on div "Environment" at bounding box center [76, 49] width 89 height 21
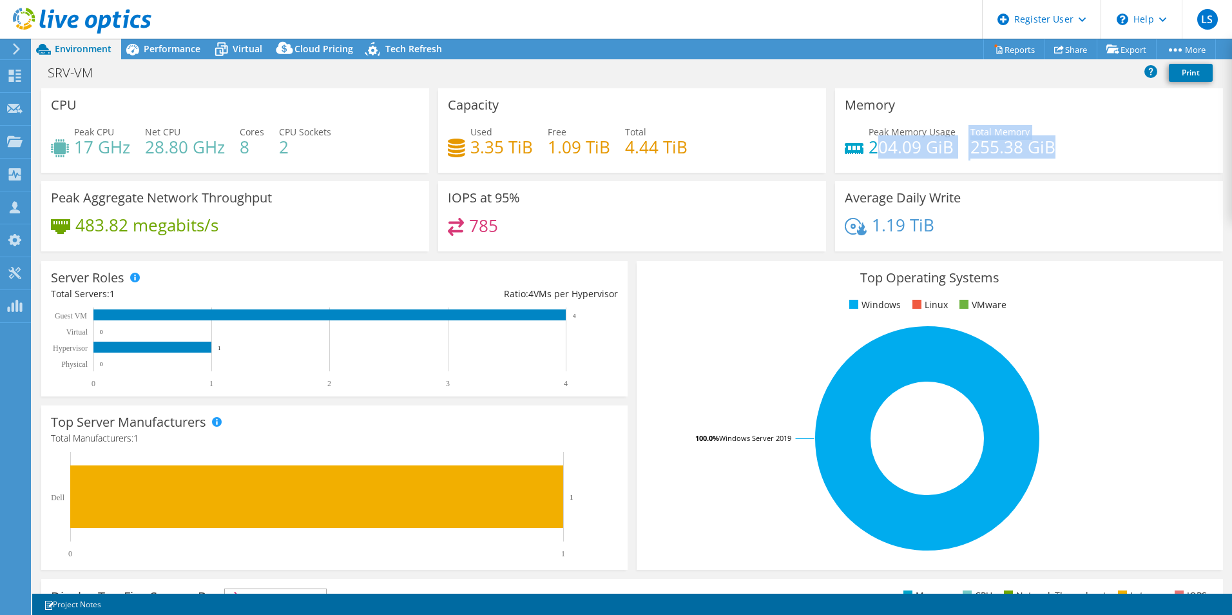
drag, startPoint x: 1049, startPoint y: 146, endPoint x: 873, endPoint y: 153, distance: 176.7
click at [873, 153] on div "Peak Memory Usage 204.09 GiB Total Memory 255.38 GiB" at bounding box center [1029, 146] width 369 height 42
drag, startPoint x: 873, startPoint y: 153, endPoint x: 723, endPoint y: 234, distance: 170.1
click at [730, 195] on div "IOPS at 95% 785" at bounding box center [632, 216] width 388 height 70
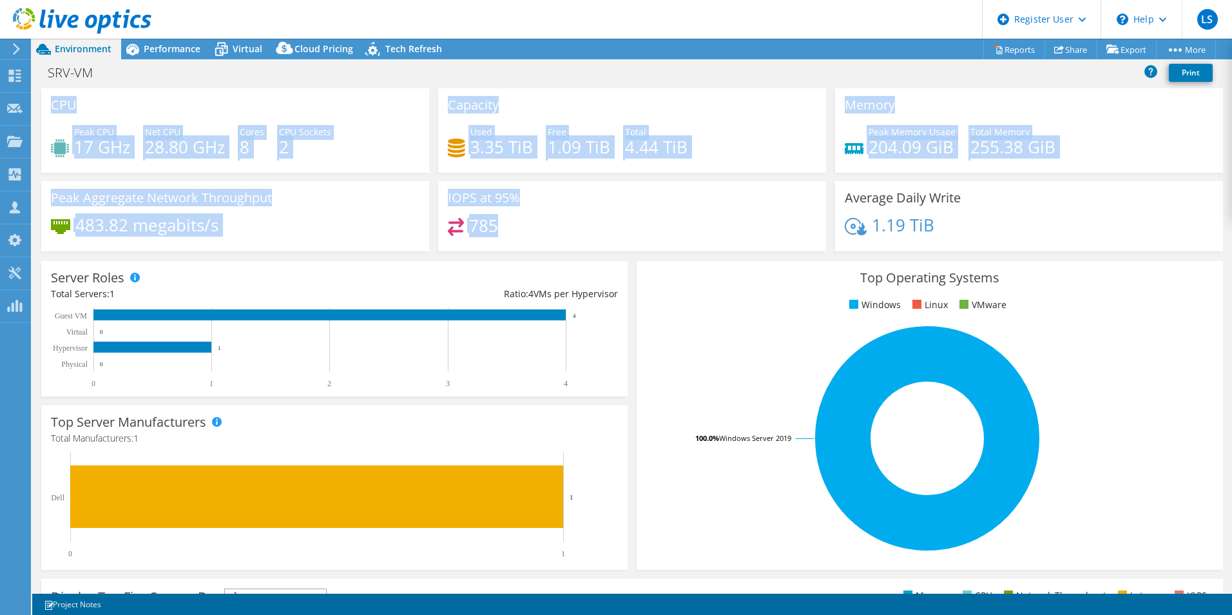
drag, startPoint x: 51, startPoint y: 104, endPoint x: 630, endPoint y: 221, distance: 591.1
click at [630, 221] on div "CPU Peak CPU 17 GHz Net CPU 28.80 GHz Cores 8 CPU Sockets 2 Capacity Used 3.35 …" at bounding box center [632, 173] width 1191 height 171
drag, startPoint x: 630, startPoint y: 221, endPoint x: 334, endPoint y: 224, distance: 296.5
click at [335, 215] on div "Peak Aggregate Network Throughput 483.82 megabits/s" at bounding box center [235, 216] width 388 height 70
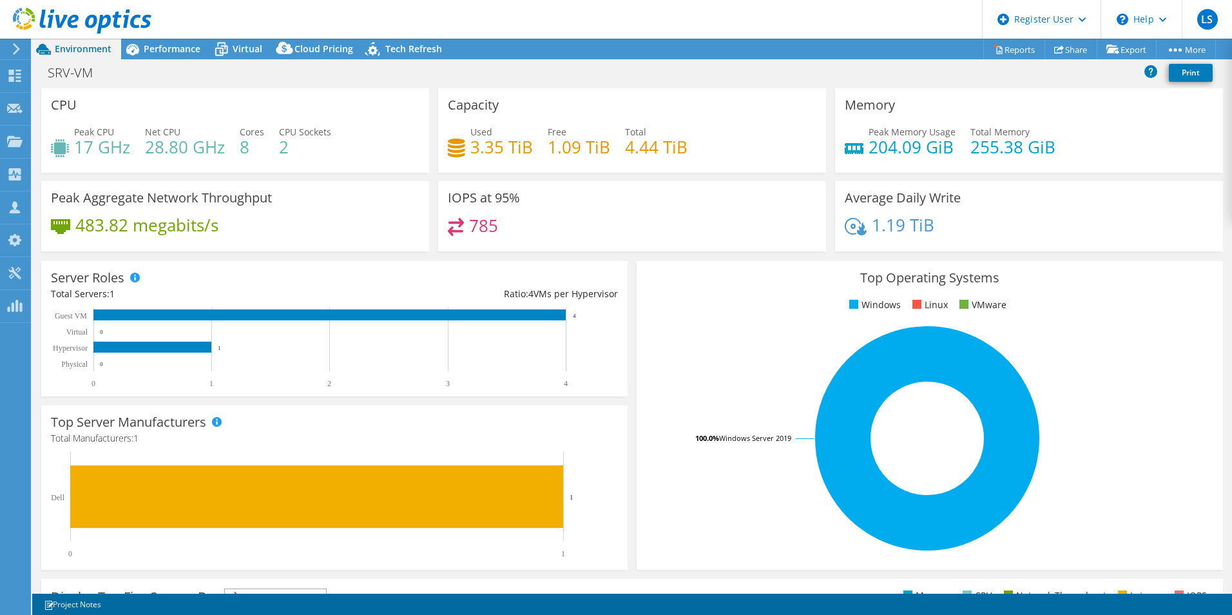
click at [631, 227] on div "785" at bounding box center [632, 232] width 369 height 28
drag, startPoint x: 179, startPoint y: 52, endPoint x: 177, endPoint y: 71, distance: 18.7
click at [179, 52] on span "Performance" at bounding box center [172, 49] width 57 height 12
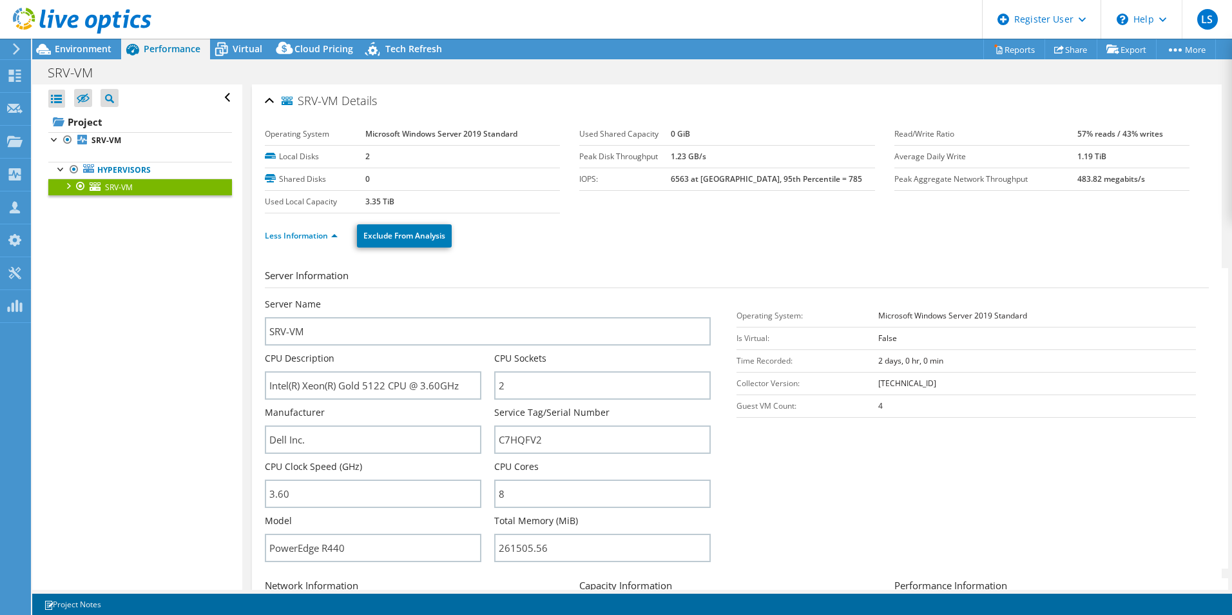
click at [88, 41] on div at bounding box center [75, 21] width 151 height 43
click at [86, 43] on span "Environment" at bounding box center [83, 49] width 57 height 12
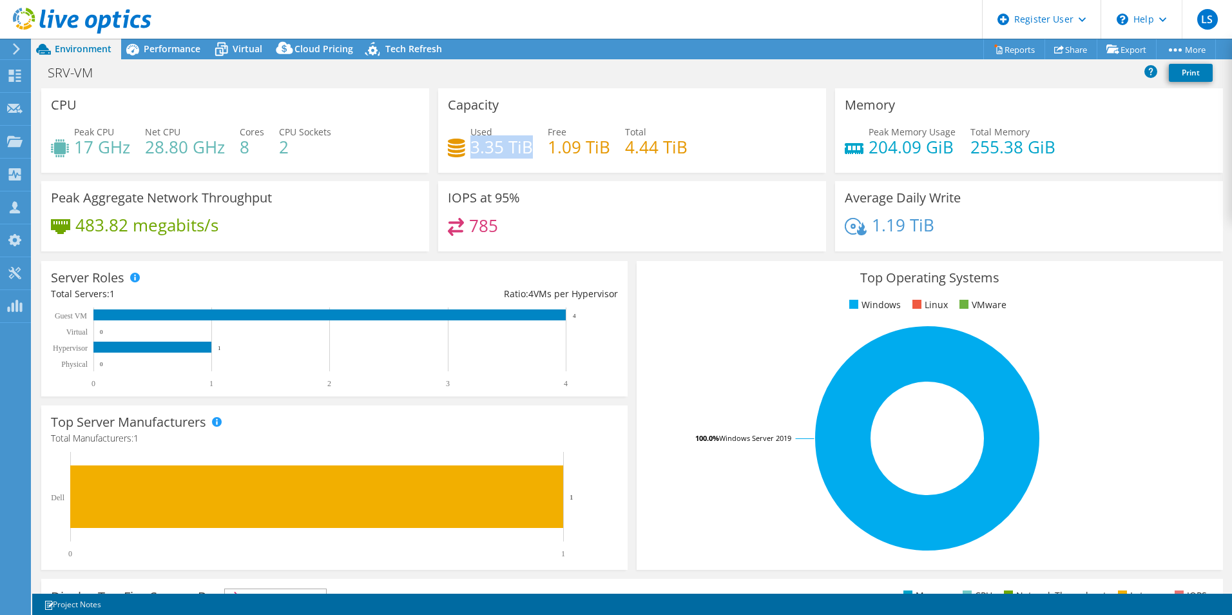
drag, startPoint x: 469, startPoint y: 150, endPoint x: 526, endPoint y: 149, distance: 56.7
click at [526, 149] on h4 "3.35 TiB" at bounding box center [501, 147] width 63 height 14
drag, startPoint x: 526, startPoint y: 149, endPoint x: 511, endPoint y: 166, distance: 22.4
click at [511, 166] on div "Used 3.35 TiB Free 1.09 TiB Total 4.44 TiB" at bounding box center [632, 146] width 369 height 42
click at [729, 142] on div "Used 3.35 TiB Free 1.09 TiB Total 4.44 TiB" at bounding box center [632, 146] width 369 height 42
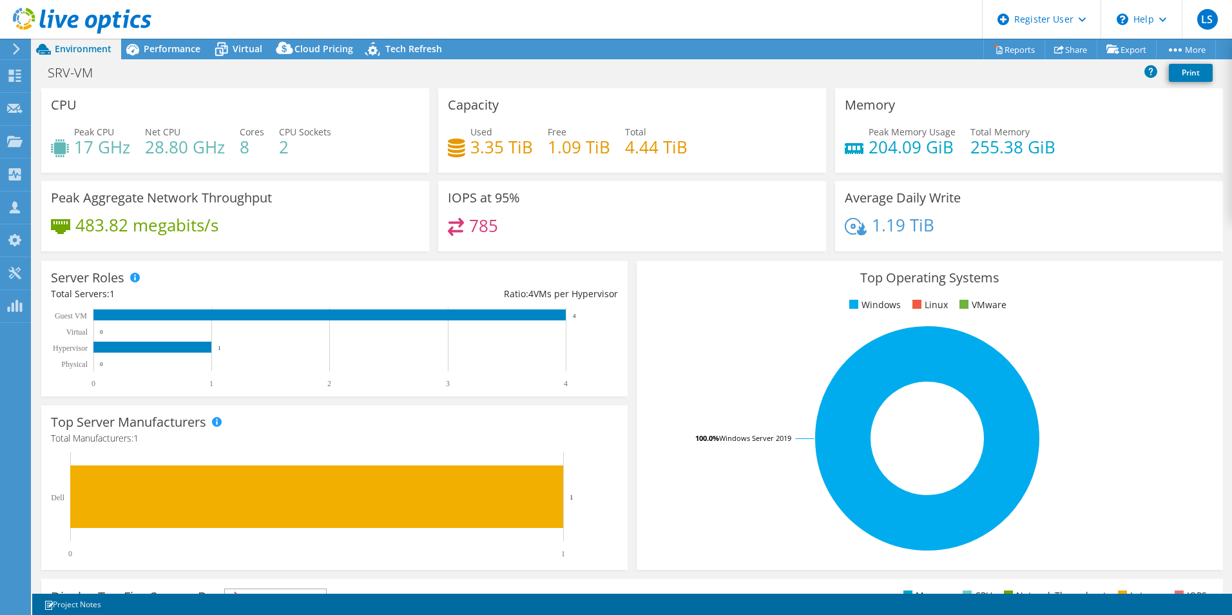
click at [625, 92] on div "Capacity Used 3.35 TiB Free 1.09 TiB Total 4.44 TiB" at bounding box center [632, 130] width 388 height 84
click at [179, 43] on span "Performance" at bounding box center [172, 49] width 57 height 12
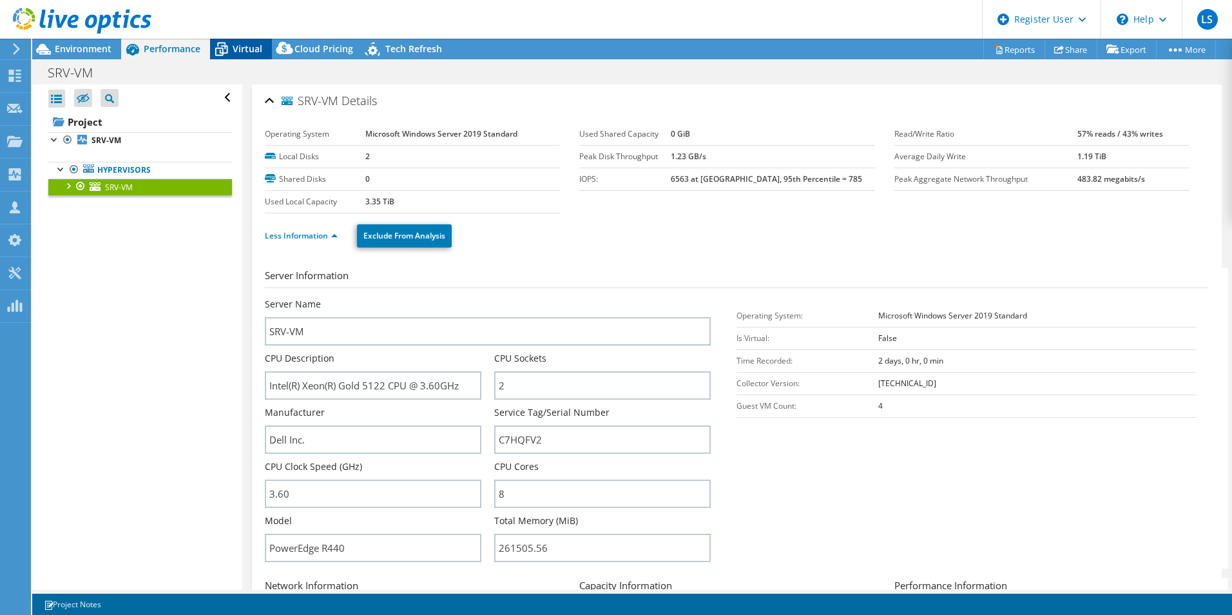
click at [236, 57] on div "Virtual" at bounding box center [241, 49] width 62 height 21
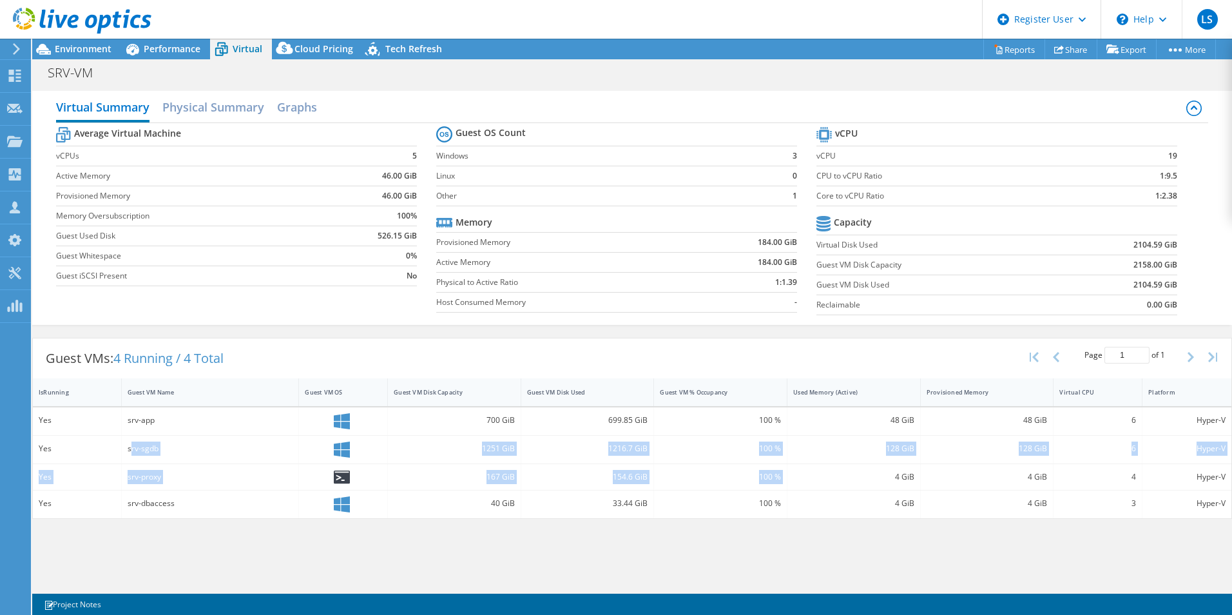
drag, startPoint x: 130, startPoint y: 458, endPoint x: 805, endPoint y: 464, distance: 675.4
click at [805, 464] on div "Yes srv-app 700 GiB 699.85 GiB 100 % 48 GiB 48 GiB 6 Hyper-V Yes srv-sgdb 1251 …" at bounding box center [632, 462] width 1199 height 111
drag, startPoint x: 805, startPoint y: 464, endPoint x: 694, endPoint y: 533, distance: 130.5
click at [767, 537] on div "Virtual Summary Physical Summary Graphs Average Virtual Machine vCPUs 5 Active …" at bounding box center [632, 336] width 1200 height 505
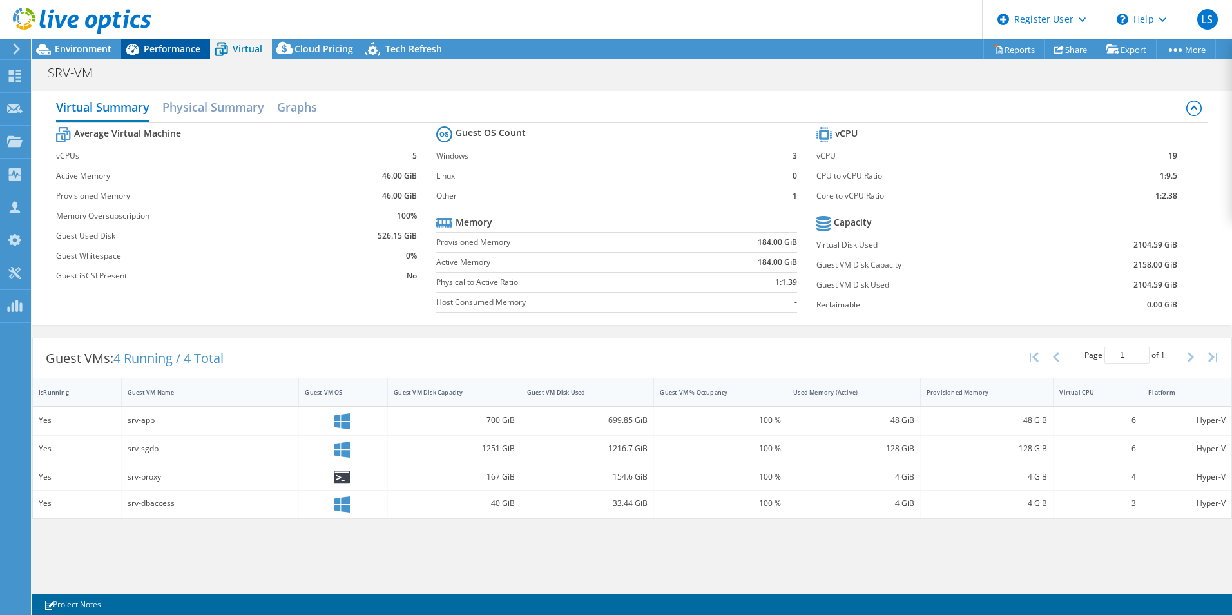
click at [190, 50] on span "Performance" at bounding box center [172, 49] width 57 height 12
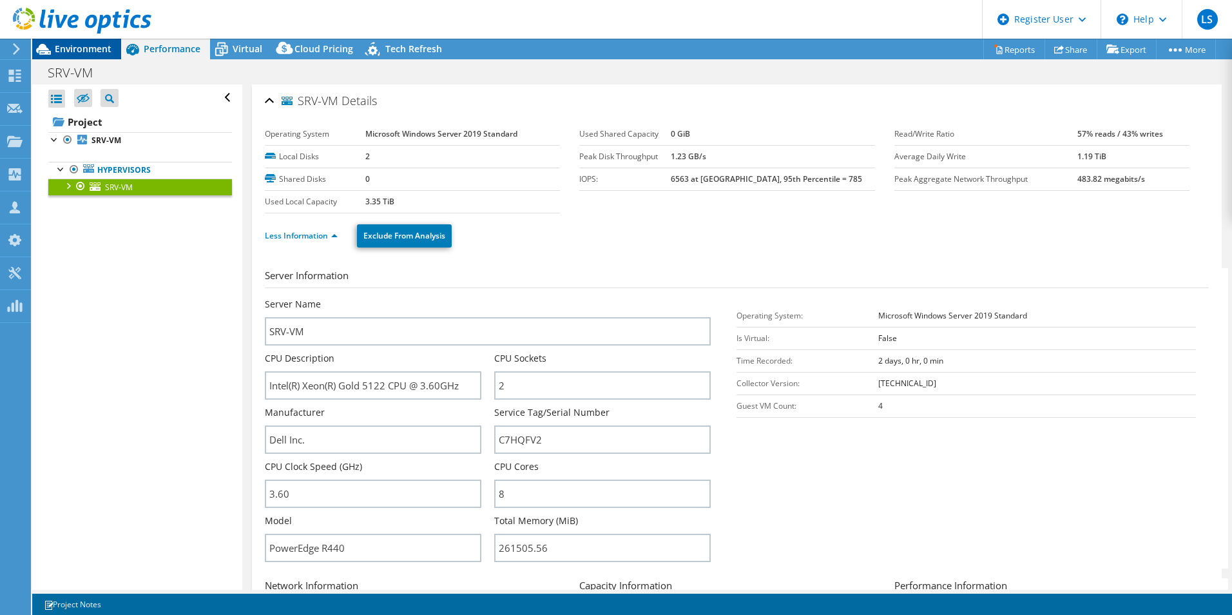
click at [90, 44] on span "Environment" at bounding box center [83, 49] width 57 height 12
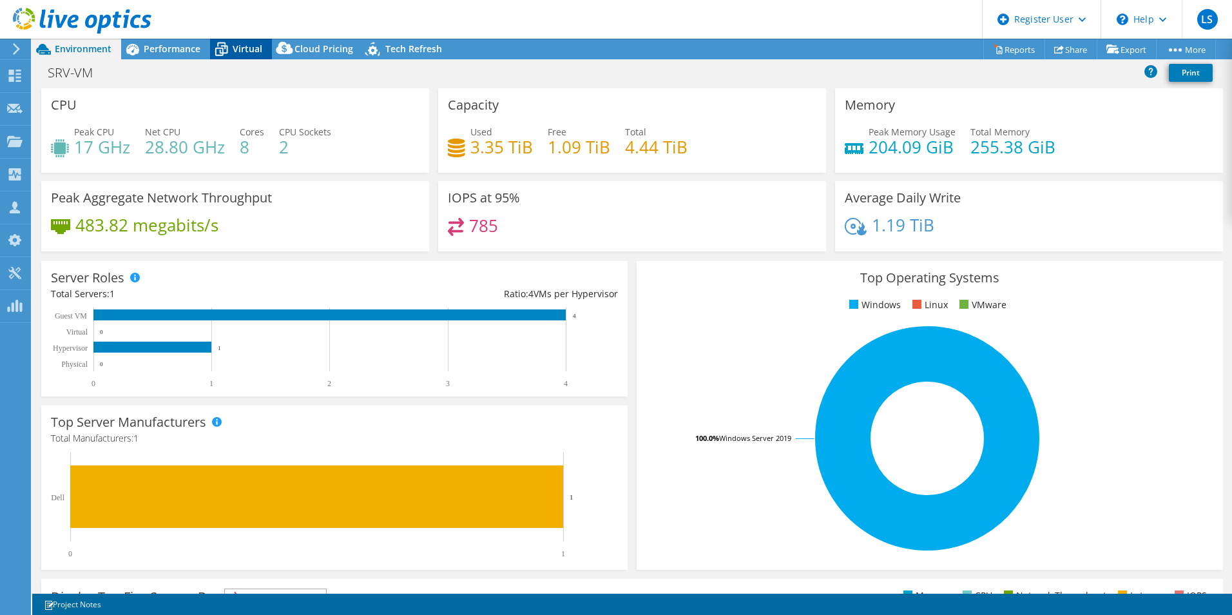
click at [245, 50] on span "Virtual" at bounding box center [248, 49] width 30 height 12
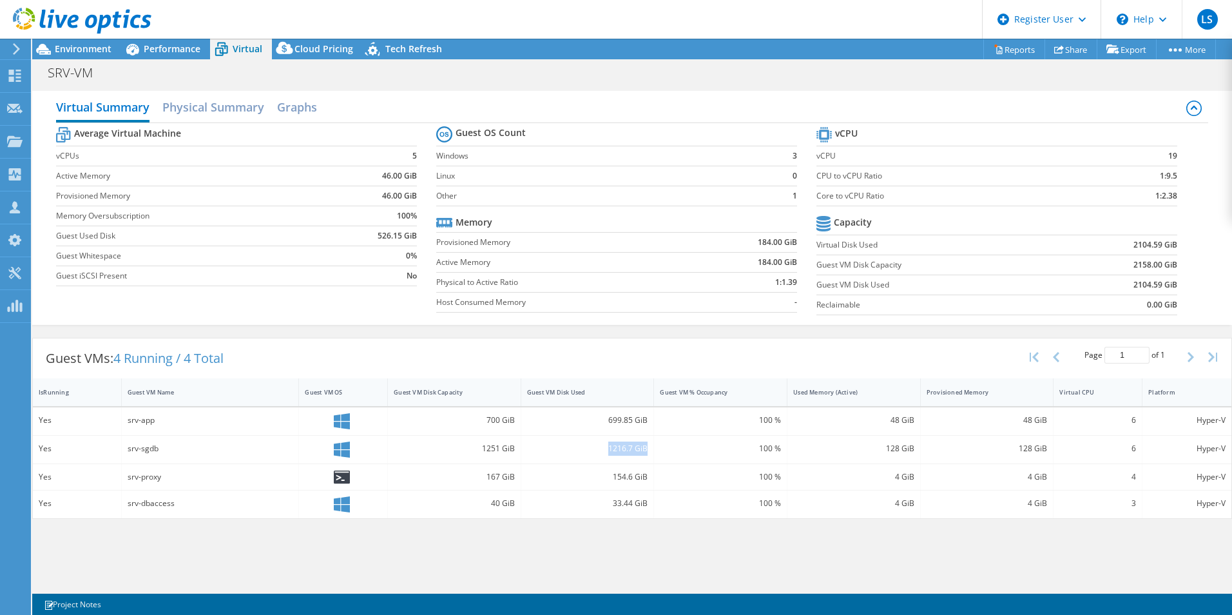
drag, startPoint x: 605, startPoint y: 453, endPoint x: 648, endPoint y: 456, distance: 42.6
click at [648, 456] on div "1216.7 GiB" at bounding box center [587, 450] width 133 height 28
drag, startPoint x: 648, startPoint y: 456, endPoint x: 587, endPoint y: 458, distance: 60.6
click at [586, 458] on div "1216.7 GiB" at bounding box center [587, 450] width 133 height 28
drag, startPoint x: 608, startPoint y: 450, endPoint x: 648, endPoint y: 451, distance: 40.6
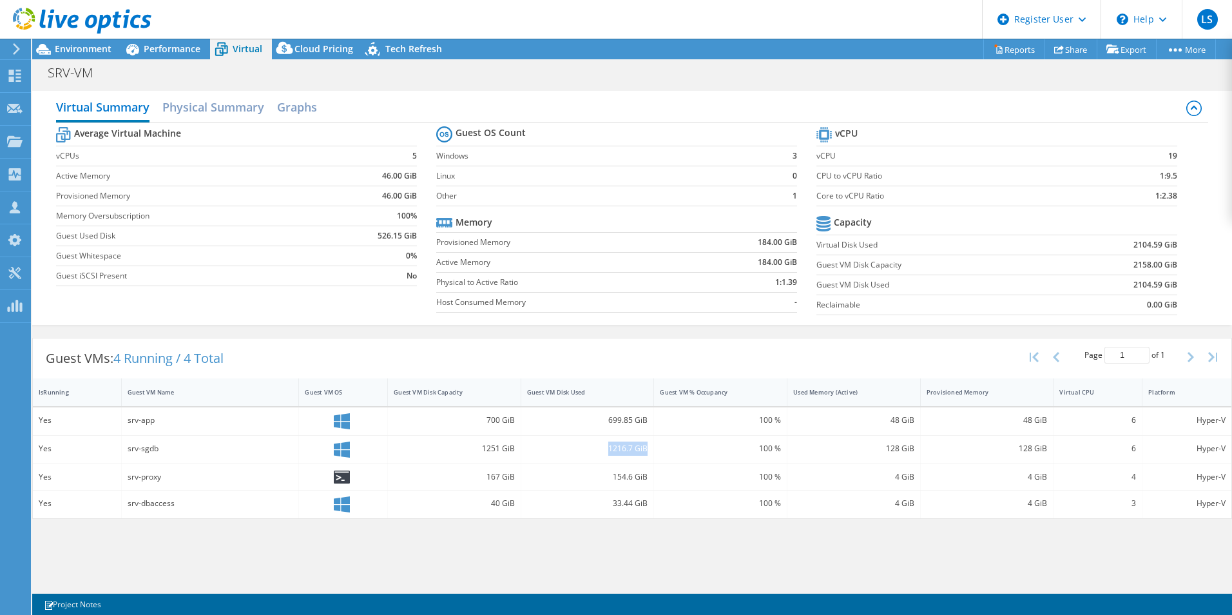
click at [648, 451] on div "1216.7 GiB" at bounding box center [587, 450] width 133 height 28
drag, startPoint x: 648, startPoint y: 451, endPoint x: 586, endPoint y: 461, distance: 62.6
click at [585, 454] on div "1216.7 GiB" at bounding box center [587, 448] width 121 height 14
drag, startPoint x: 607, startPoint y: 450, endPoint x: 648, endPoint y: 449, distance: 40.6
click at [648, 449] on div "1216.7 GiB" at bounding box center [587, 448] width 121 height 14
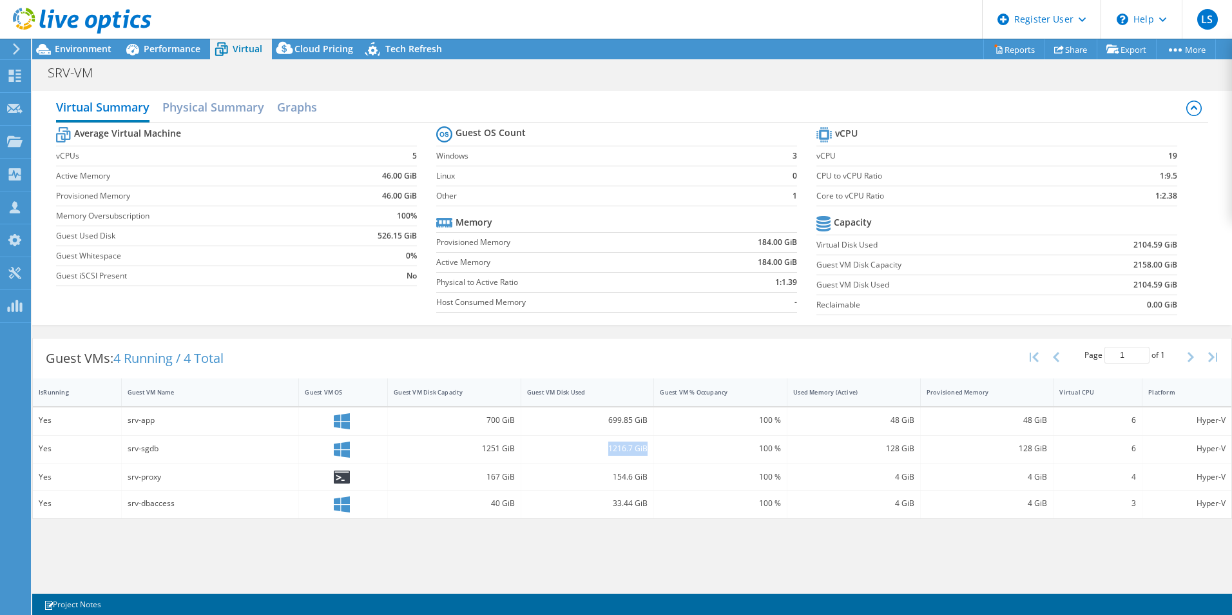
drag, startPoint x: 644, startPoint y: 450, endPoint x: 589, endPoint y: 459, distance: 55.5
click at [585, 454] on div "1216.7 GiB" at bounding box center [587, 448] width 121 height 14
drag, startPoint x: 619, startPoint y: 451, endPoint x: 648, endPoint y: 450, distance: 29.0
click at [648, 450] on div "1216.7 GiB" at bounding box center [587, 450] width 133 height 28
drag, startPoint x: 648, startPoint y: 450, endPoint x: 598, endPoint y: 469, distance: 53.4
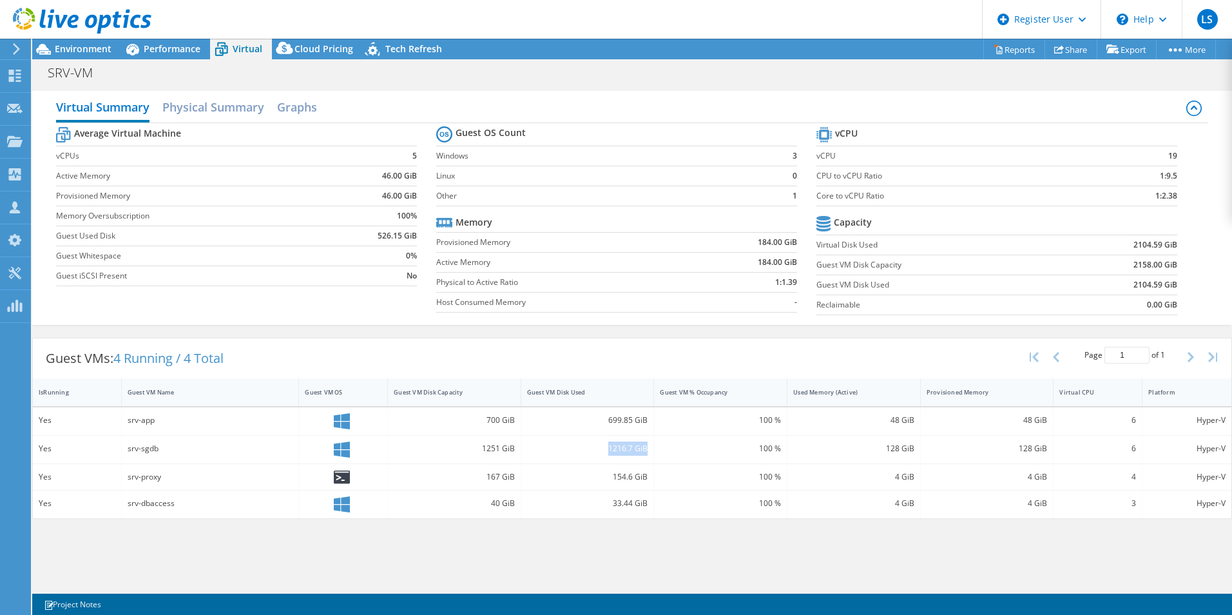
click at [605, 453] on div "1216.7 GiB" at bounding box center [587, 448] width 121 height 14
click at [85, 52] on span "Environment" at bounding box center [83, 49] width 57 height 12
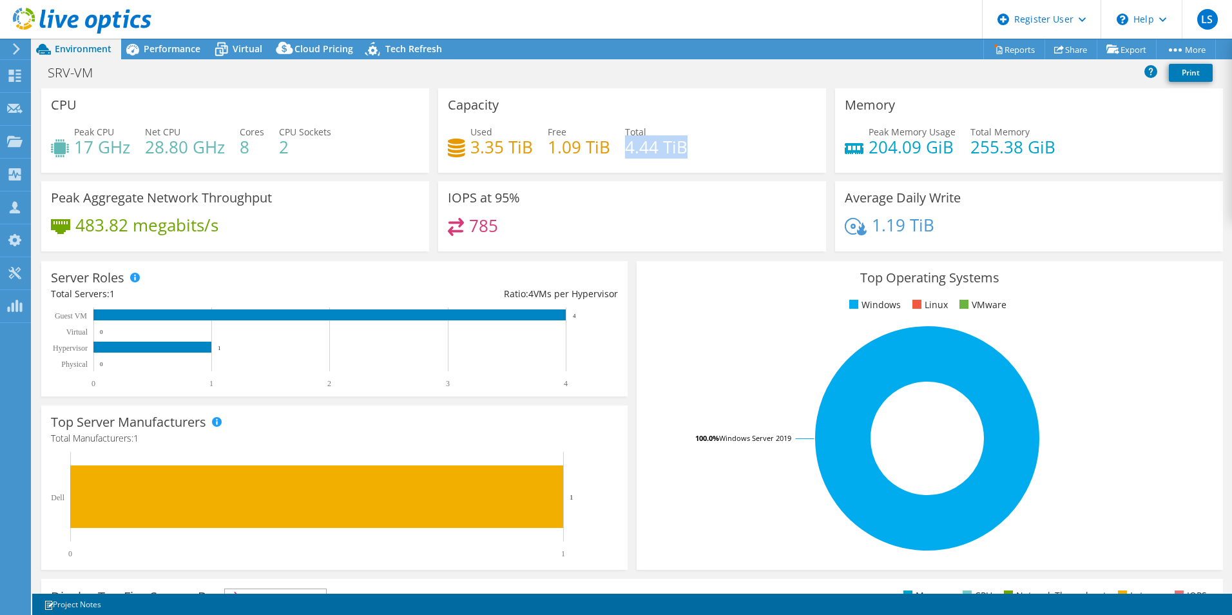
drag, startPoint x: 700, startPoint y: 151, endPoint x: 623, endPoint y: 151, distance: 76.7
click at [623, 151] on div "Used 3.35 TiB Free 1.09 TiB Total 4.44 TiB" at bounding box center [632, 146] width 369 height 42
click at [503, 144] on h4 "3.35 TiB" at bounding box center [501, 147] width 63 height 14
drag, startPoint x: 645, startPoint y: 152, endPoint x: 624, endPoint y: 151, distance: 21.3
click at [624, 151] on div "Used 3.35 TiB Free 1.09 TiB Total 4.44 TiB" at bounding box center [632, 146] width 369 height 42
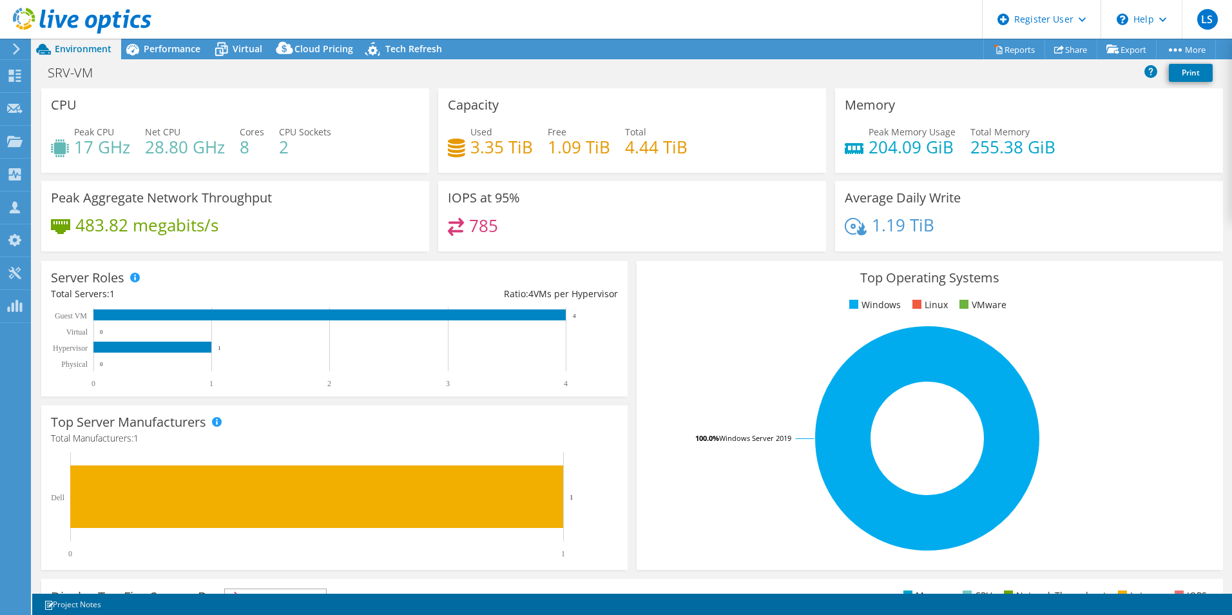
drag, startPoint x: 624, startPoint y: 151, endPoint x: 725, endPoint y: 184, distance: 106.2
click at [725, 184] on div "IOPS at 95% 785" at bounding box center [632, 216] width 388 height 70
click at [726, 280] on h3 "Top Operating Systems" at bounding box center [929, 278] width 567 height 14
click at [173, 51] on span "Performance" at bounding box center [172, 49] width 57 height 12
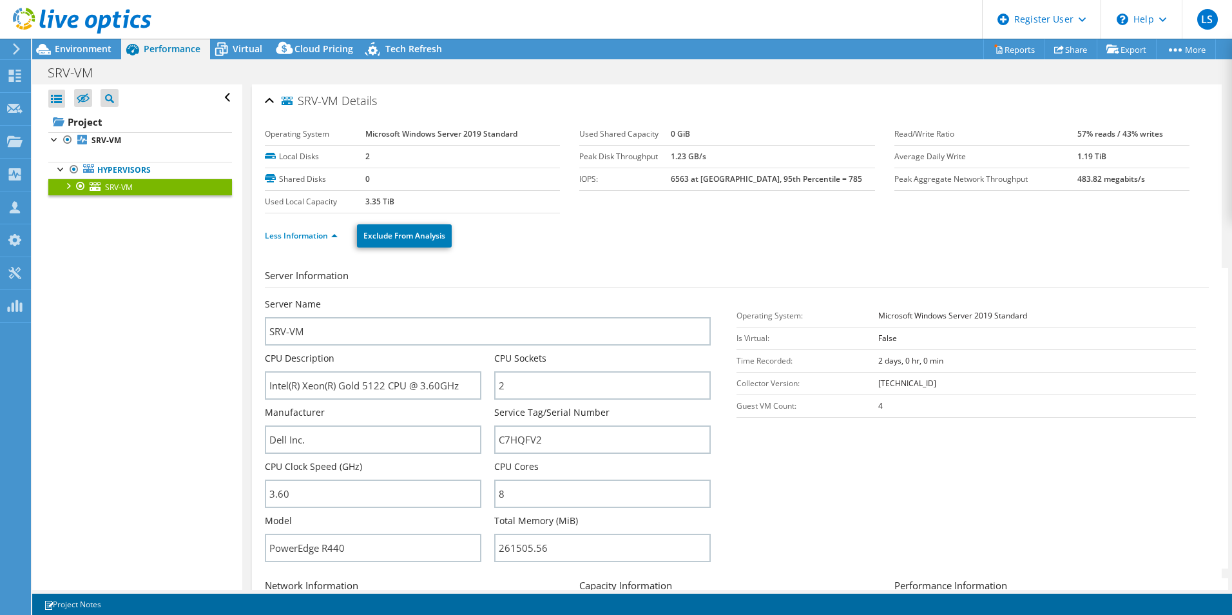
drag, startPoint x: 86, startPoint y: 50, endPoint x: 91, endPoint y: 63, distance: 13.7
click at [86, 50] on span "Environment" at bounding box center [83, 49] width 57 height 12
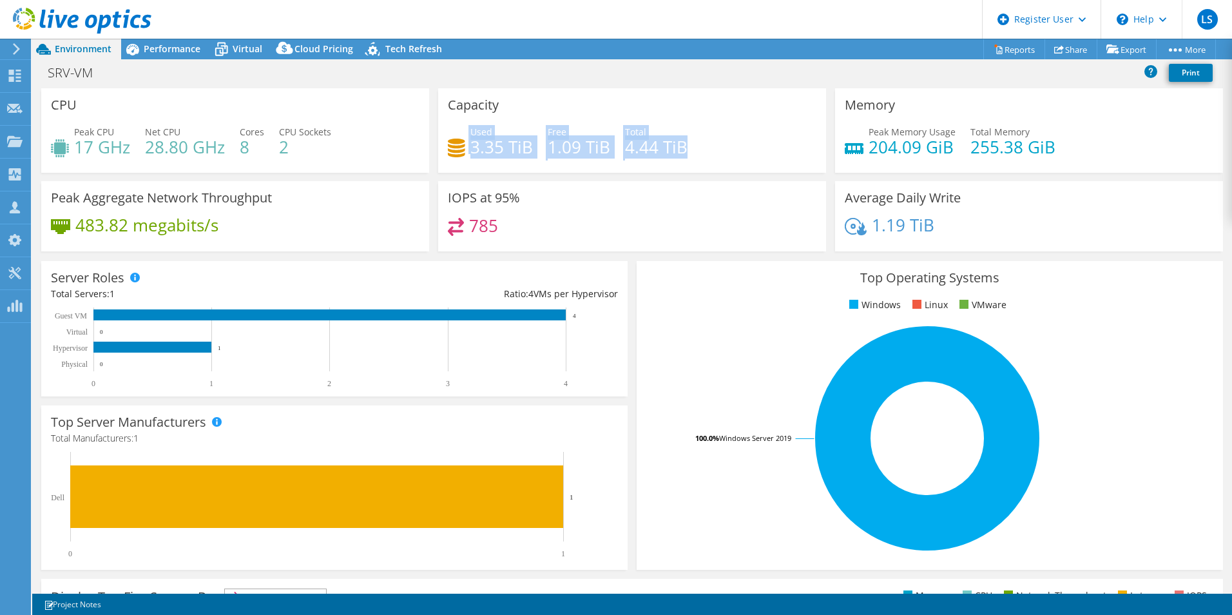
drag, startPoint x: 702, startPoint y: 149, endPoint x: 464, endPoint y: 146, distance: 238.5
click at [464, 146] on div "Used 3.35 TiB Free 1.09 TiB Total 4.44 TiB" at bounding box center [632, 146] width 369 height 42
drag, startPoint x: 473, startPoint y: 160, endPoint x: 626, endPoint y: 241, distance: 173.0
click at [623, 232] on div "785" at bounding box center [632, 232] width 369 height 28
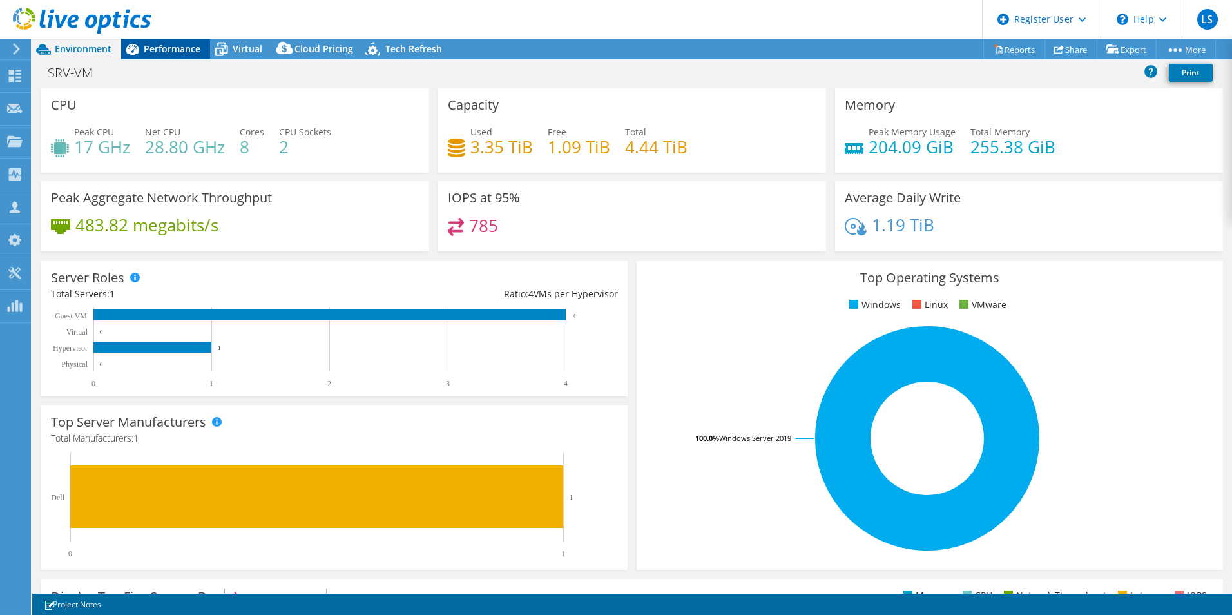
click at [179, 51] on span "Performance" at bounding box center [172, 49] width 57 height 12
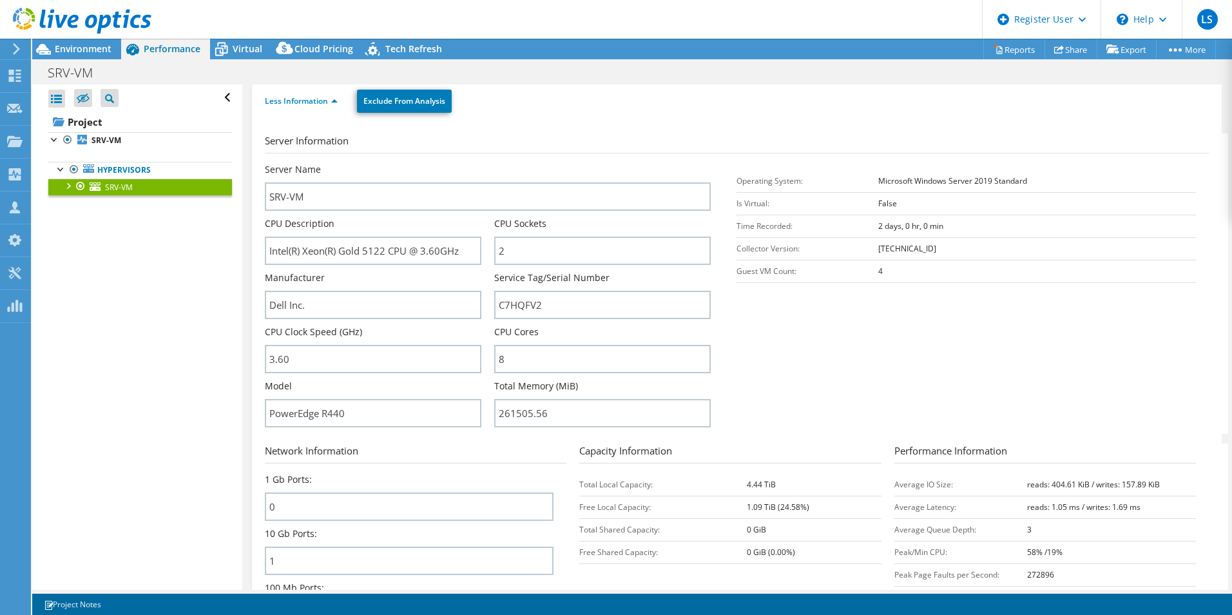
scroll to position [193, 0]
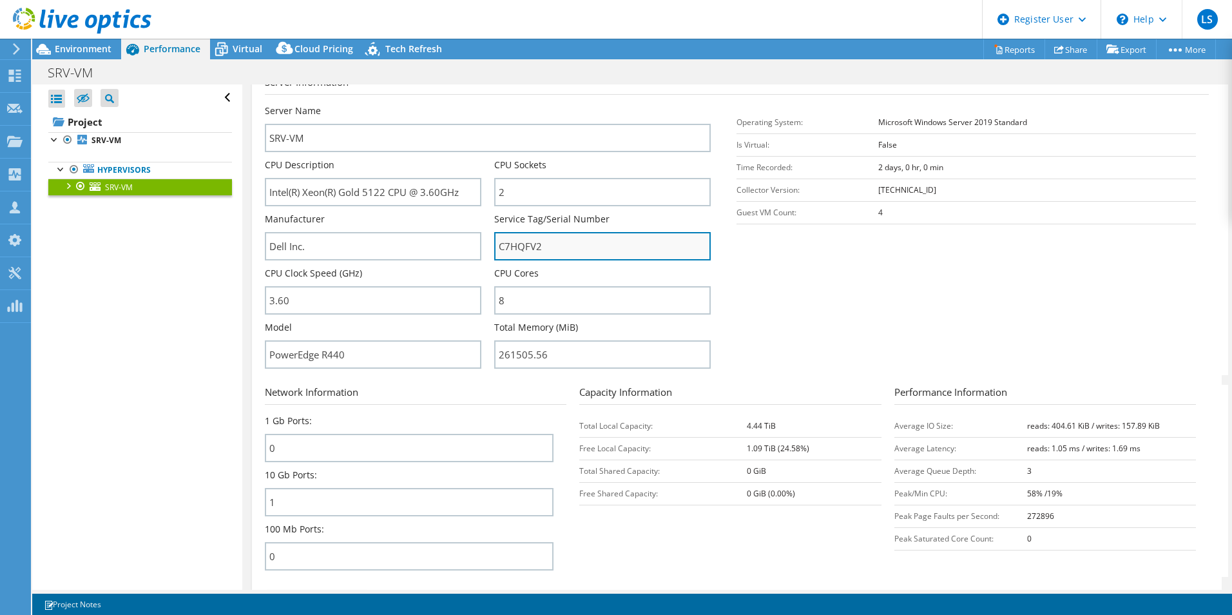
drag, startPoint x: 556, startPoint y: 251, endPoint x: 523, endPoint y: 256, distance: 32.5
click at [479, 104] on div "Server Name SRV-VM CPU Description Intel(R) Xeon(R) Gold 5122 CPU @ 3.60GHz CPU…" at bounding box center [494, 104] width 459 height 0
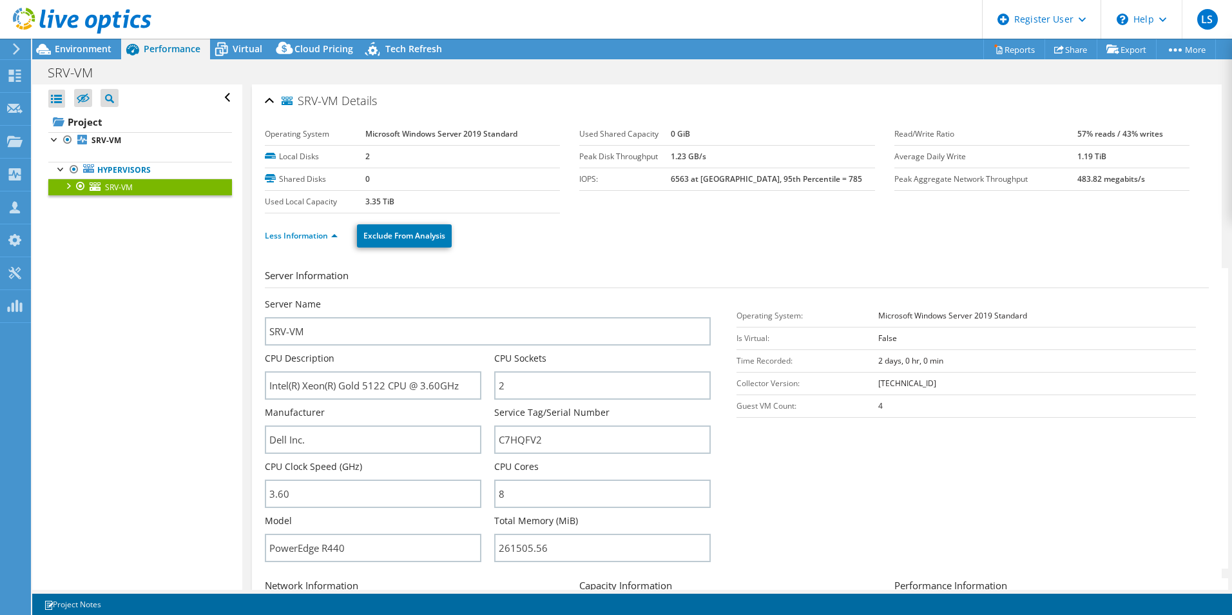
drag, startPoint x: 247, startPoint y: 59, endPoint x: 299, endPoint y: 154, distance: 108.7
click at [247, 59] on div "Virtual" at bounding box center [241, 49] width 62 height 21
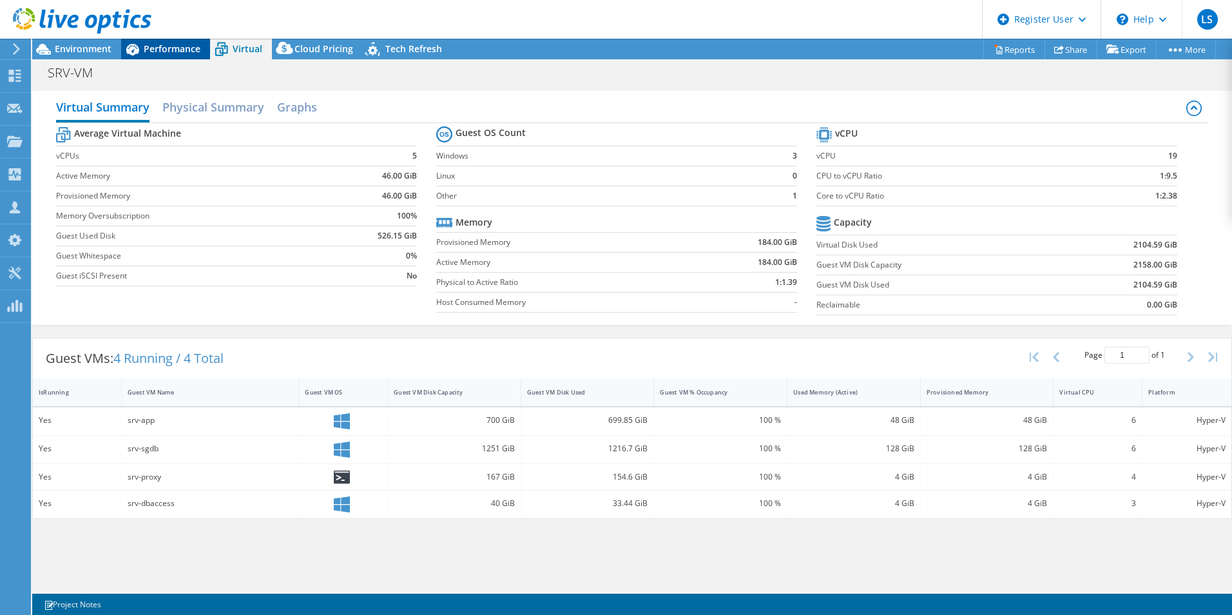
click at [175, 55] on div "Performance" at bounding box center [165, 49] width 89 height 21
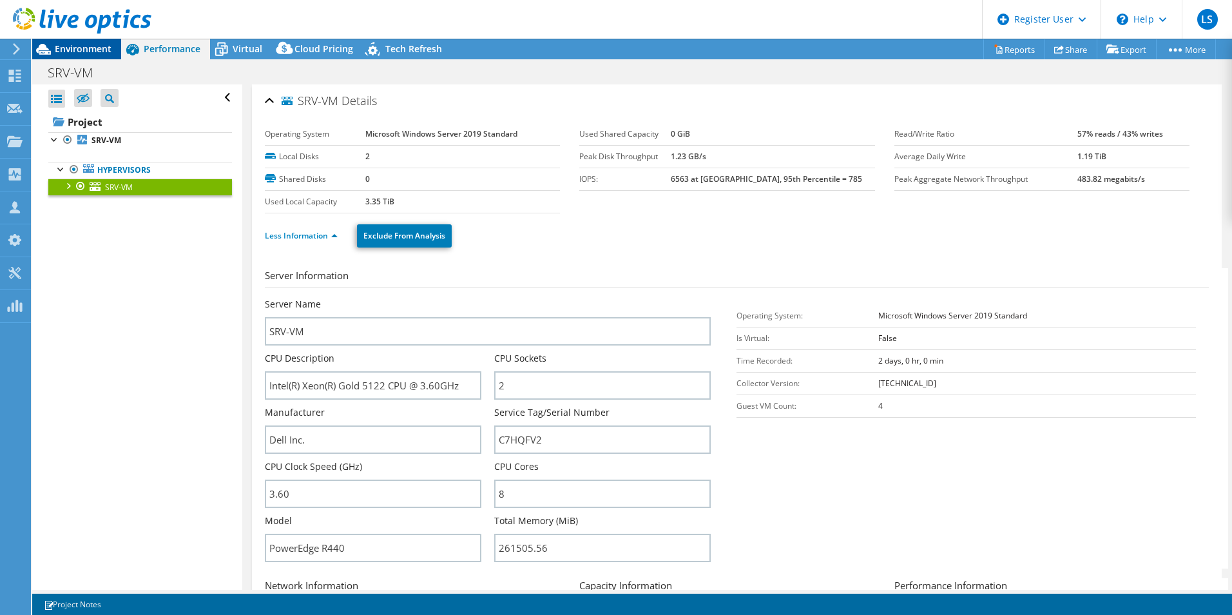
click at [99, 49] on span "Environment" at bounding box center [83, 49] width 57 height 12
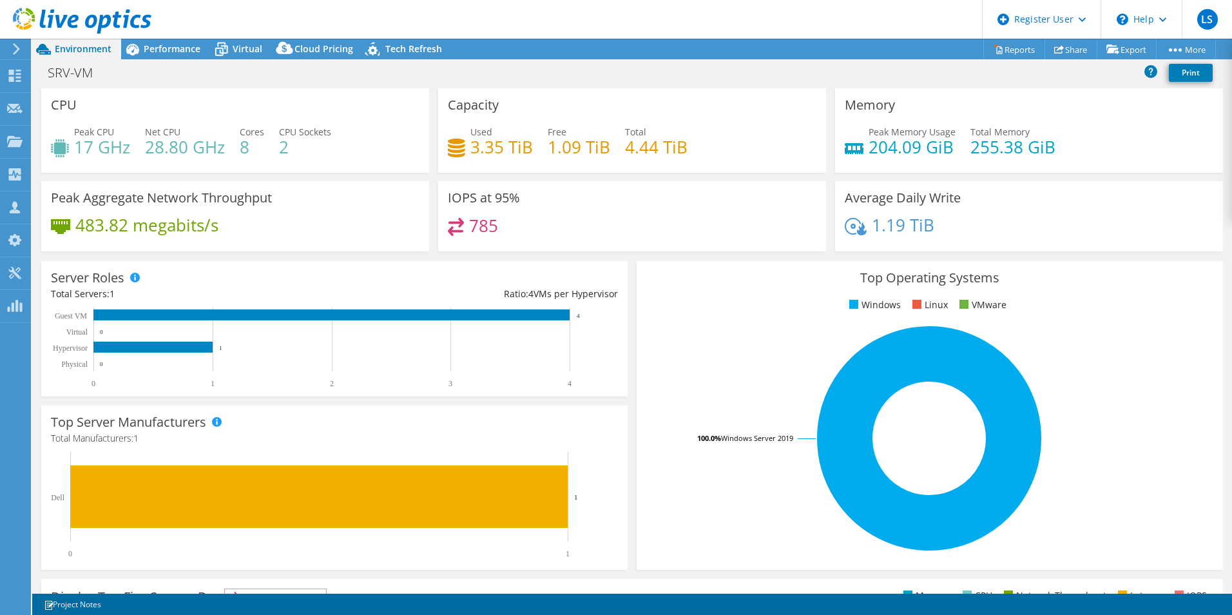
drag, startPoint x: 1039, startPoint y: 282, endPoint x: 1073, endPoint y: 391, distance: 113.5
click at [1039, 282] on h3 "Top Operating Systems" at bounding box center [929, 278] width 567 height 14
click at [1117, 340] on rect at bounding box center [929, 438] width 566 height 226
click at [716, 299] on ul "Windows Linux VMware" at bounding box center [929, 305] width 567 height 15
click at [670, 215] on div "IOPS at 95% 785" at bounding box center [632, 216] width 388 height 70
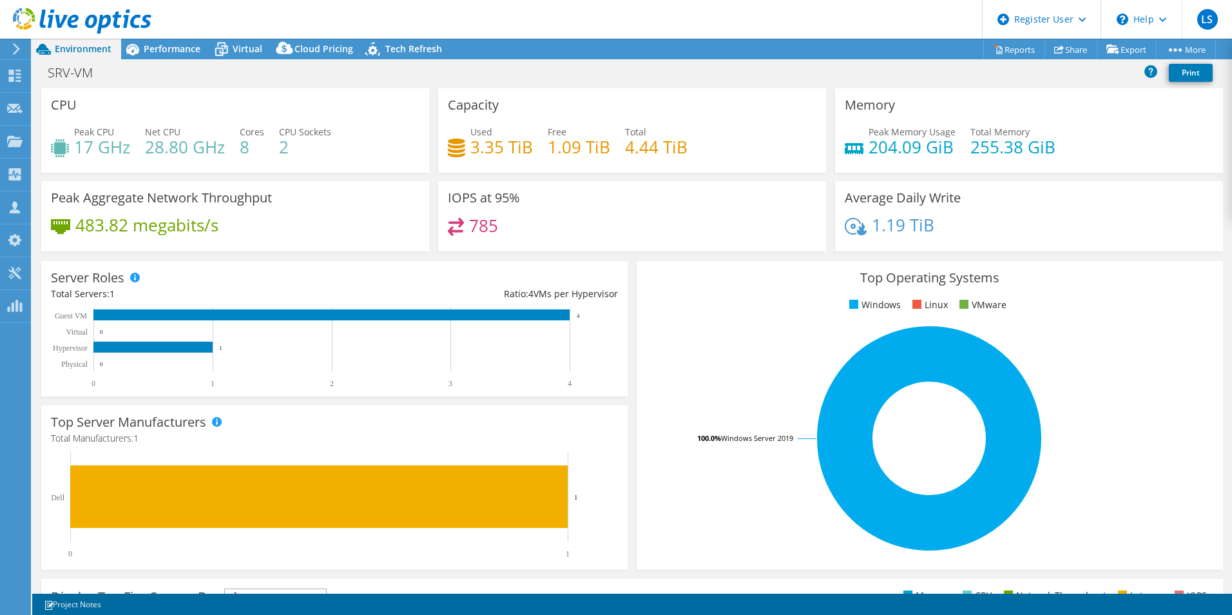
click at [1065, 258] on div "Top Operating Systems Windows Linux VMware 100.0% Windows Server 2019" at bounding box center [929, 415] width 595 height 318
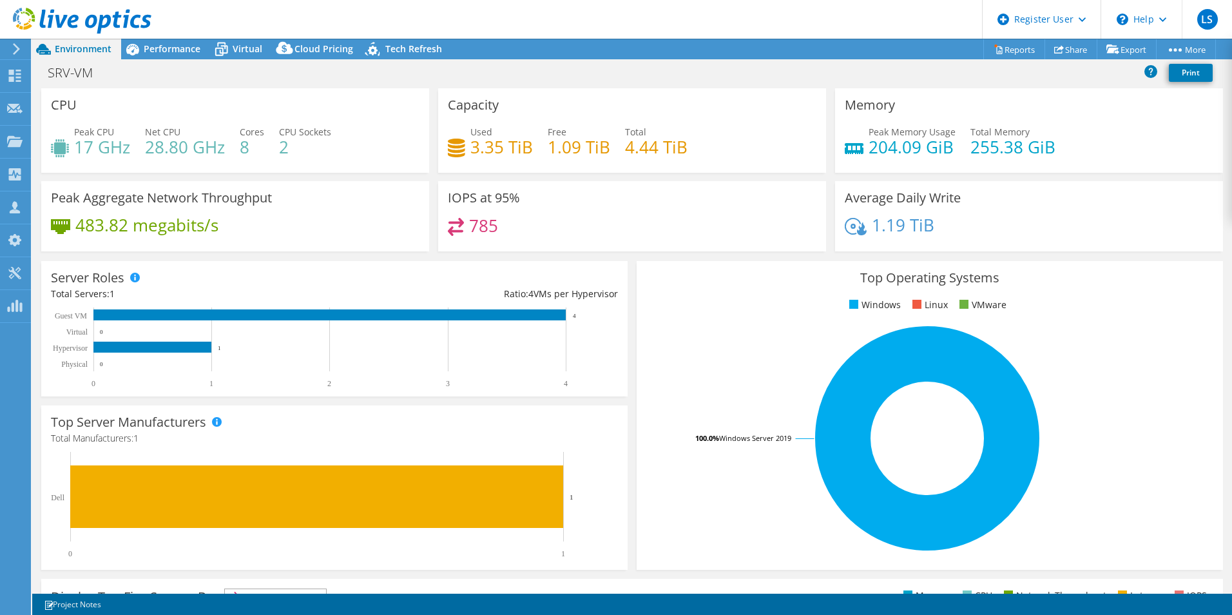
click at [518, 80] on div "SRV-VM Print" at bounding box center [632, 73] width 1200 height 24
click at [620, 298] on div "Server Roles Physical Servers represent bare metal servers that were targets of…" at bounding box center [334, 328] width 586 height 135
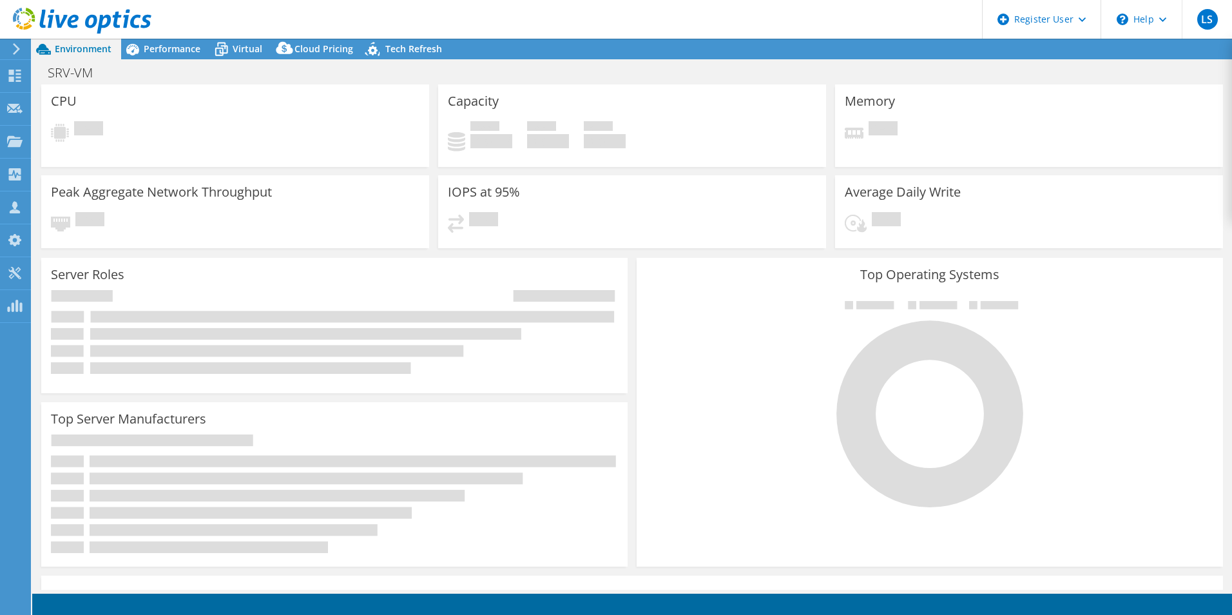
select select "USD"
